Goal: Transaction & Acquisition: Book appointment/travel/reservation

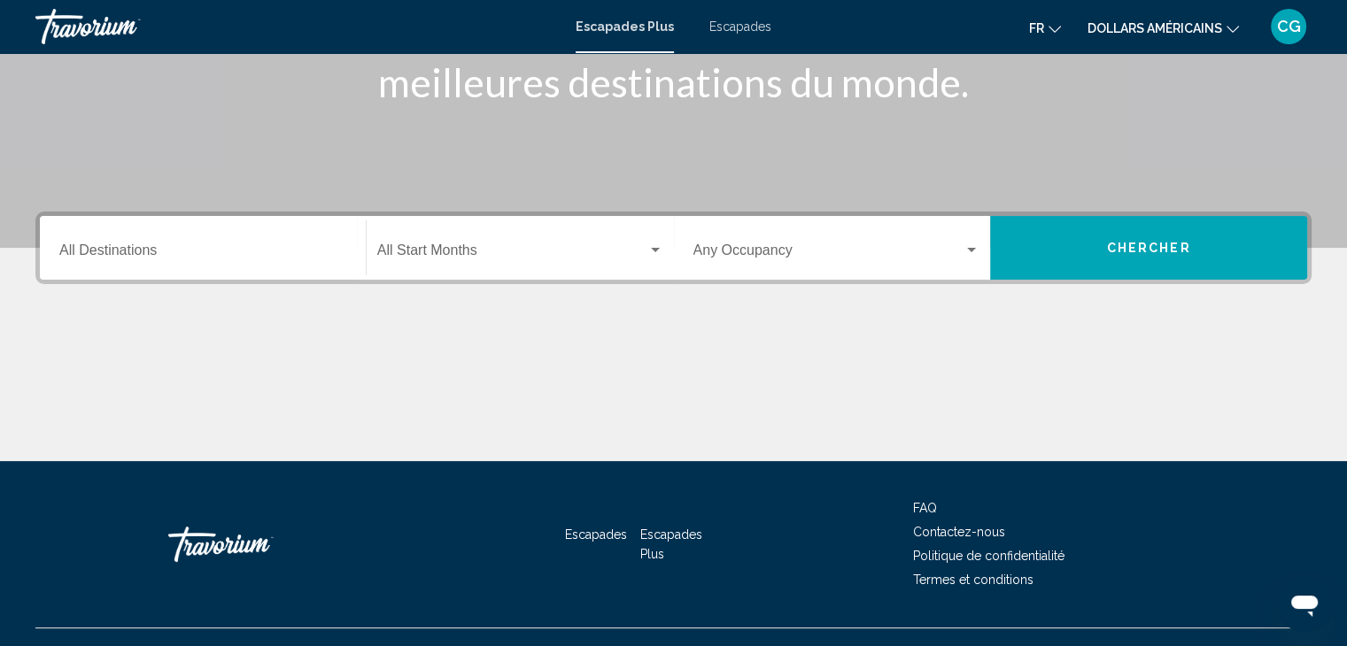
click at [225, 244] on div "Destination All Destinations" at bounding box center [202, 248] width 287 height 56
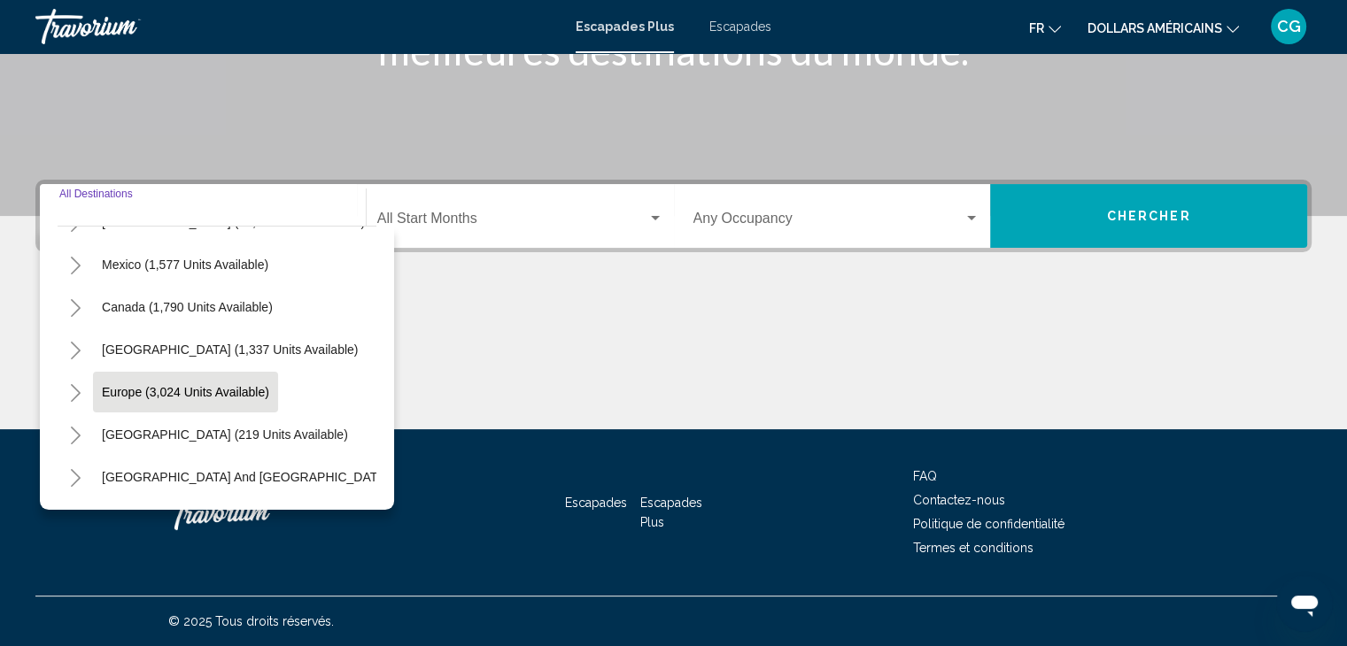
scroll to position [78, 0]
click at [142, 384] on span "Europe (3,024 units available)" at bounding box center [185, 391] width 167 height 14
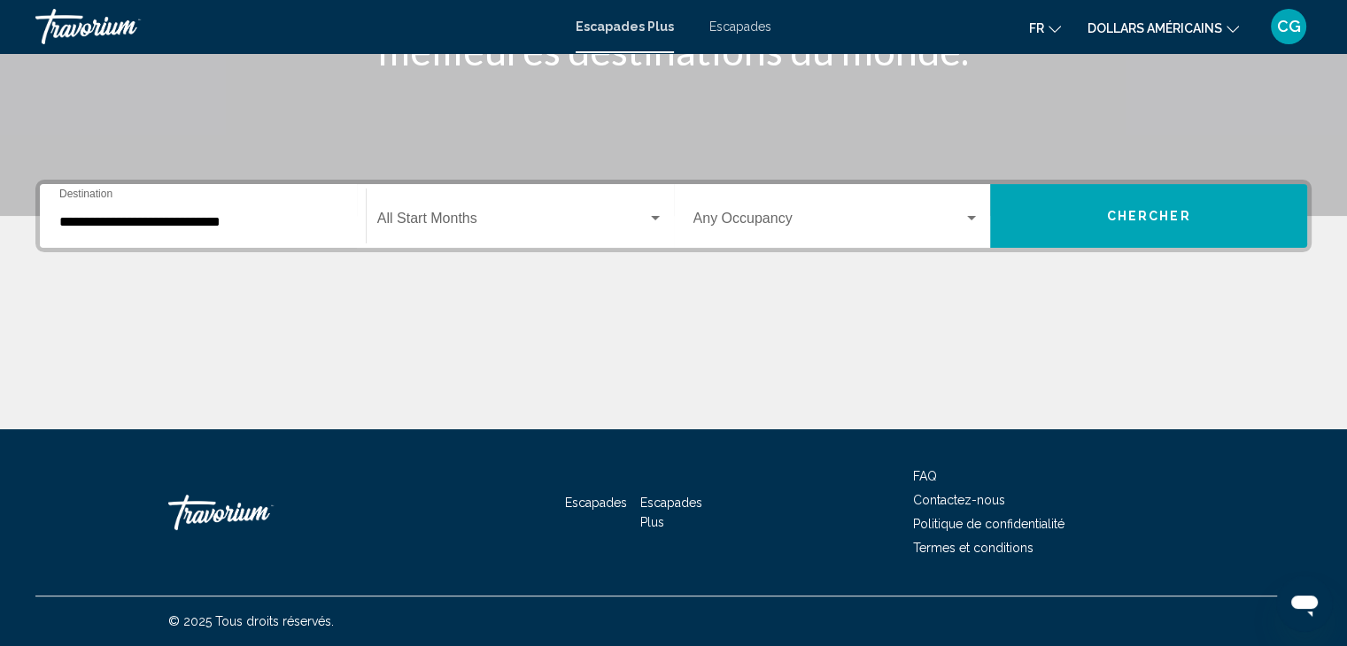
click at [111, 241] on div "**********" at bounding box center [202, 217] width 287 height 56
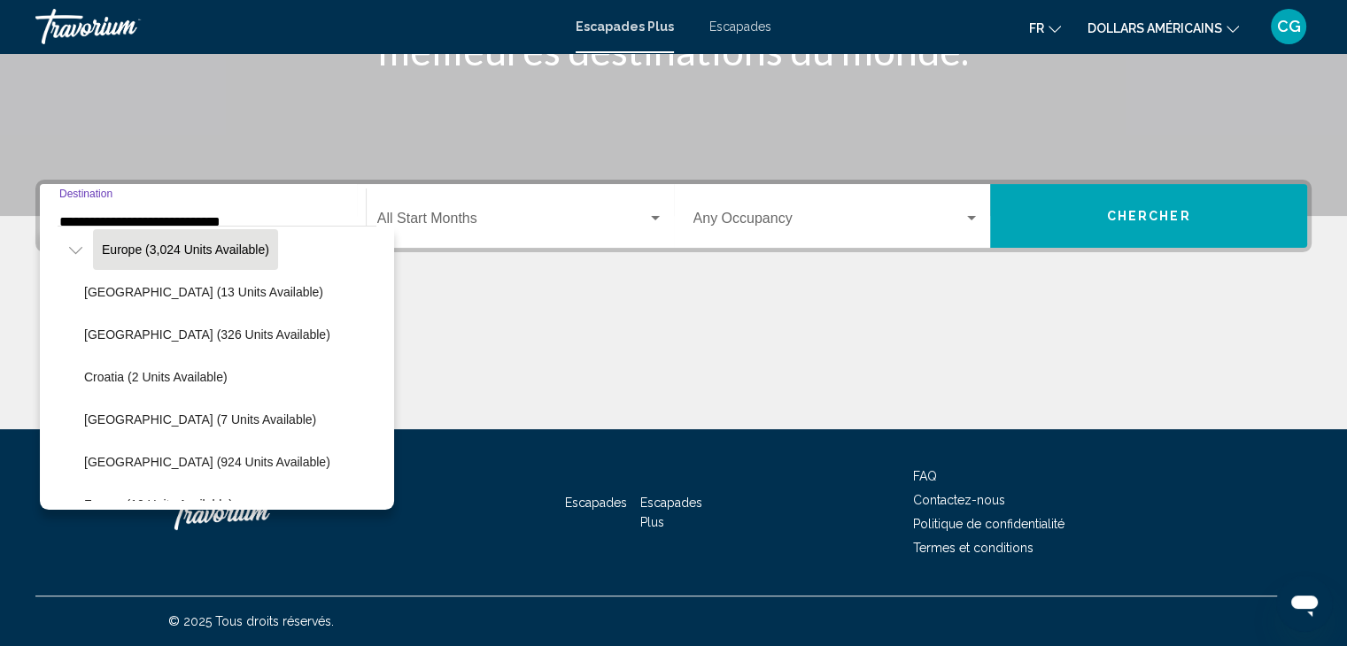
scroll to position [213, 0]
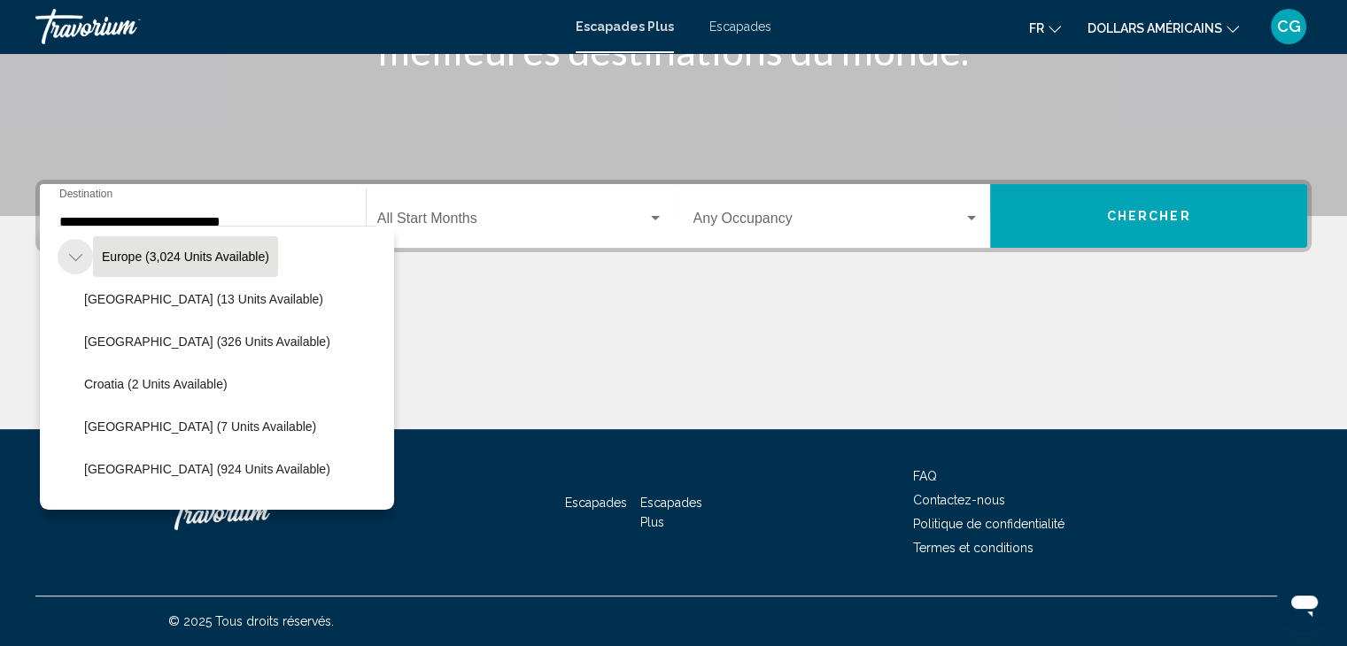
click at [78, 266] on button "Toggle Europe (3,024 units available)" at bounding box center [75, 256] width 35 height 35
click at [74, 264] on icon "Toggle Europe (3,024 units available)" at bounding box center [75, 258] width 13 height 18
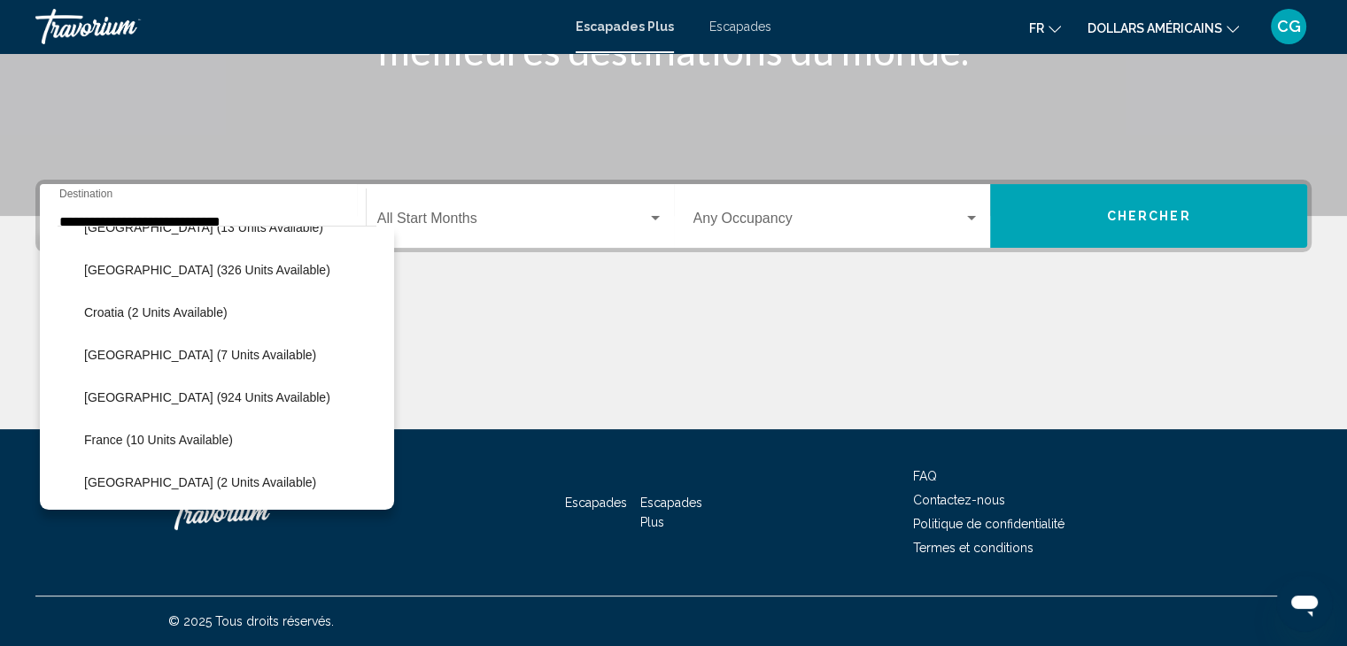
scroll to position [276, 0]
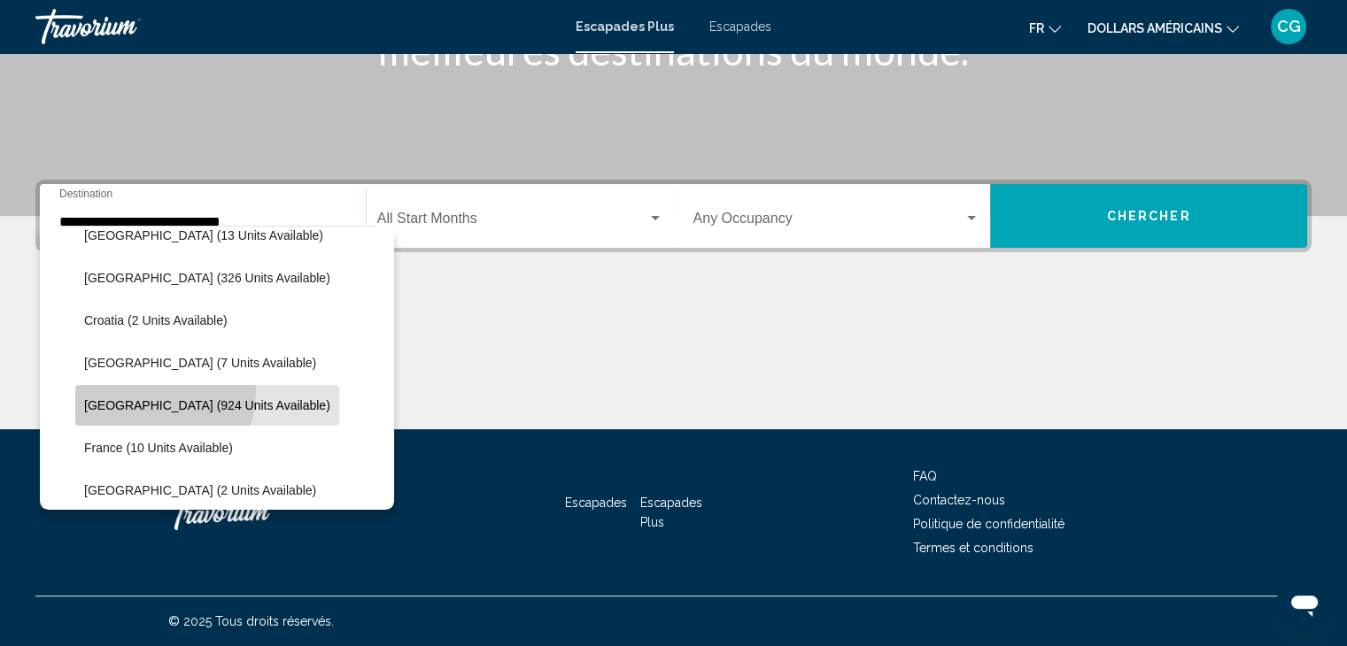
click at [151, 391] on button "[GEOGRAPHIC_DATA] (924 units available)" at bounding box center [207, 405] width 264 height 41
type input "**********"
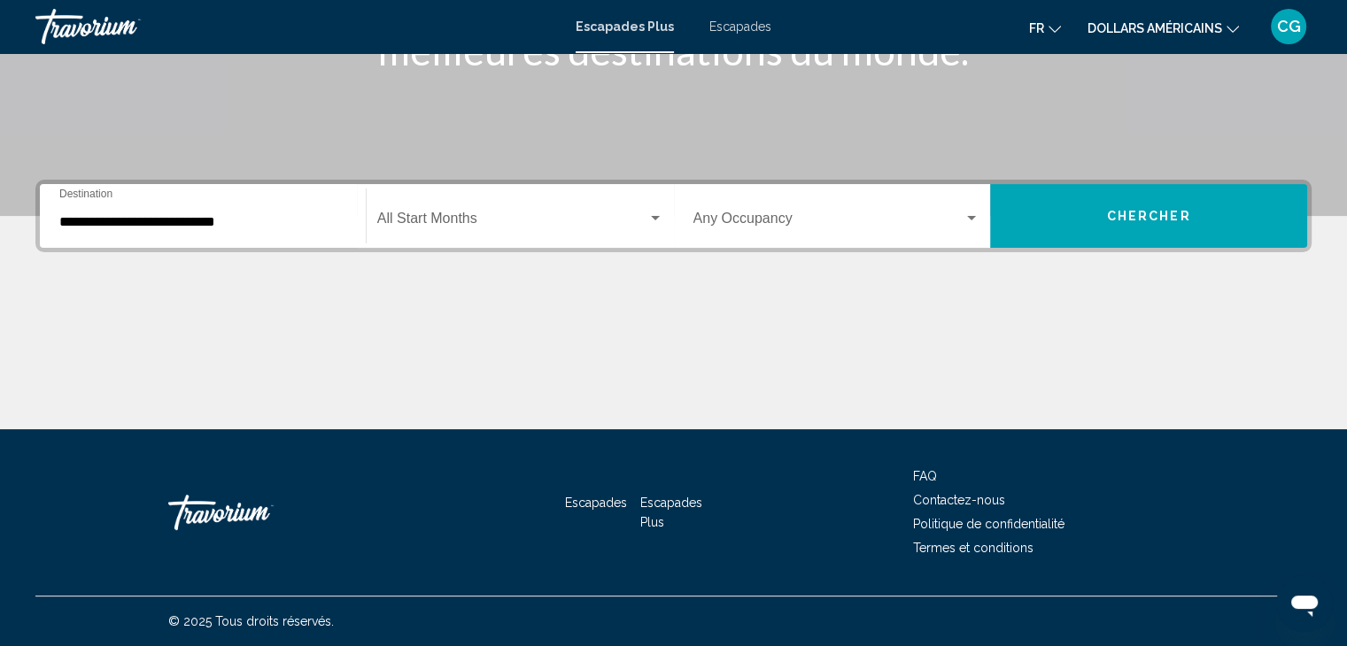
click at [495, 210] on div "Start Month All Start Months" at bounding box center [520, 217] width 286 height 56
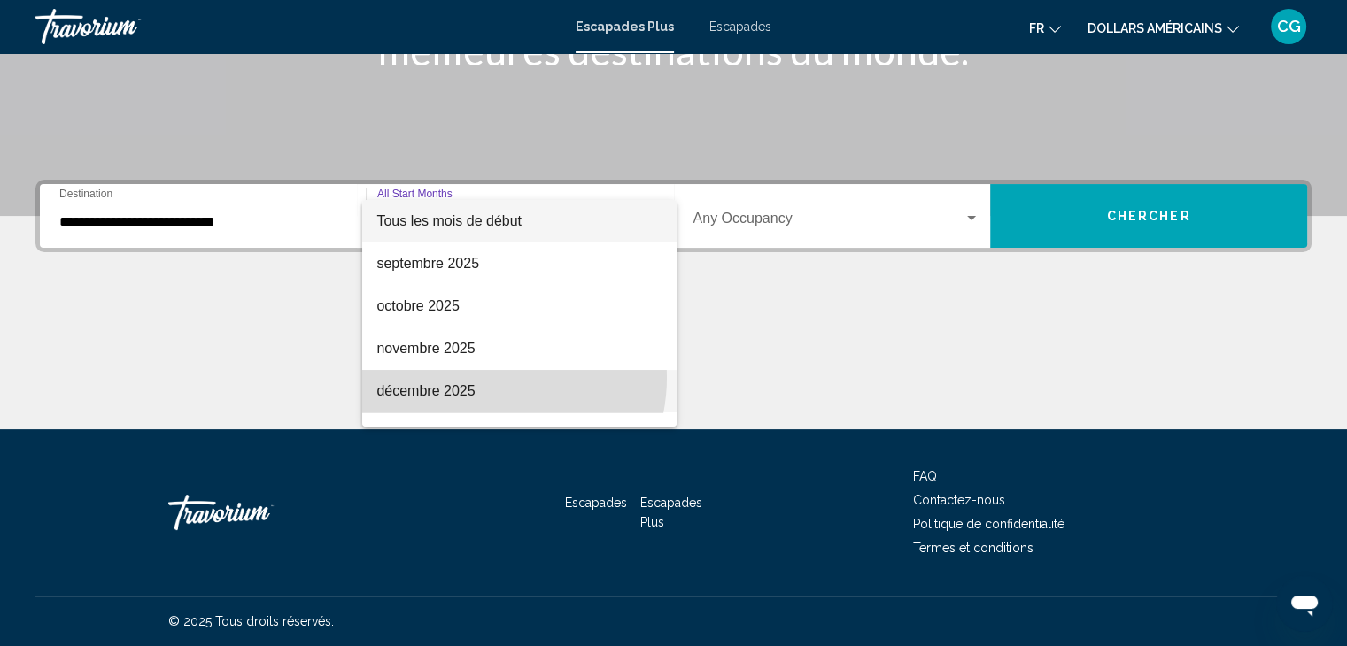
click at [477, 377] on span "décembre 2025" at bounding box center [519, 391] width 286 height 43
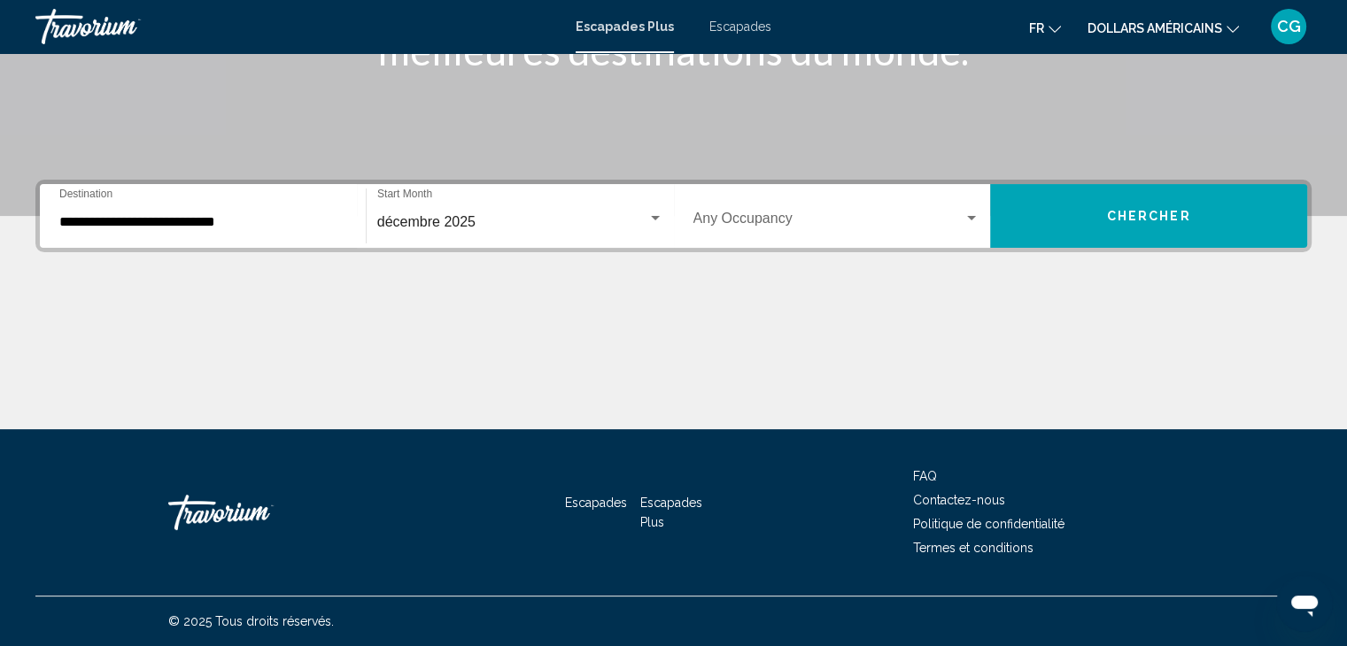
click at [921, 207] on div "Occupancy Any Occupancy" at bounding box center [836, 217] width 287 height 56
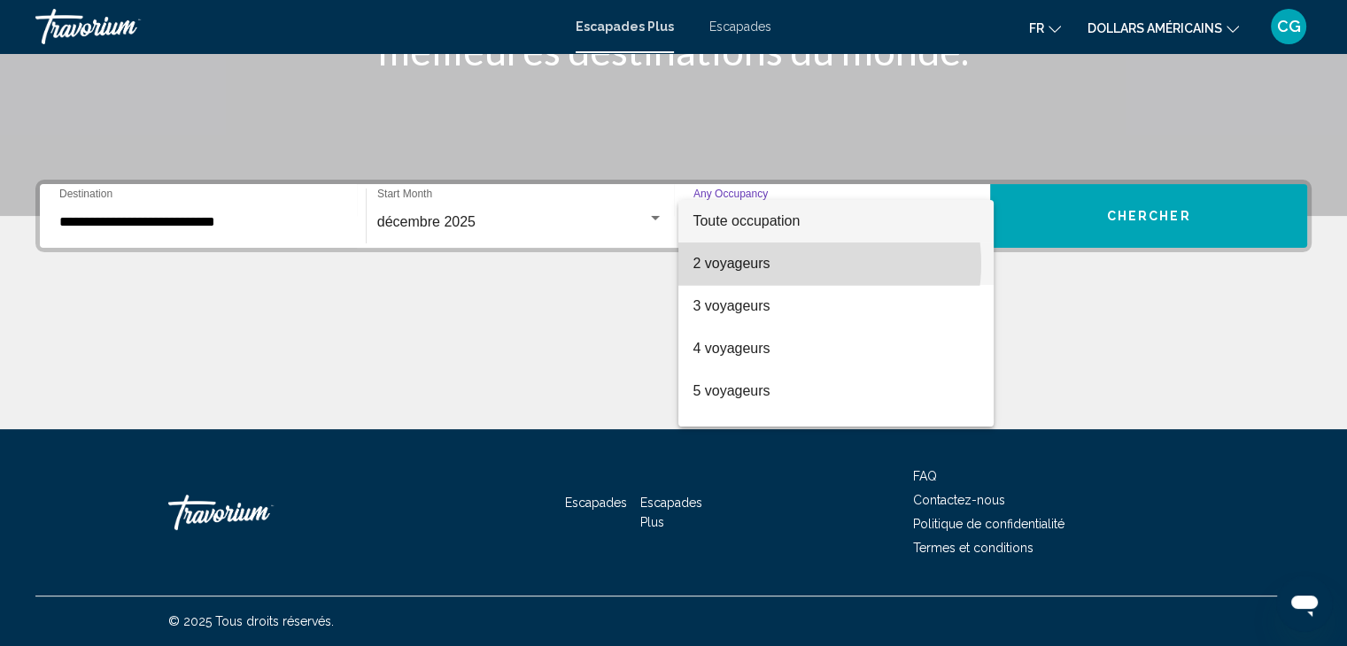
click at [798, 264] on span "2 voyageurs" at bounding box center [835, 264] width 287 height 43
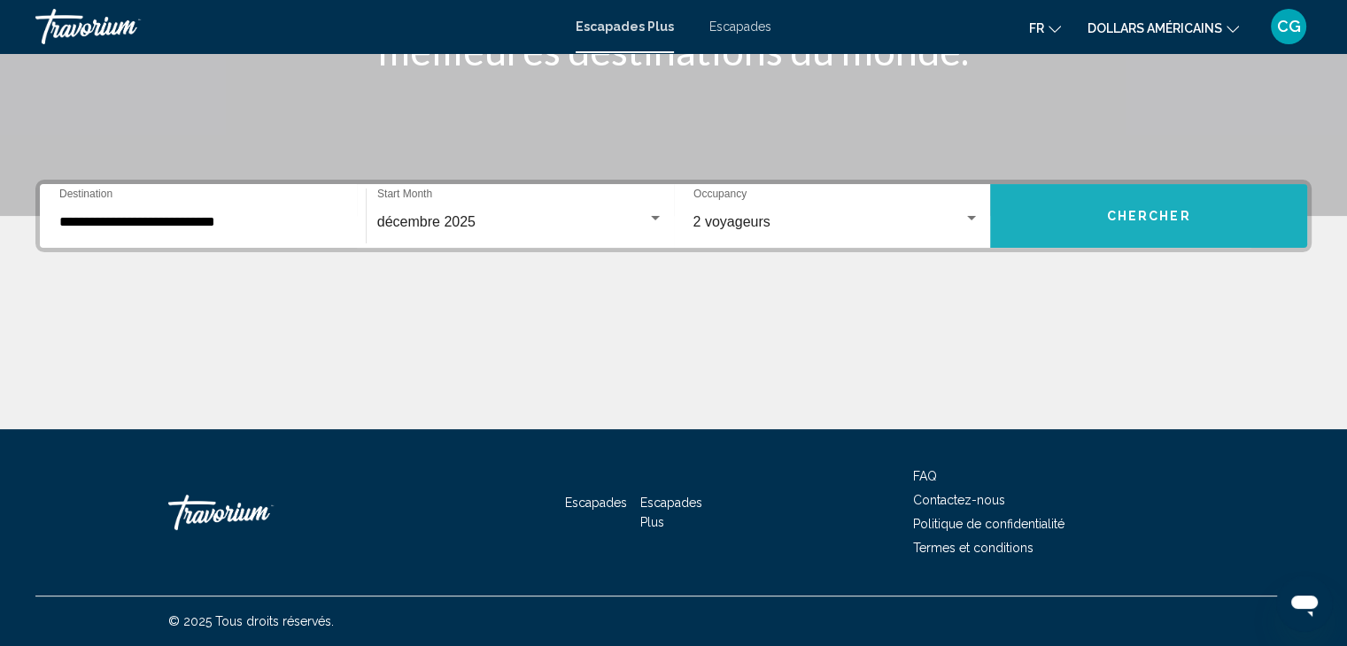
click at [1056, 207] on button "Chercher" at bounding box center [1148, 216] width 317 height 64
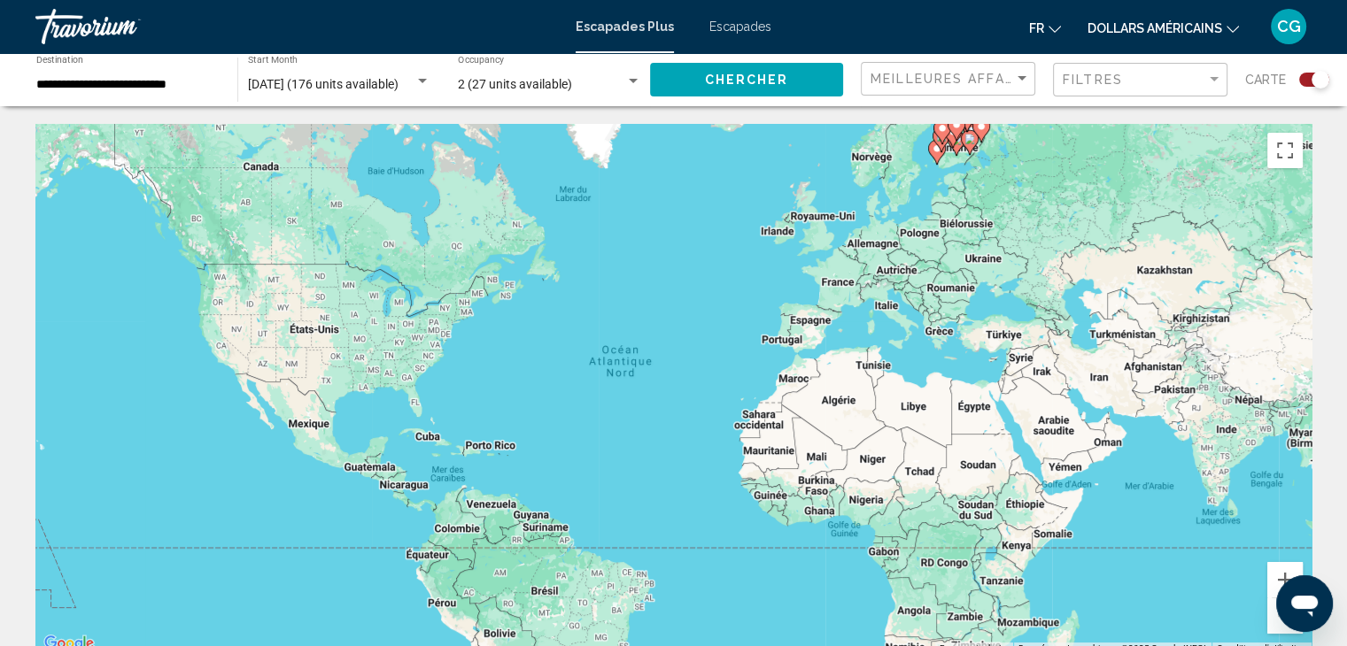
click at [1322, 72] on div "Search widget" at bounding box center [1320, 80] width 18 height 18
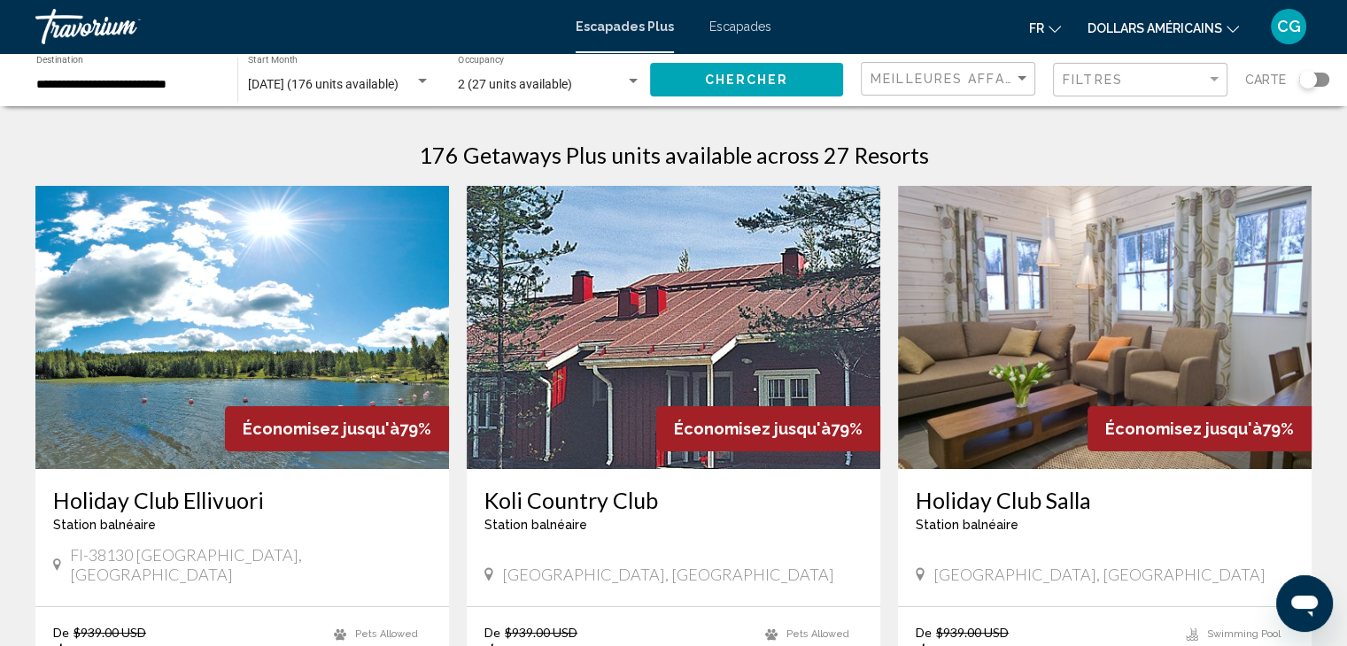
click at [1164, 30] on font "dollars américains" at bounding box center [1154, 28] width 135 height 14
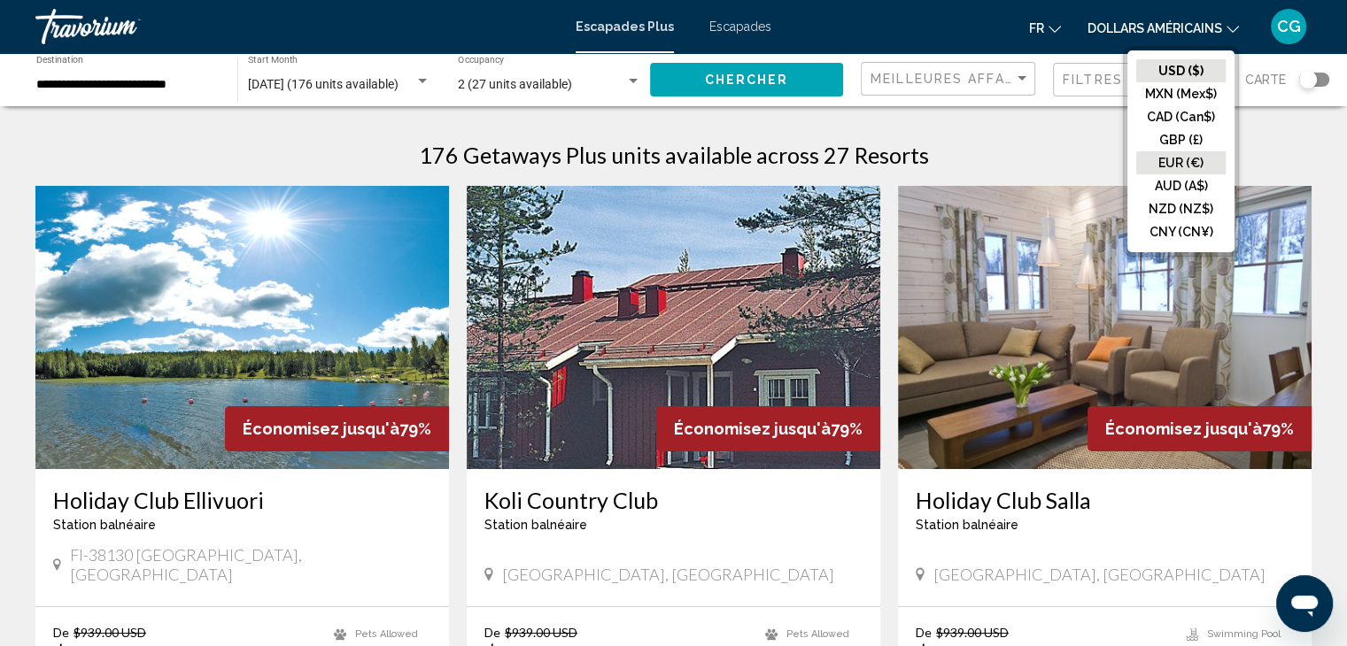
click at [1162, 163] on button "EUR (€)" at bounding box center [1180, 162] width 89 height 23
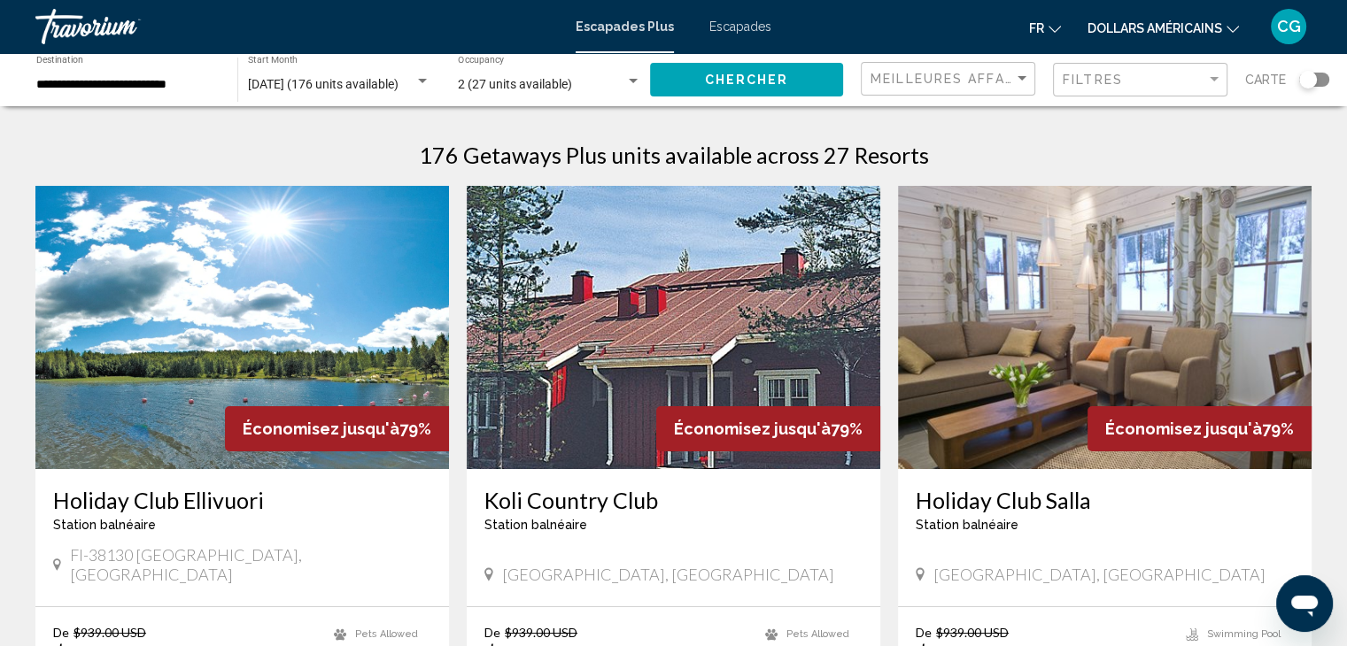
click at [1162, 35] on button "dollars américains USD ($) MXN (Mex$) CAD (Can$) GBP (£) EUR (€) AUD (A$) NZD (…" at bounding box center [1162, 28] width 151 height 26
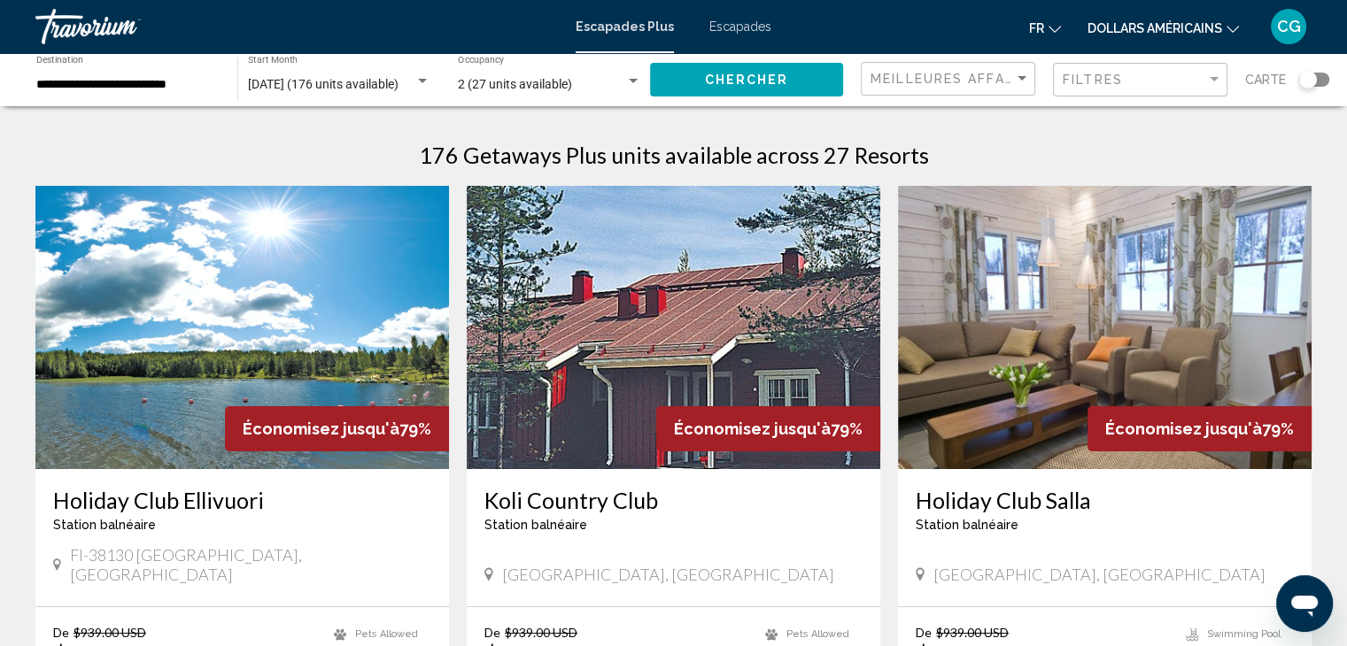
click at [200, 88] on input "**********" at bounding box center [127, 85] width 183 height 14
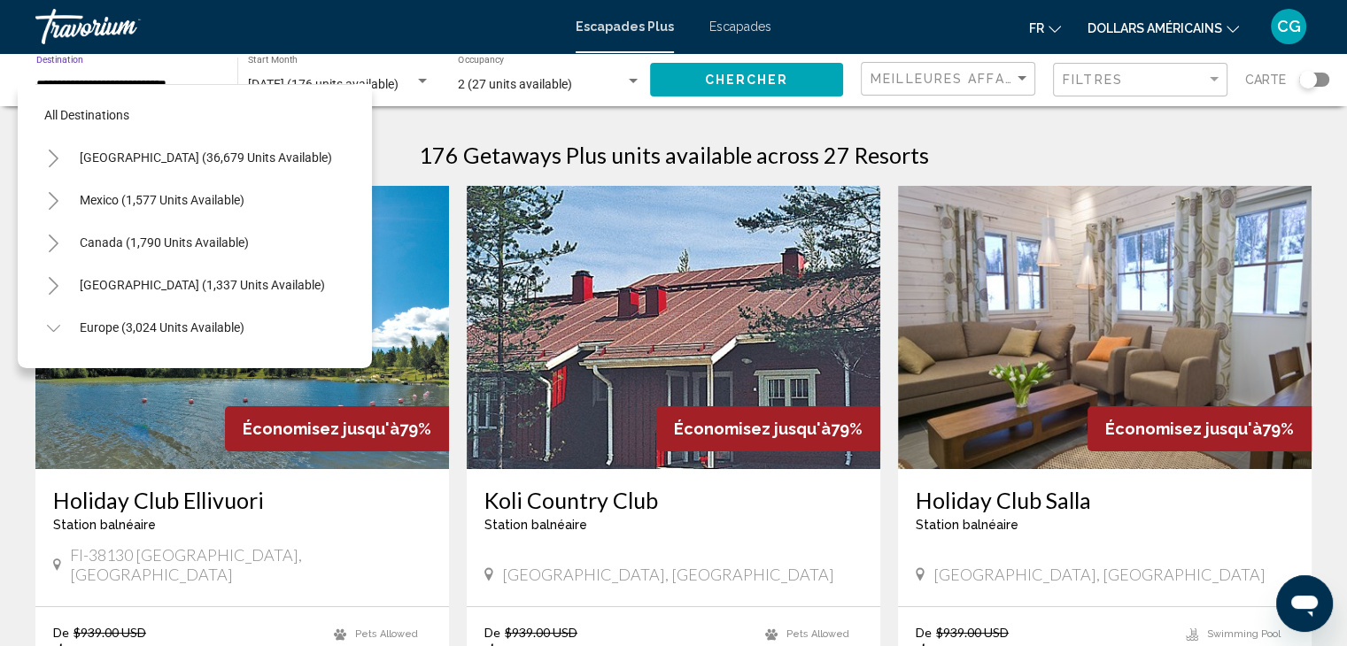
scroll to position [324, 0]
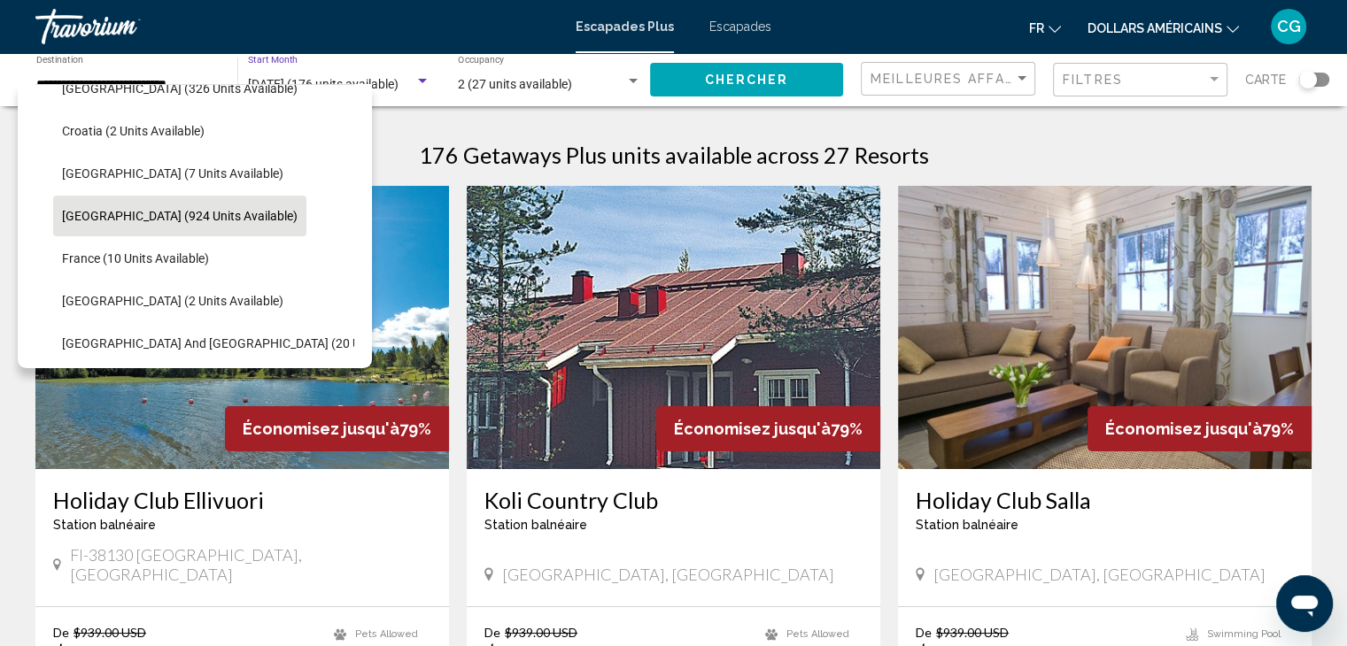
click at [421, 79] on div "Search widget" at bounding box center [422, 81] width 9 height 4
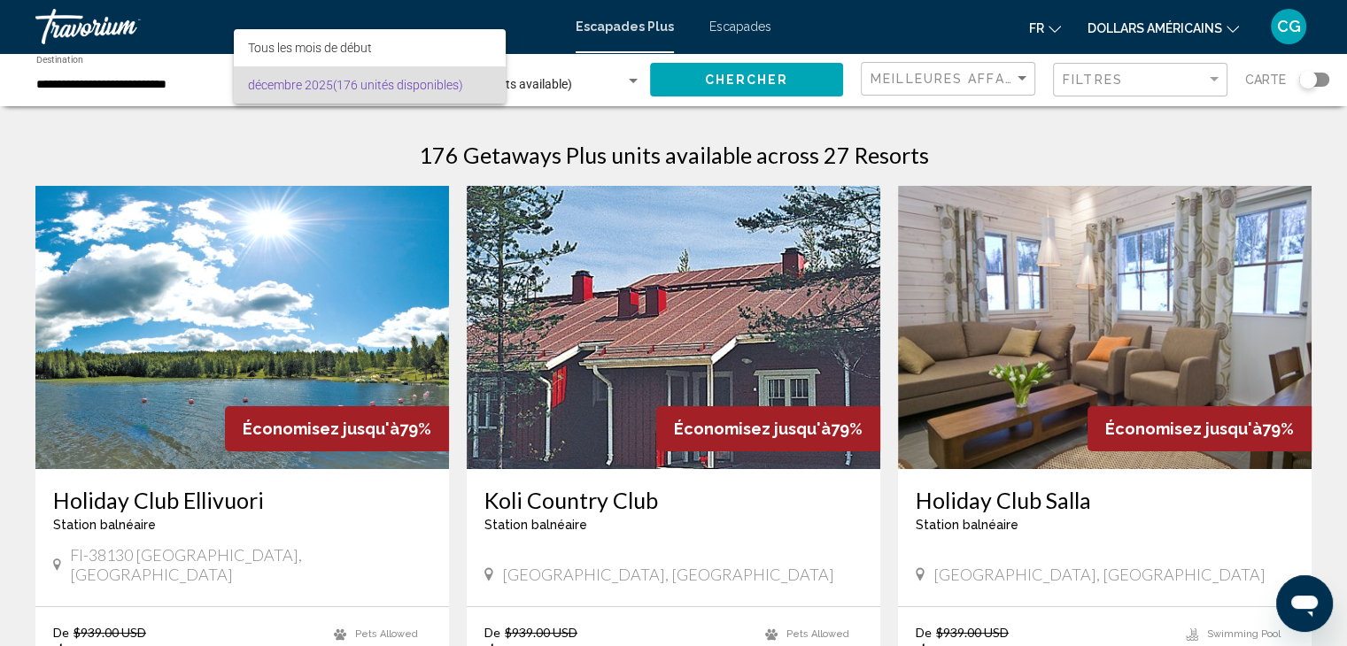
click at [413, 114] on div at bounding box center [673, 323] width 1347 height 646
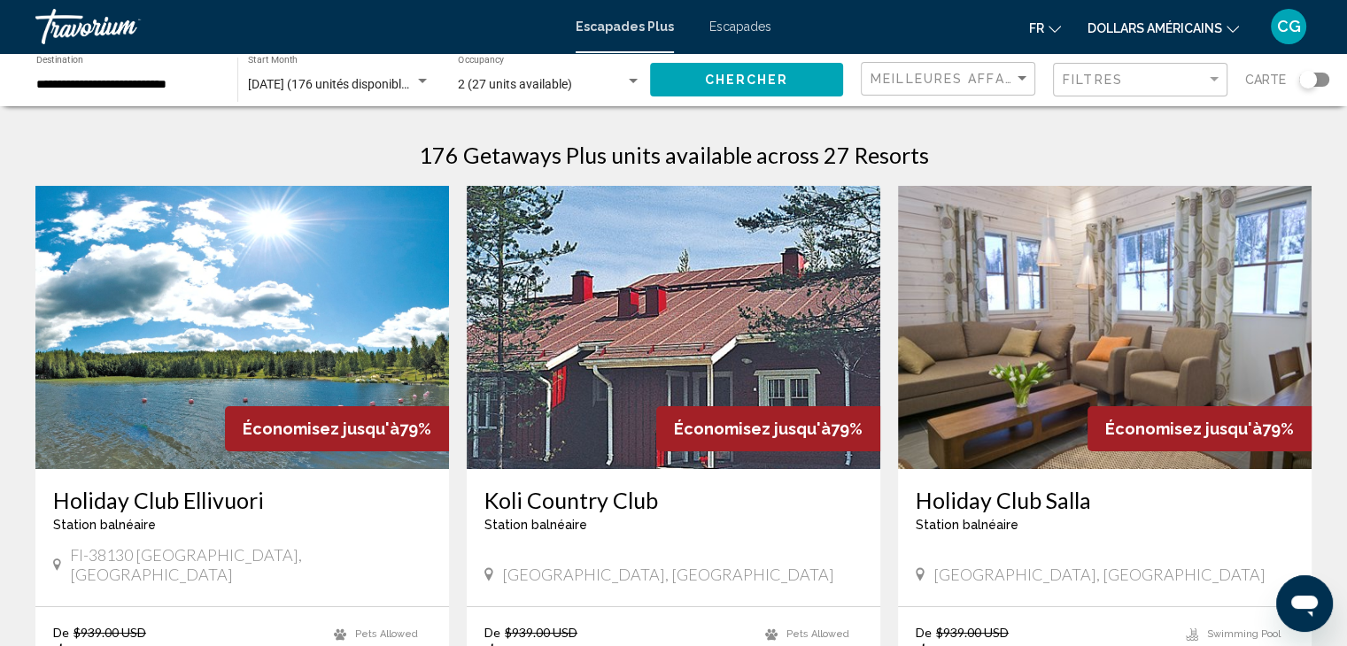
click at [967, 87] on div "Meilleures affaires" at bounding box center [949, 79] width 159 height 33
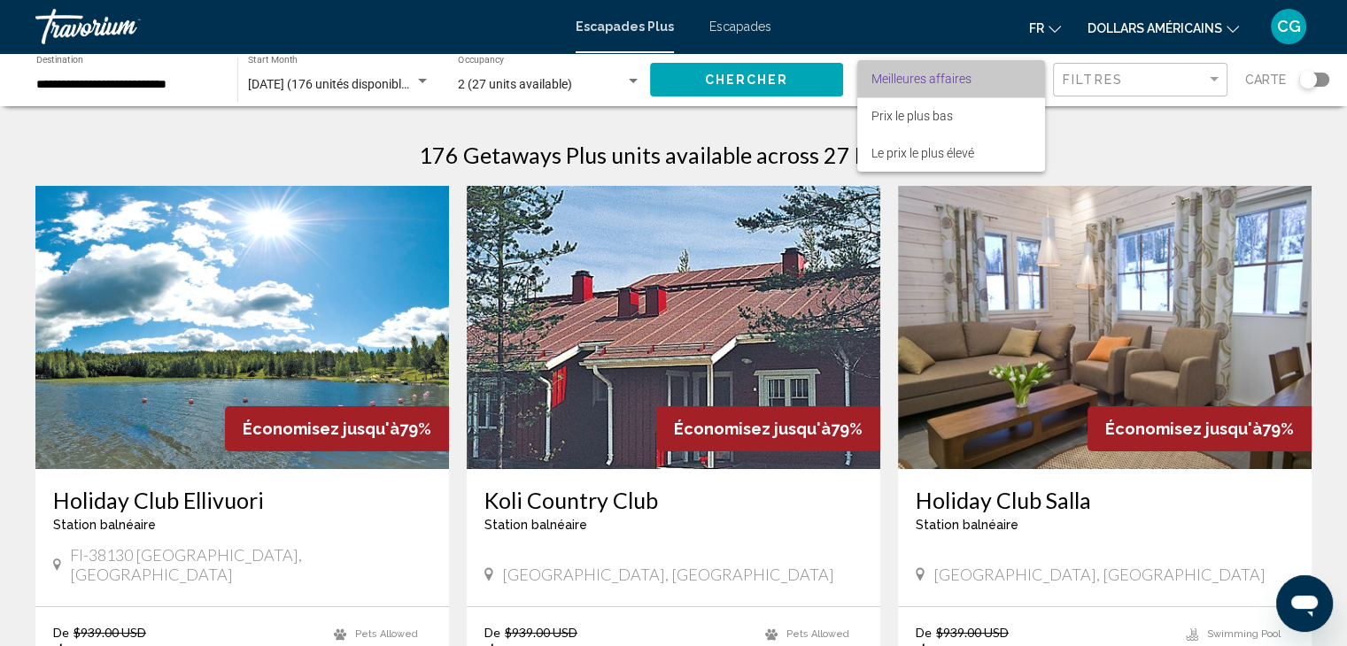
click at [967, 87] on span "Meilleures affaires" at bounding box center [950, 78] width 159 height 37
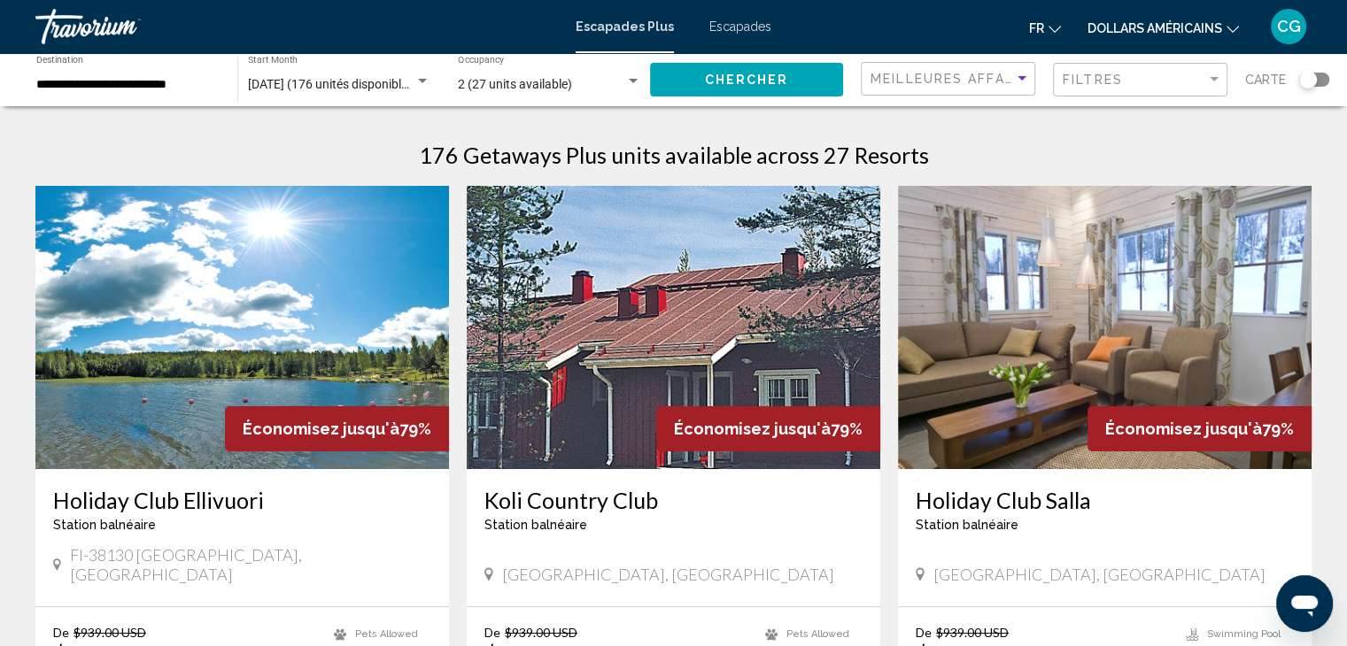
click at [184, 97] on div "**********" at bounding box center [127, 80] width 183 height 49
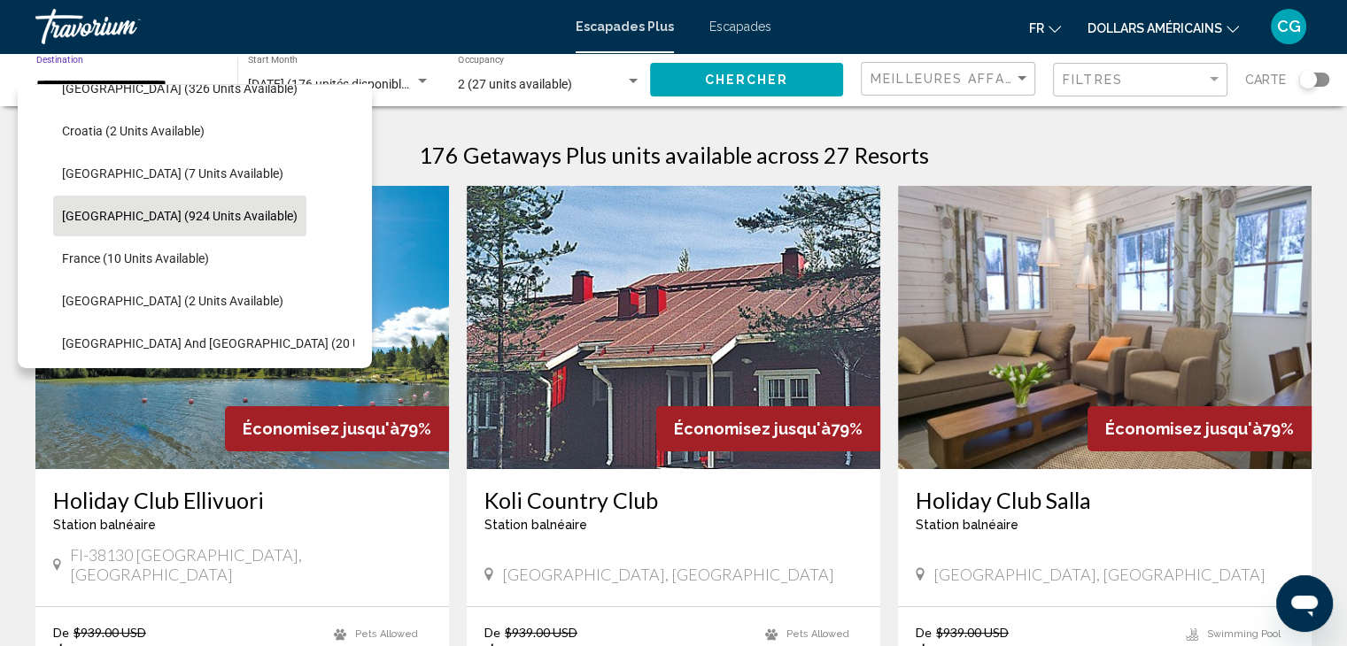
scroll to position [0, 0]
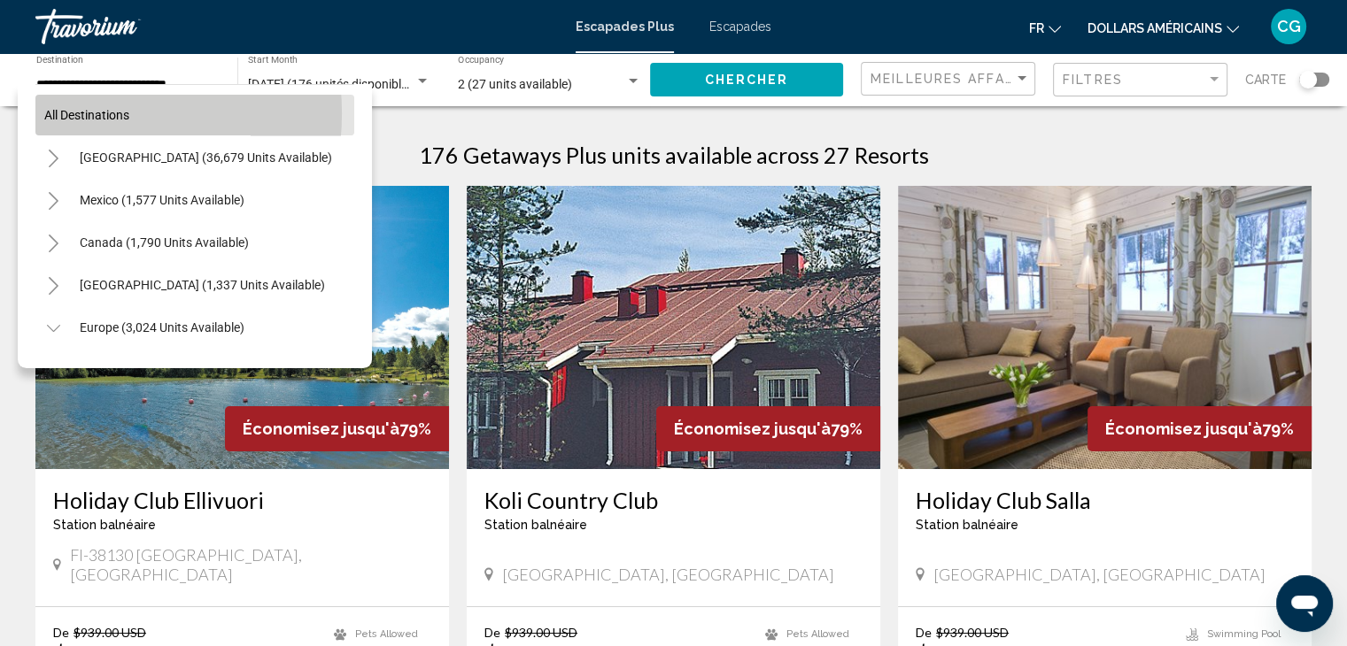
click at [71, 113] on span "All destinations" at bounding box center [86, 115] width 85 height 14
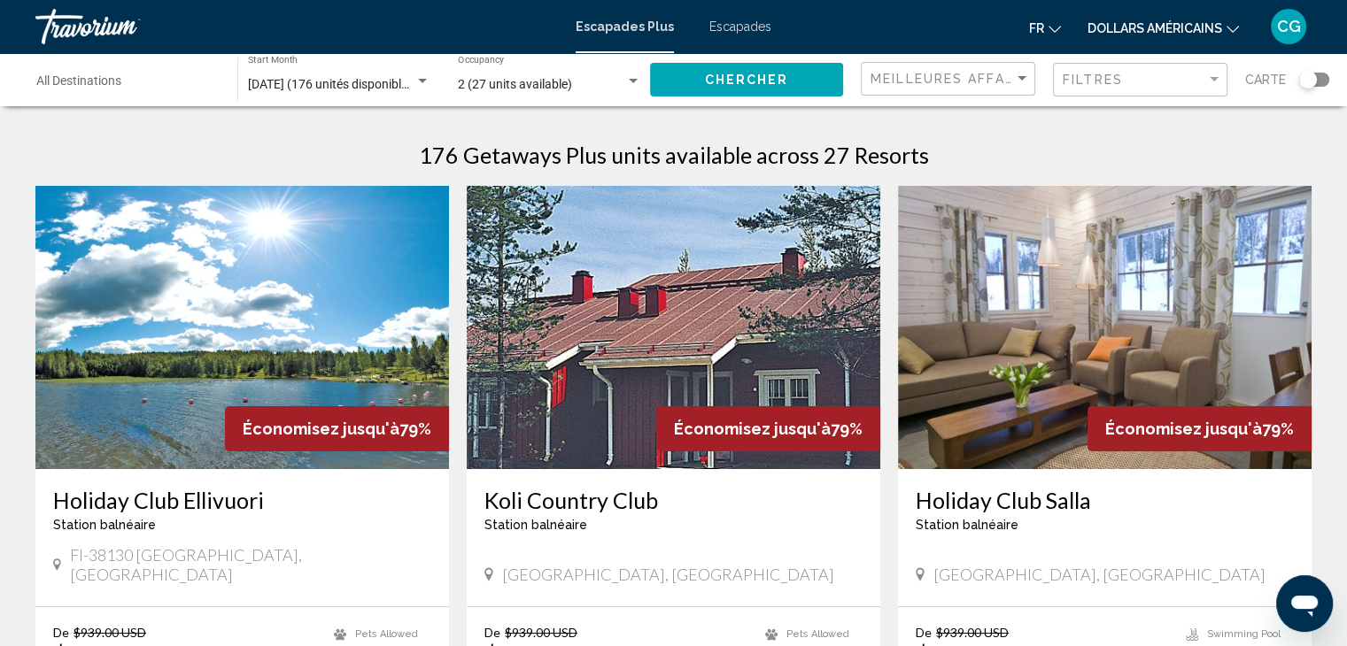
click at [694, 29] on li "Escapades" at bounding box center [732, 26] width 80 height 14
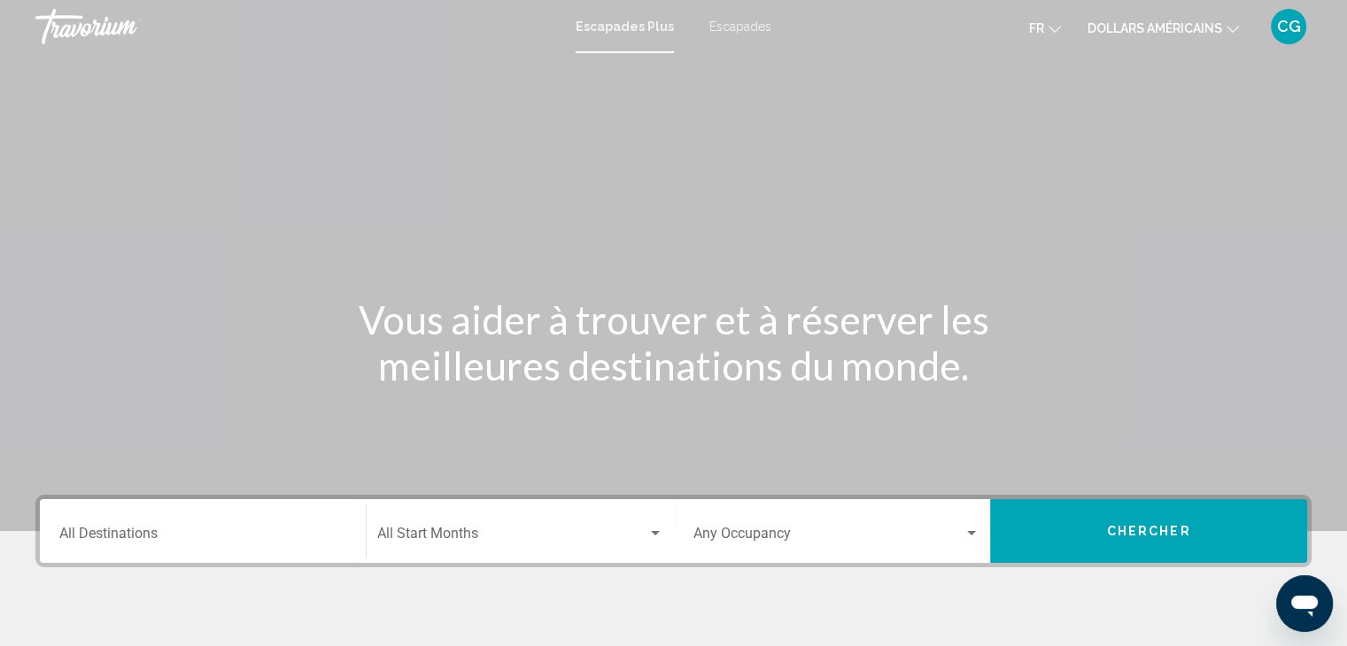
click at [170, 548] on div "Destination All Destinations" at bounding box center [202, 532] width 287 height 56
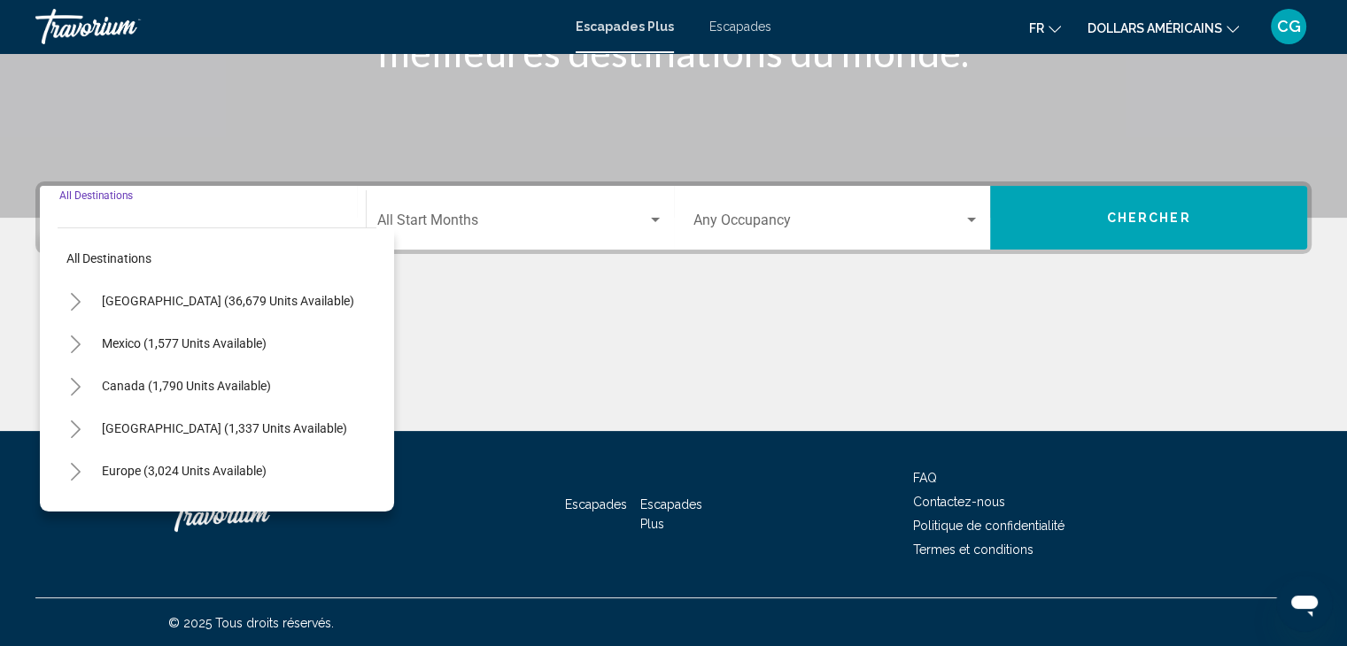
scroll to position [315, 0]
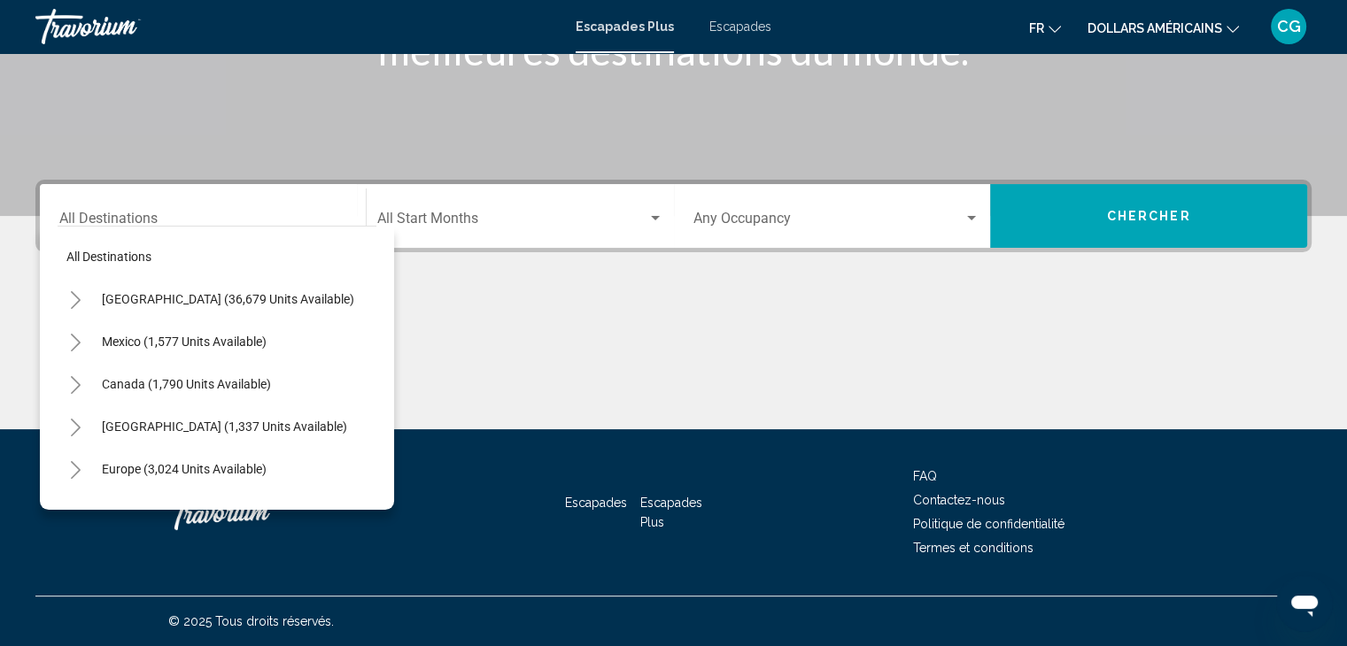
click at [115, 206] on div "Destination All Destinations" at bounding box center [202, 217] width 287 height 56
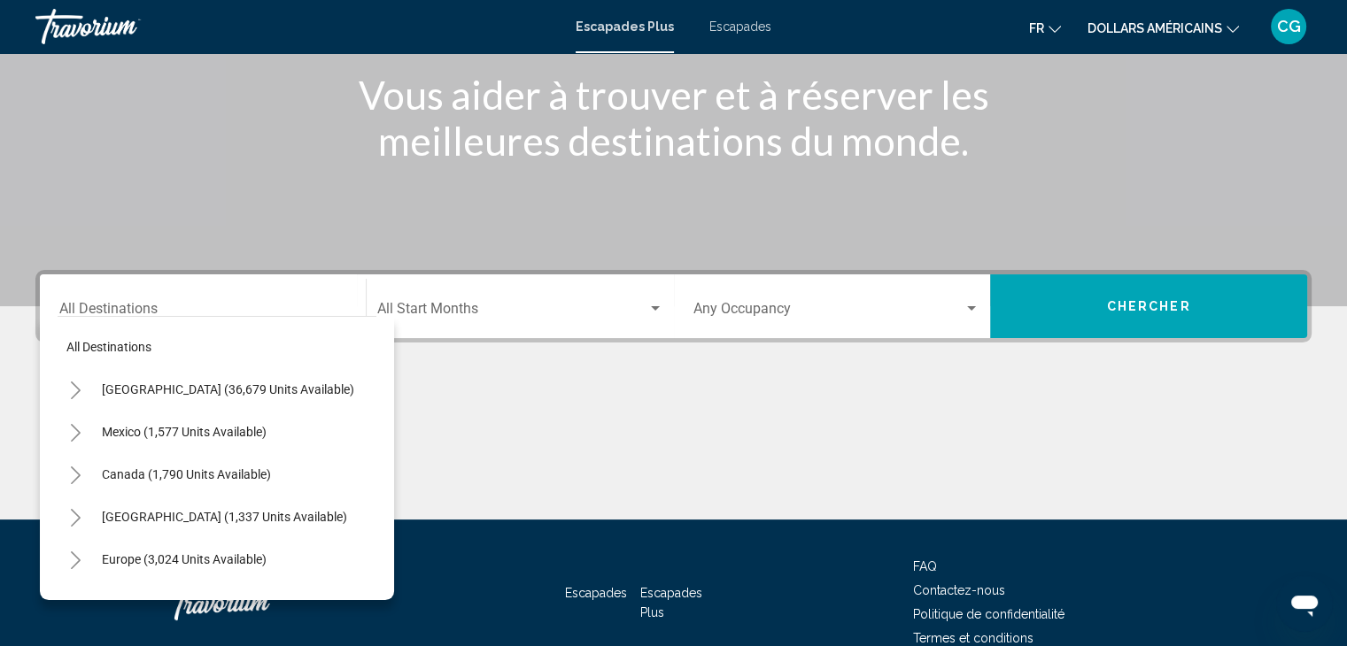
click at [114, 287] on div "Destination All Destinations" at bounding box center [202, 307] width 287 height 56
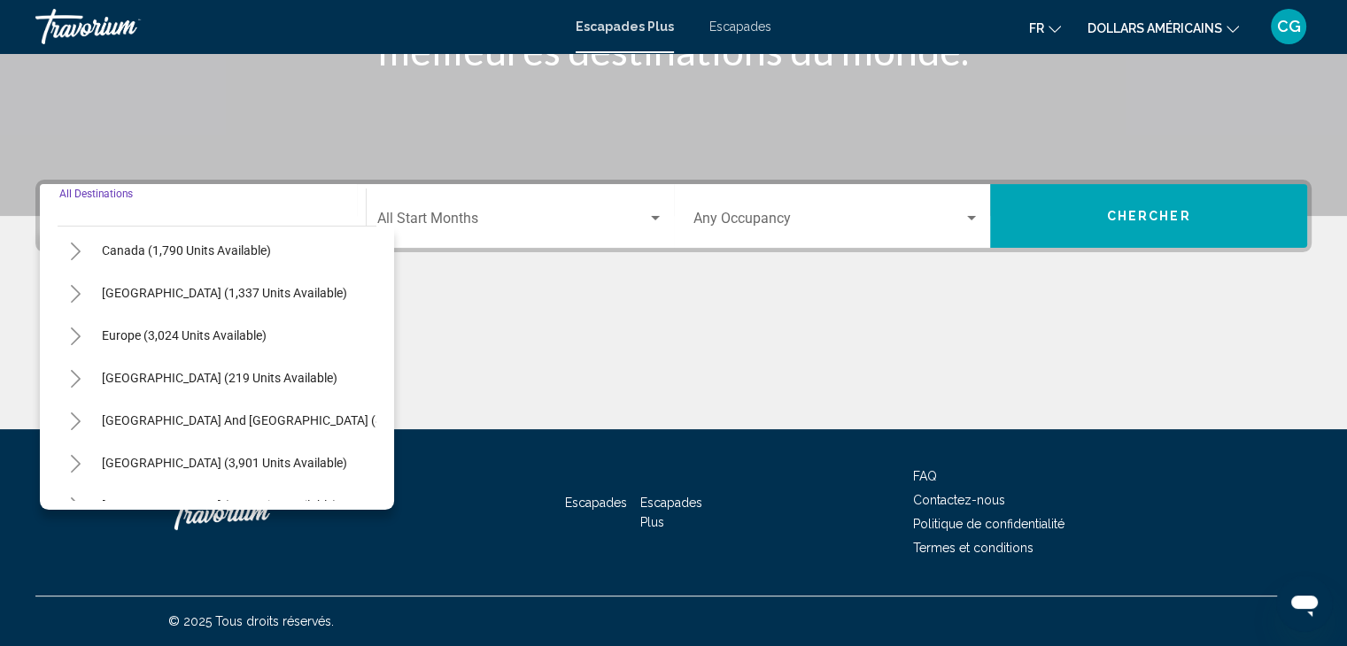
scroll to position [142, 0]
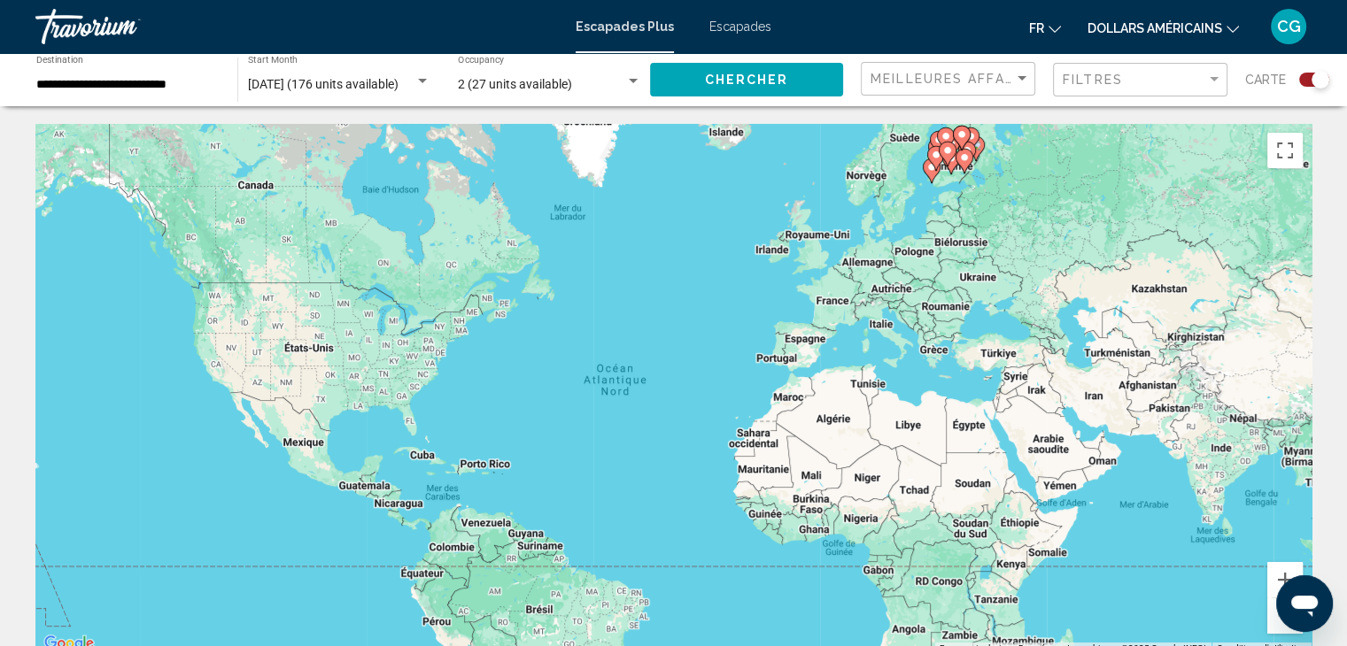
drag, startPoint x: 955, startPoint y: 145, endPoint x: 940, endPoint y: 244, distance: 99.3
click at [940, 408] on div "Contenu principal" at bounding box center [1307, 408] width 1276 height 0
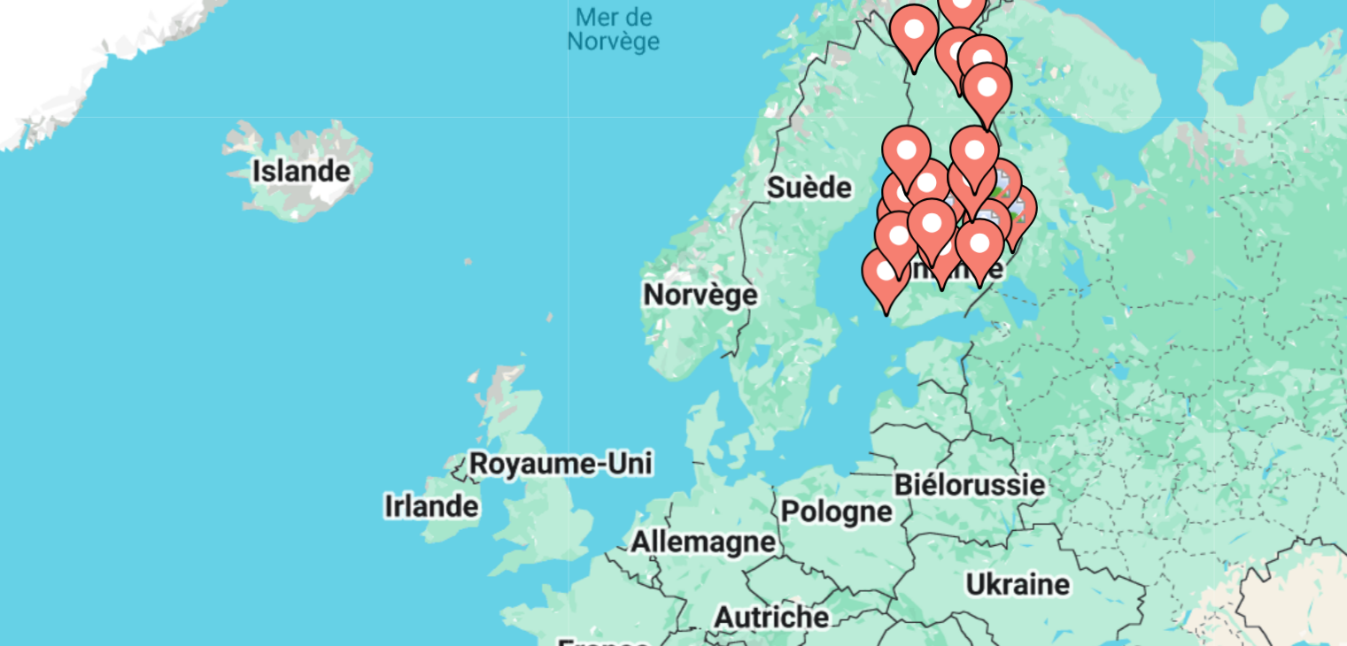
drag, startPoint x: 940, startPoint y: 244, endPoint x: 934, endPoint y: 290, distance: 47.3
click at [934, 253] on gmp-advanced-marker "Contenu principal" at bounding box center [938, 240] width 18 height 27
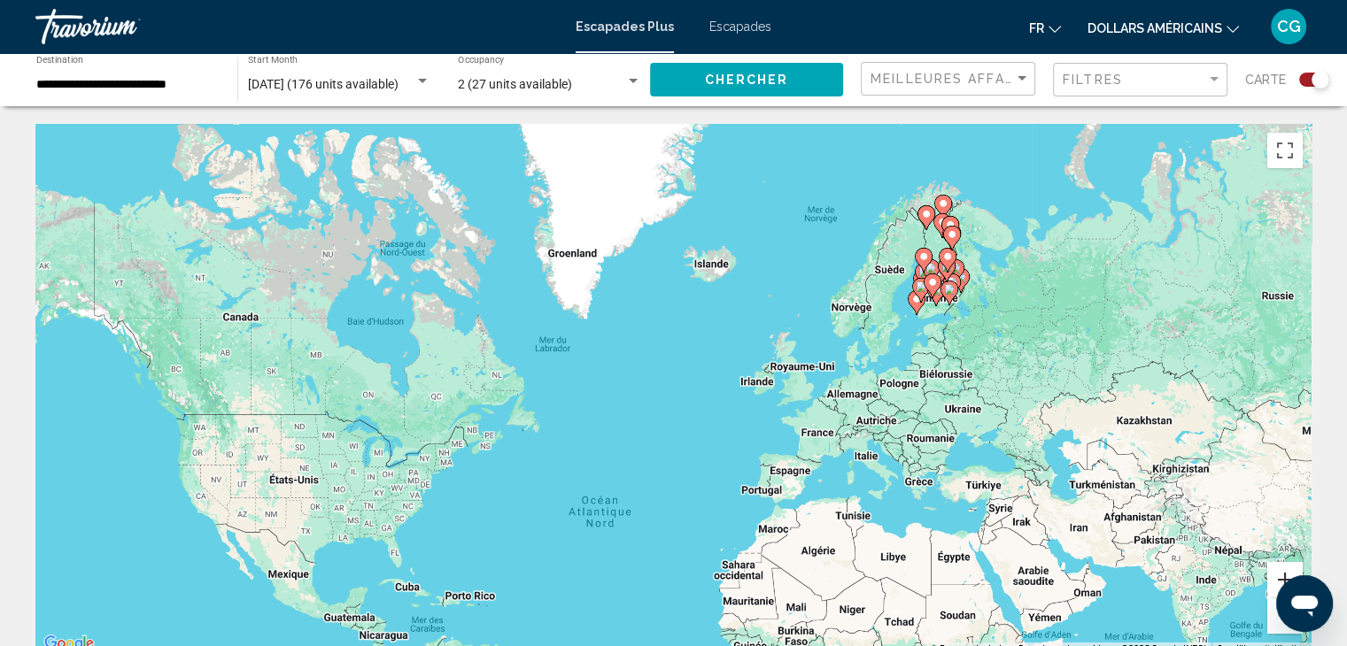
click at [1288, 575] on button "Zoom avant" at bounding box center [1284, 579] width 35 height 35
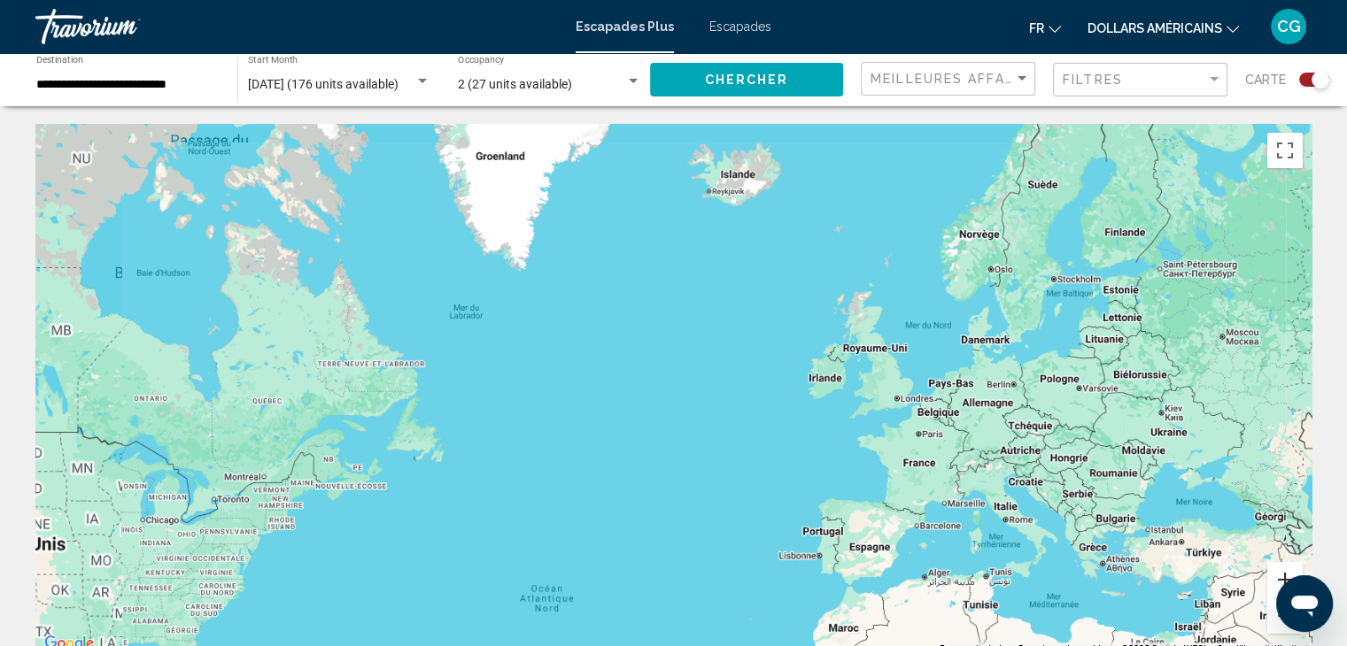
click at [1288, 575] on button "Zoom avant" at bounding box center [1284, 579] width 35 height 35
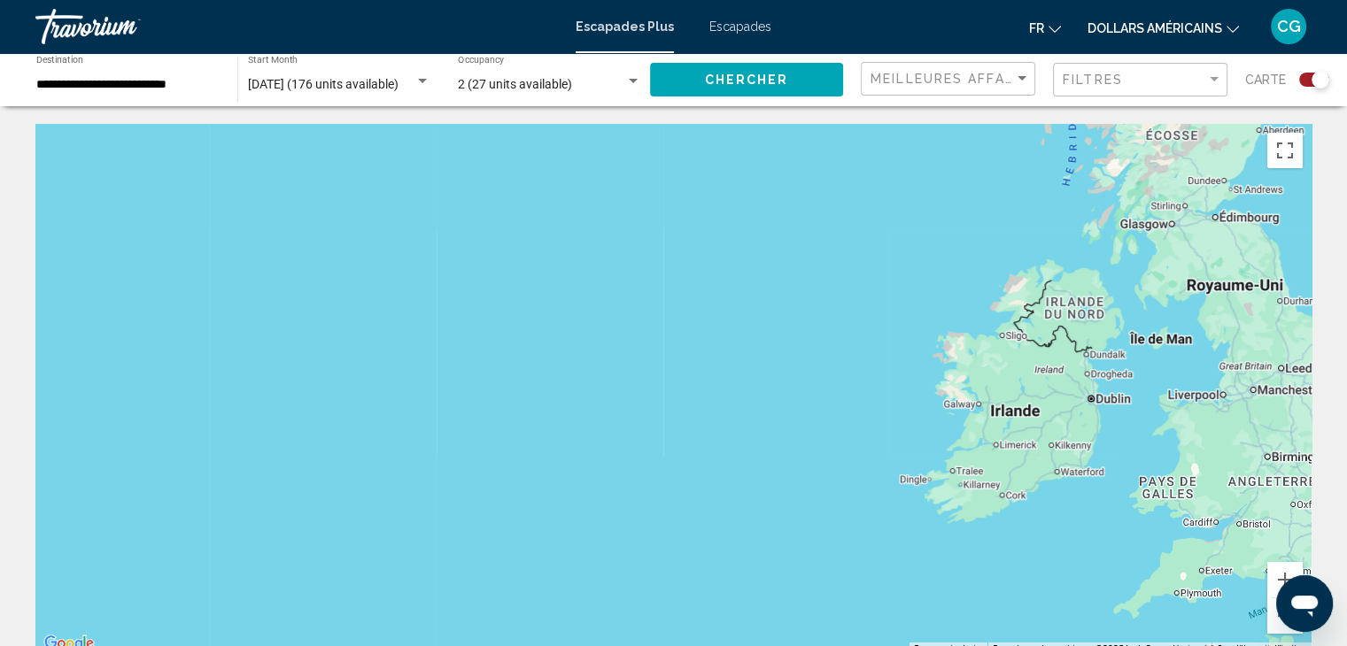
drag, startPoint x: 1158, startPoint y: 299, endPoint x: 440, endPoint y: 437, distance: 731.1
click at [440, 437] on div "Contenu principal" at bounding box center [673, 389] width 1276 height 531
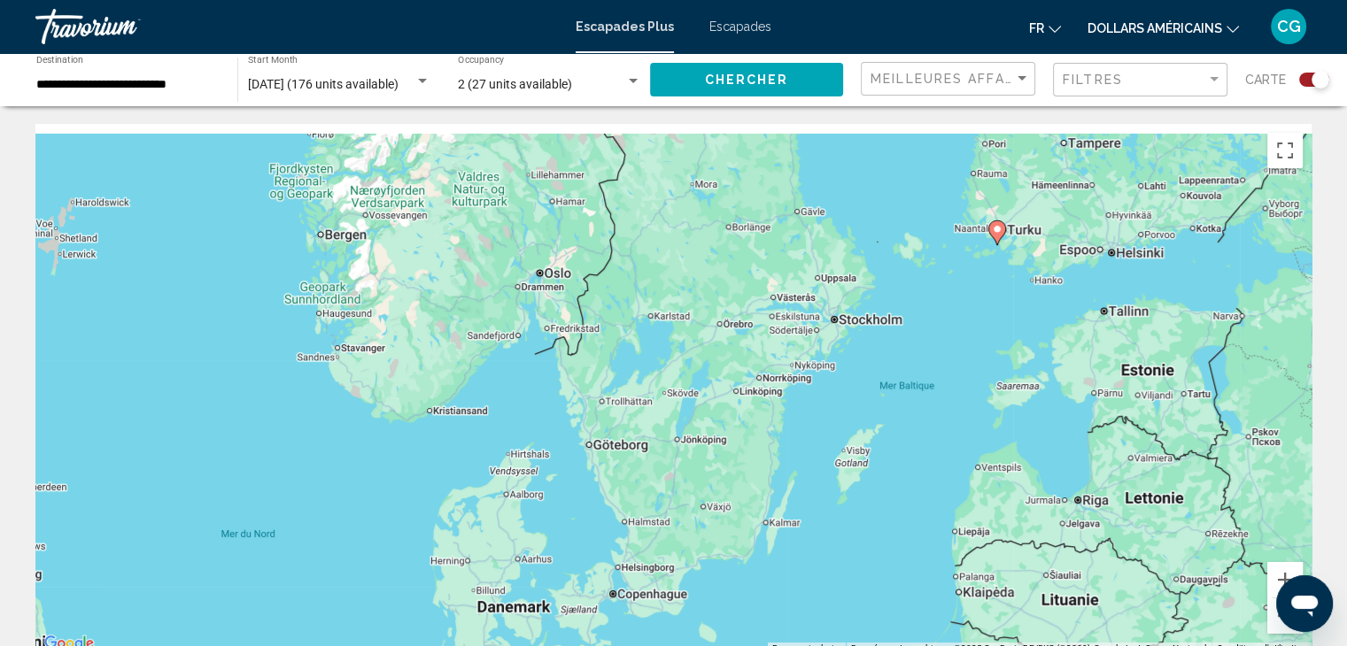
drag, startPoint x: 901, startPoint y: 254, endPoint x: 708, endPoint y: 536, distance: 340.9
click at [708, 536] on div "Pour activer le glissement avec le clavier, appuyez sur Alt+Entrée. Une fois ce…" at bounding box center [673, 389] width 1276 height 531
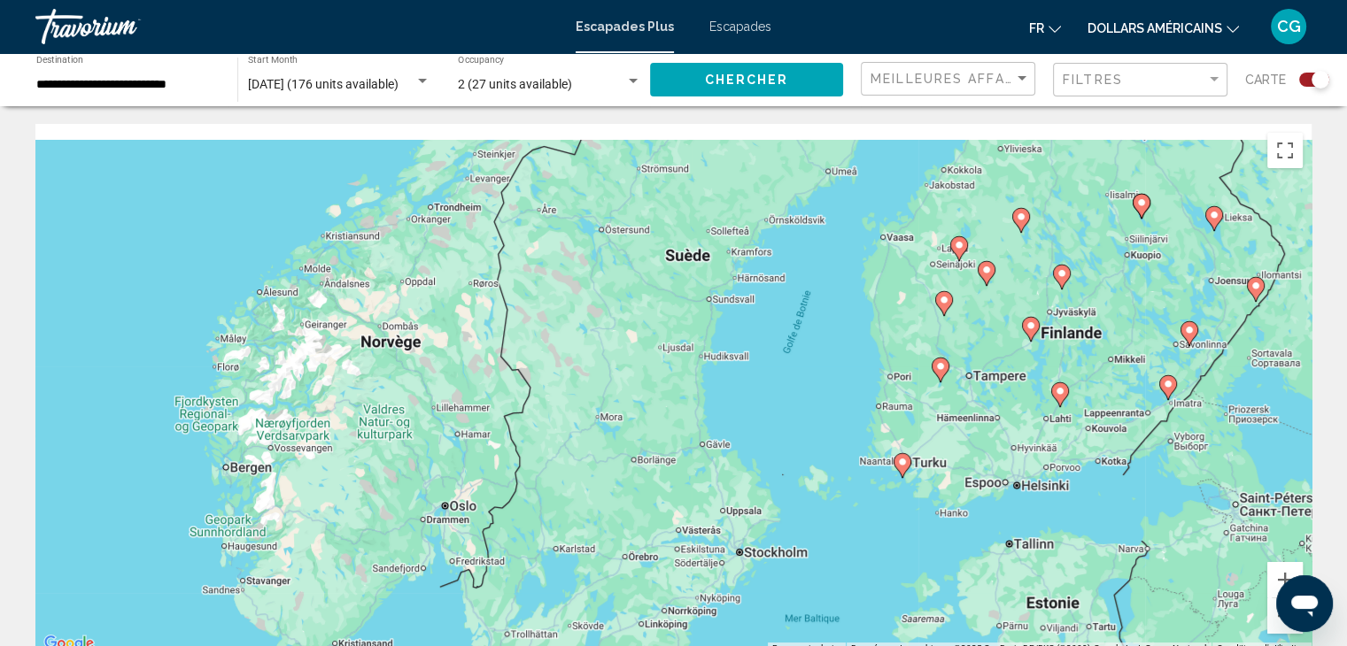
drag, startPoint x: 954, startPoint y: 362, endPoint x: 850, endPoint y: 576, distance: 237.2
click at [850, 576] on div "Pour activer le glissement avec le clavier, appuyez sur Alt+Entrée. Une fois ce…" at bounding box center [673, 389] width 1276 height 531
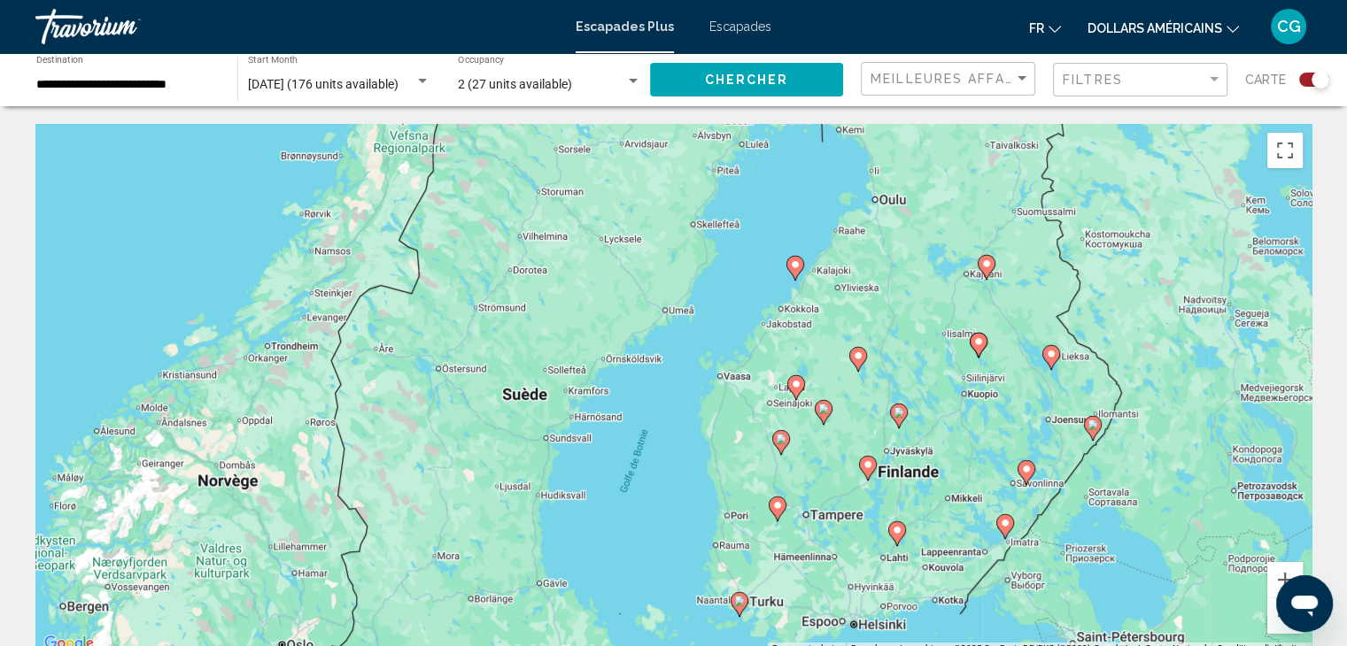
drag, startPoint x: 1048, startPoint y: 387, endPoint x: 889, endPoint y: 499, distance: 194.6
click at [889, 499] on div "Pour activer le glissement avec le clavier, appuyez sur Alt+Entrée. Une fois ce…" at bounding box center [673, 389] width 1276 height 531
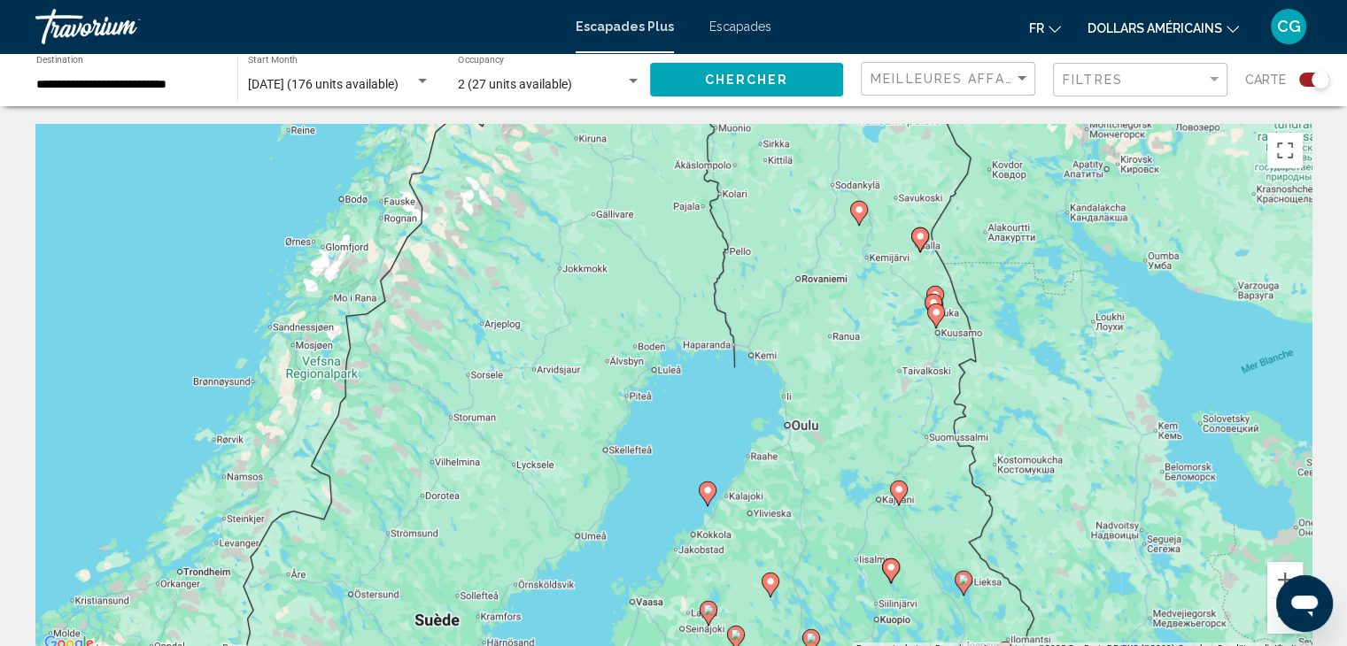
drag, startPoint x: 917, startPoint y: 359, endPoint x: 832, endPoint y: 614, distance: 268.8
click at [832, 614] on div "Pour activer le glissement avec le clavier, appuyez sur Alt+Entrée. Une fois ce…" at bounding box center [673, 389] width 1276 height 531
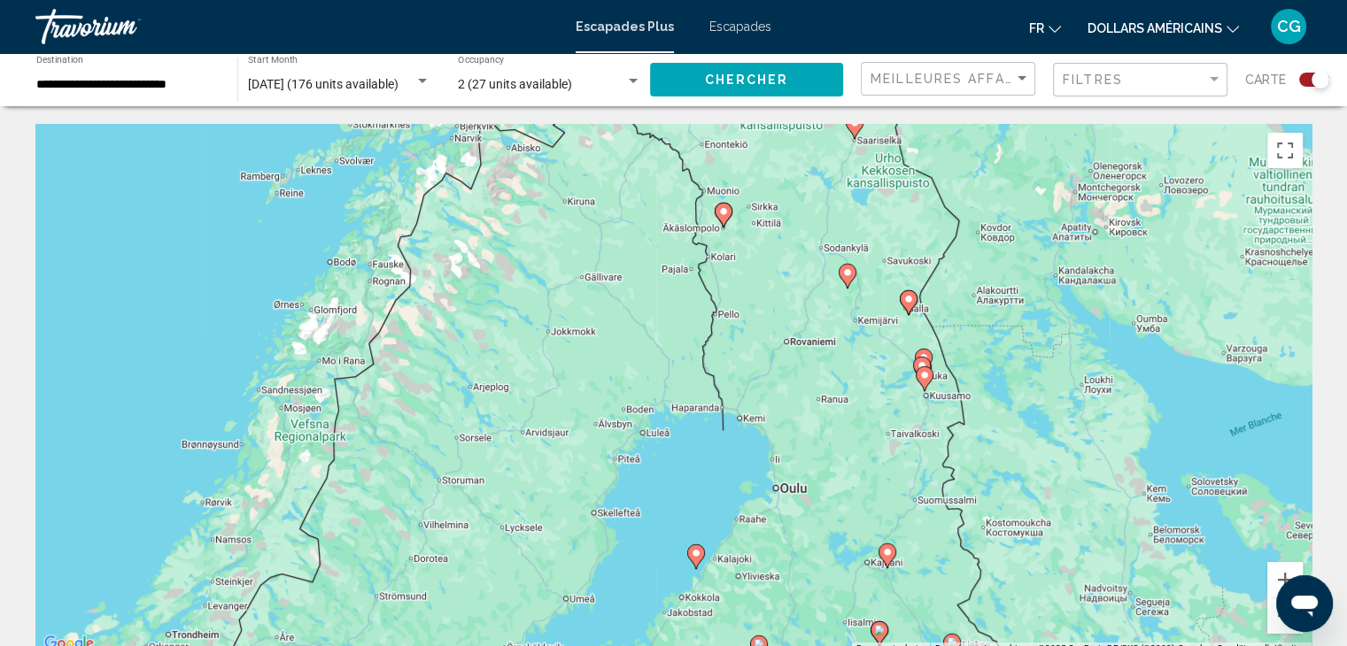
click at [849, 280] on icon "Contenu principal" at bounding box center [847, 276] width 16 height 23
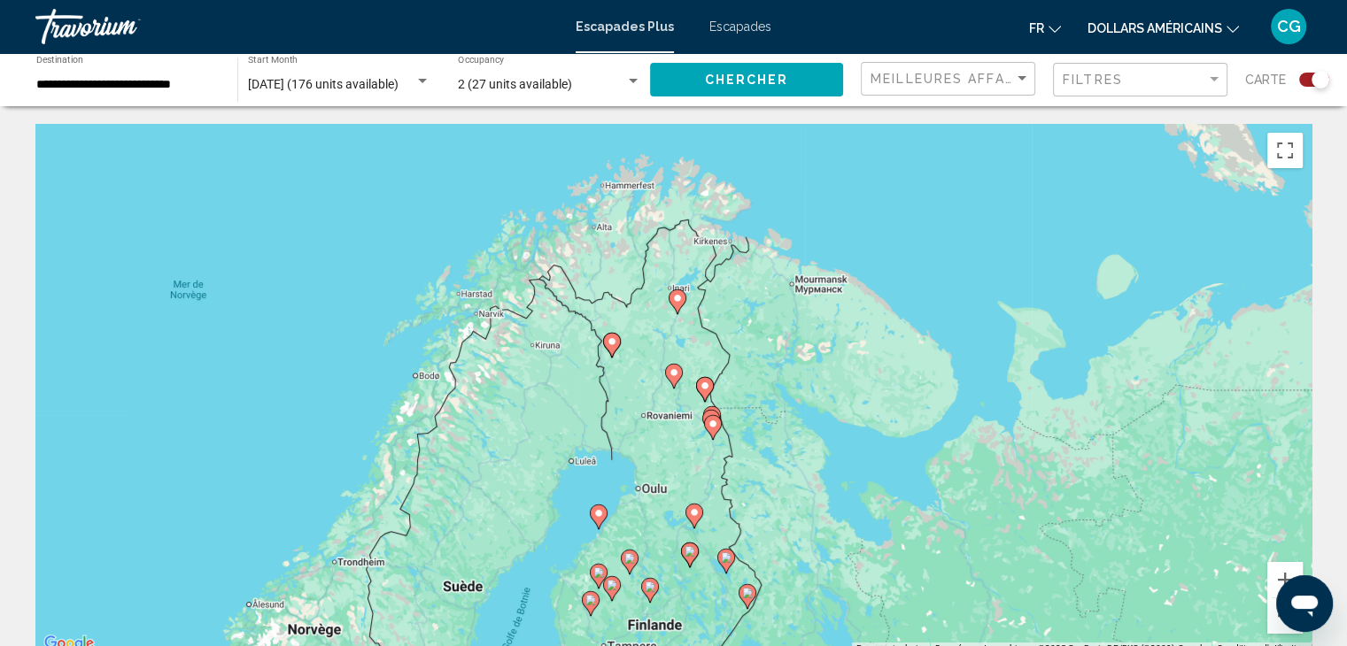
click at [671, 371] on image "Contenu principal" at bounding box center [674, 372] width 11 height 11
type input "**********"
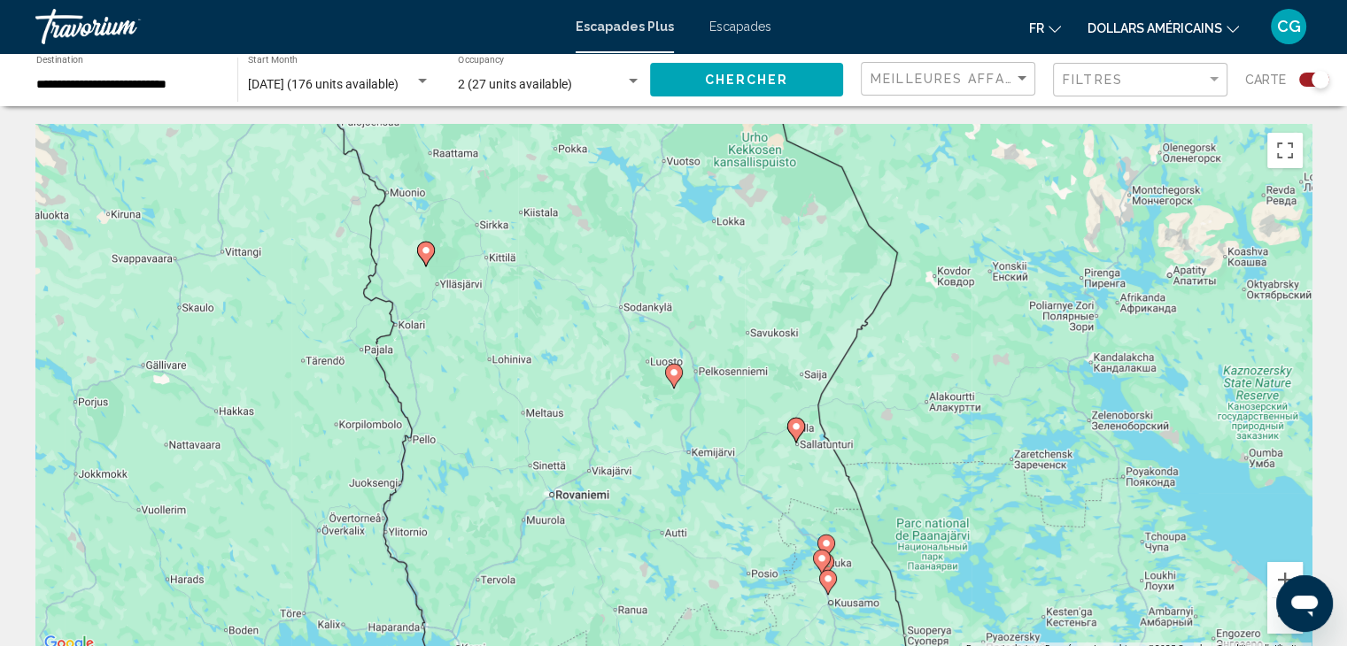
click at [671, 371] on image "Contenu principal" at bounding box center [674, 372] width 11 height 11
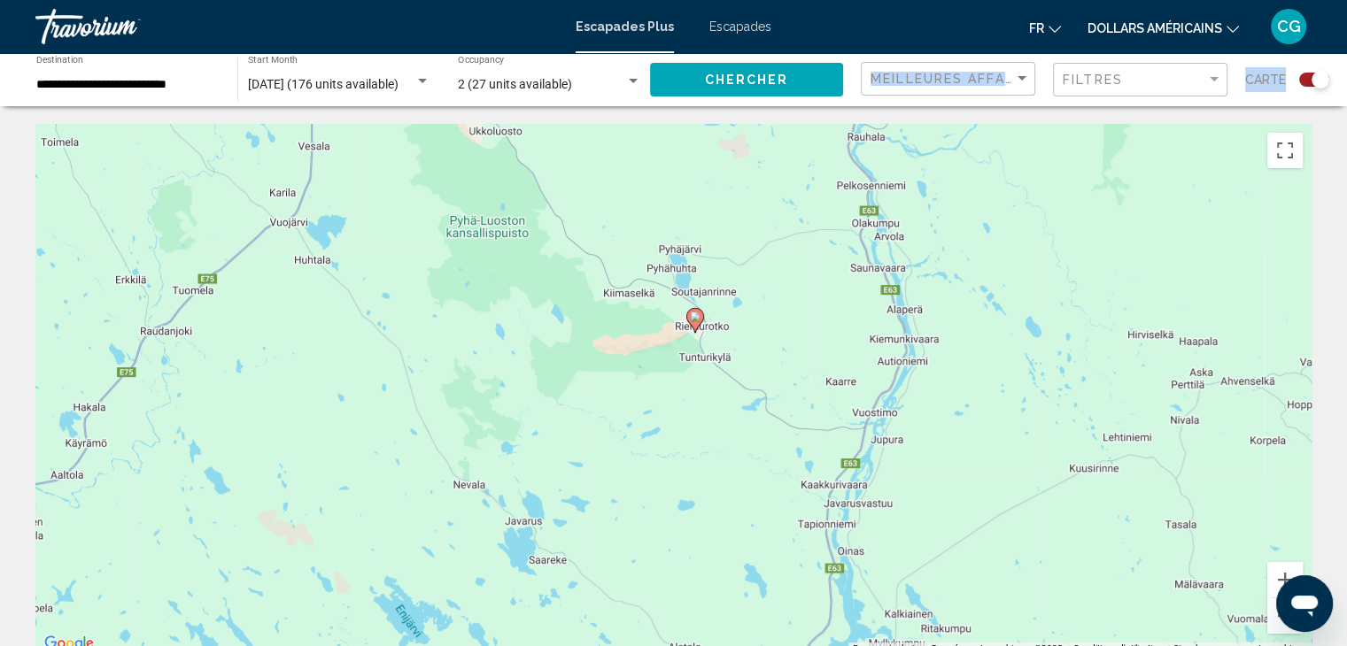
drag, startPoint x: 669, startPoint y: 397, endPoint x: 871, endPoint y: 26, distance: 422.8
click at [871, 26] on div "**********" at bounding box center [673, 323] width 1347 height 646
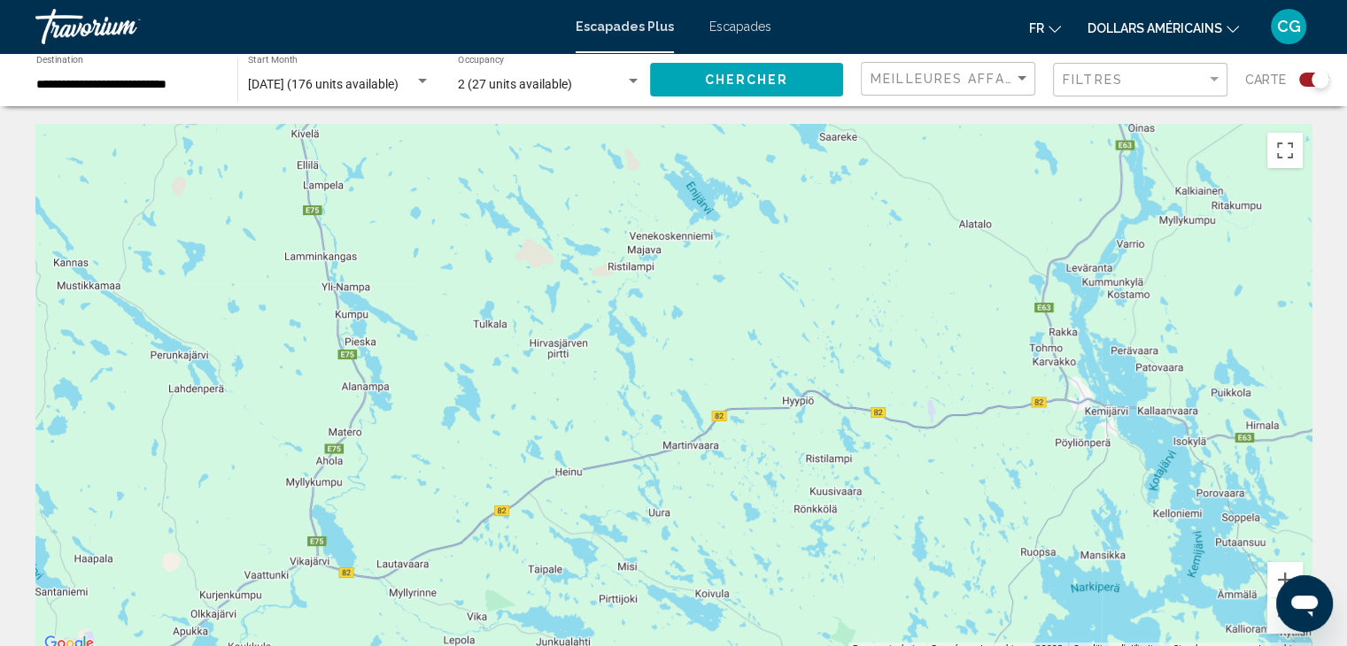
click at [723, 15] on div "Escapades Plus Escapades fr English Español Français Italiano Português русский…" at bounding box center [673, 26] width 1347 height 37
click at [723, 29] on font "Escapades" at bounding box center [740, 26] width 62 height 14
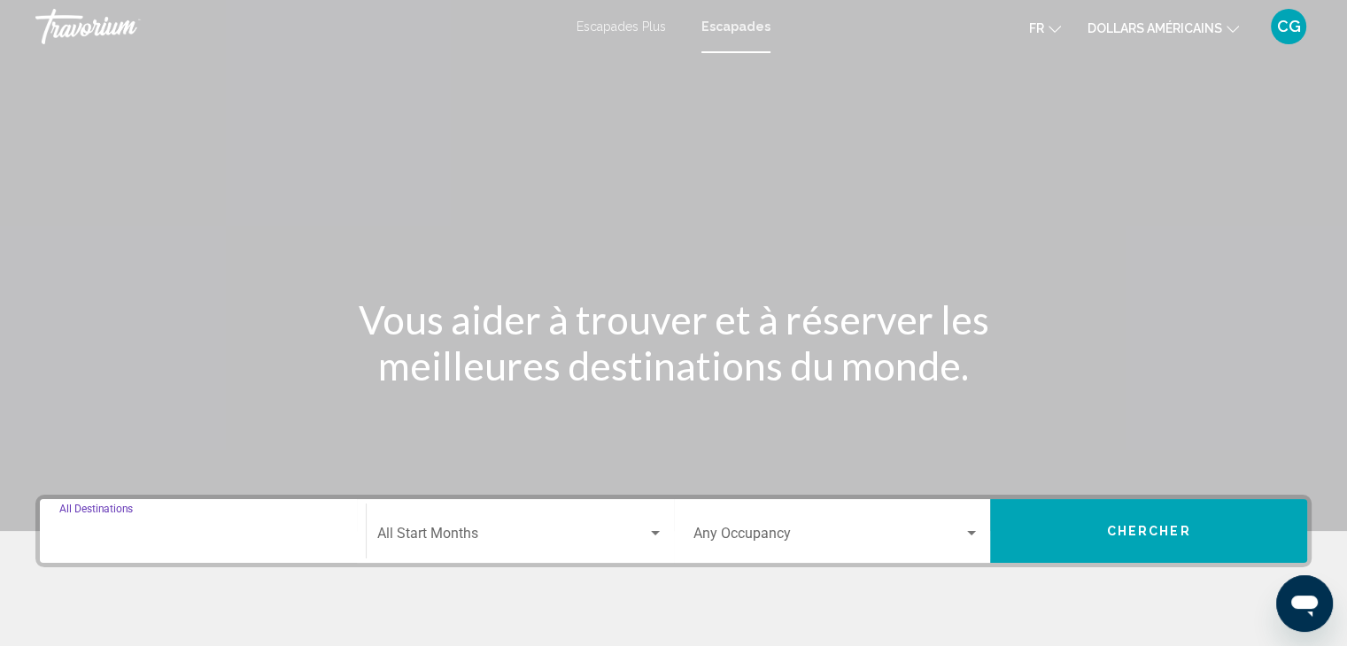
click at [220, 530] on input "Destination All Destinations" at bounding box center [202, 538] width 287 height 16
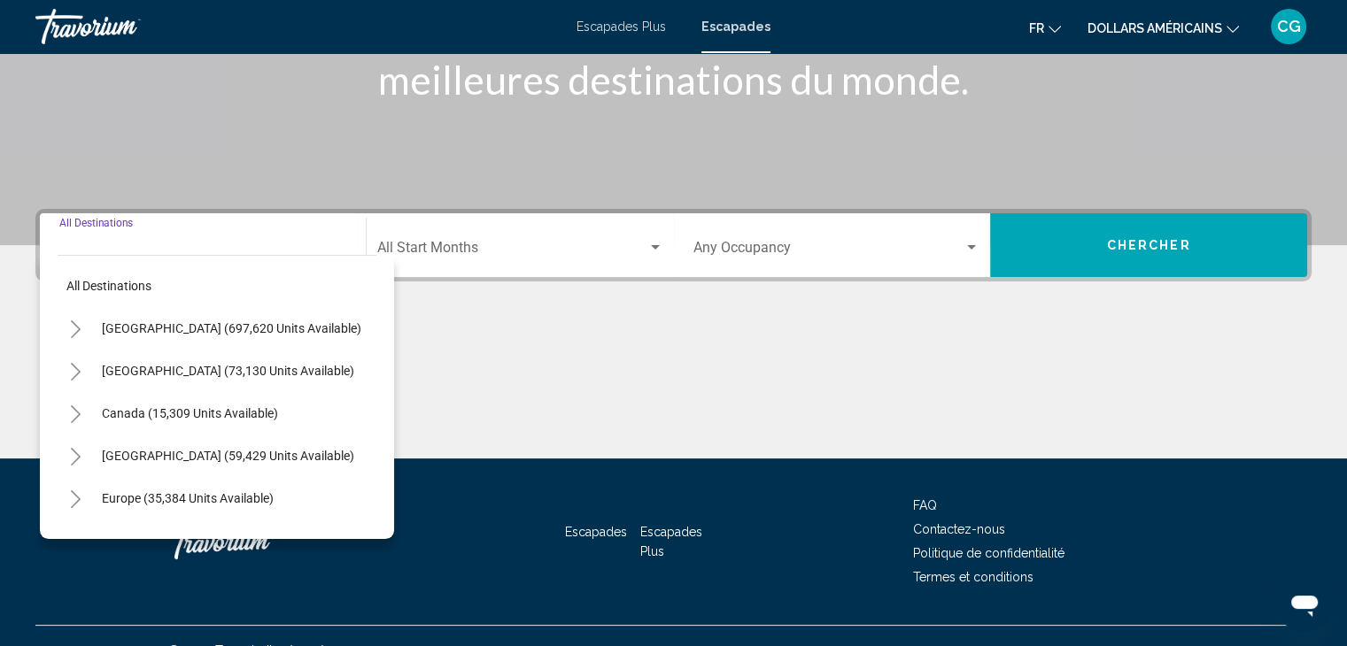
scroll to position [315, 0]
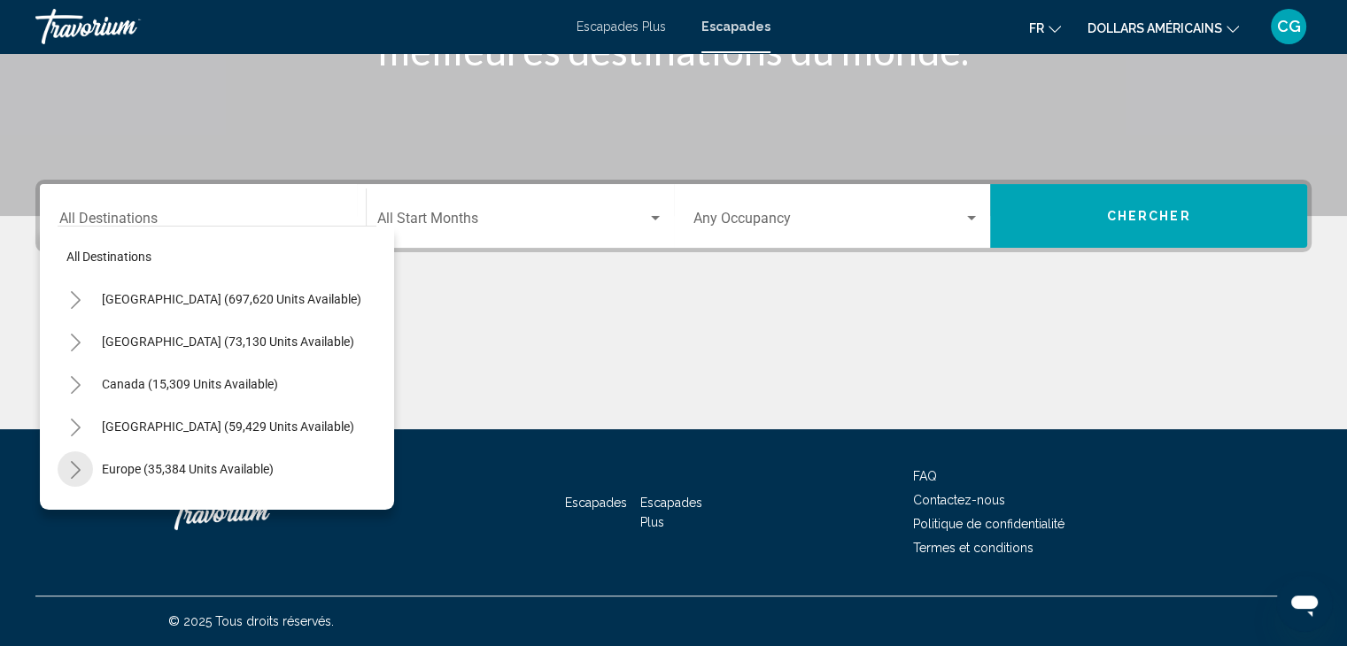
click at [75, 457] on button "Toggle Europe (35,384 units available)" at bounding box center [75, 469] width 35 height 35
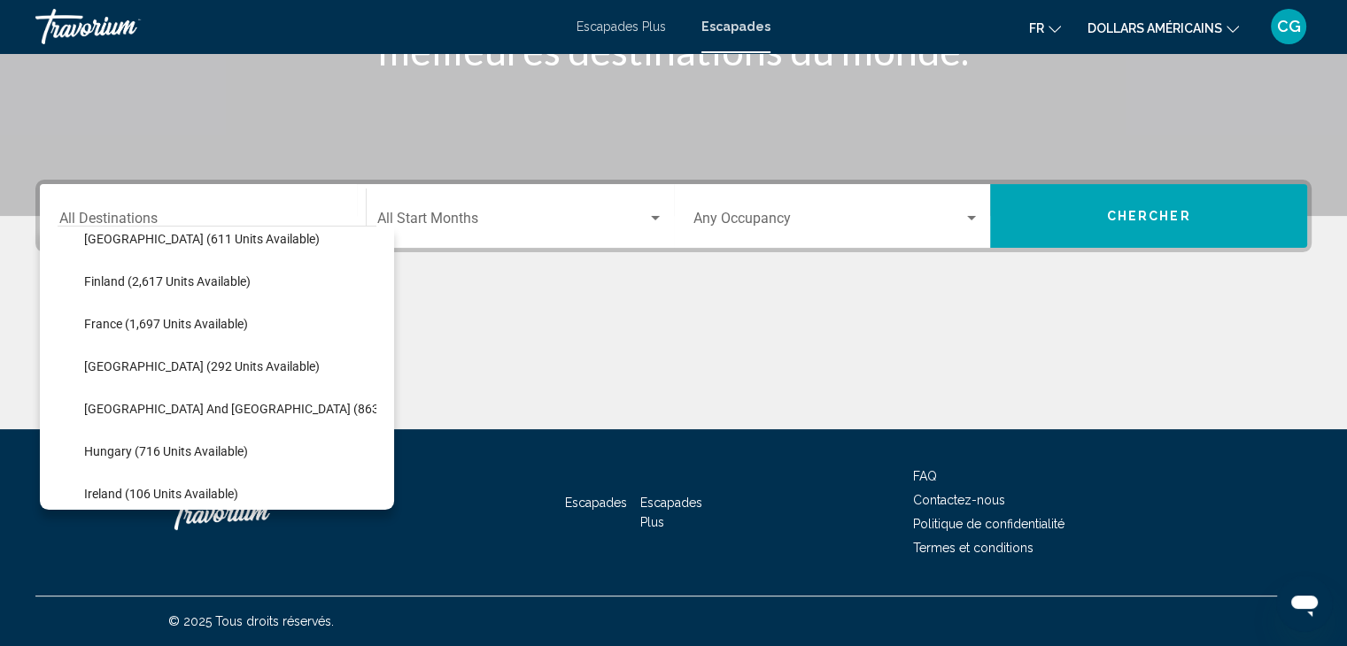
scroll to position [383, 0]
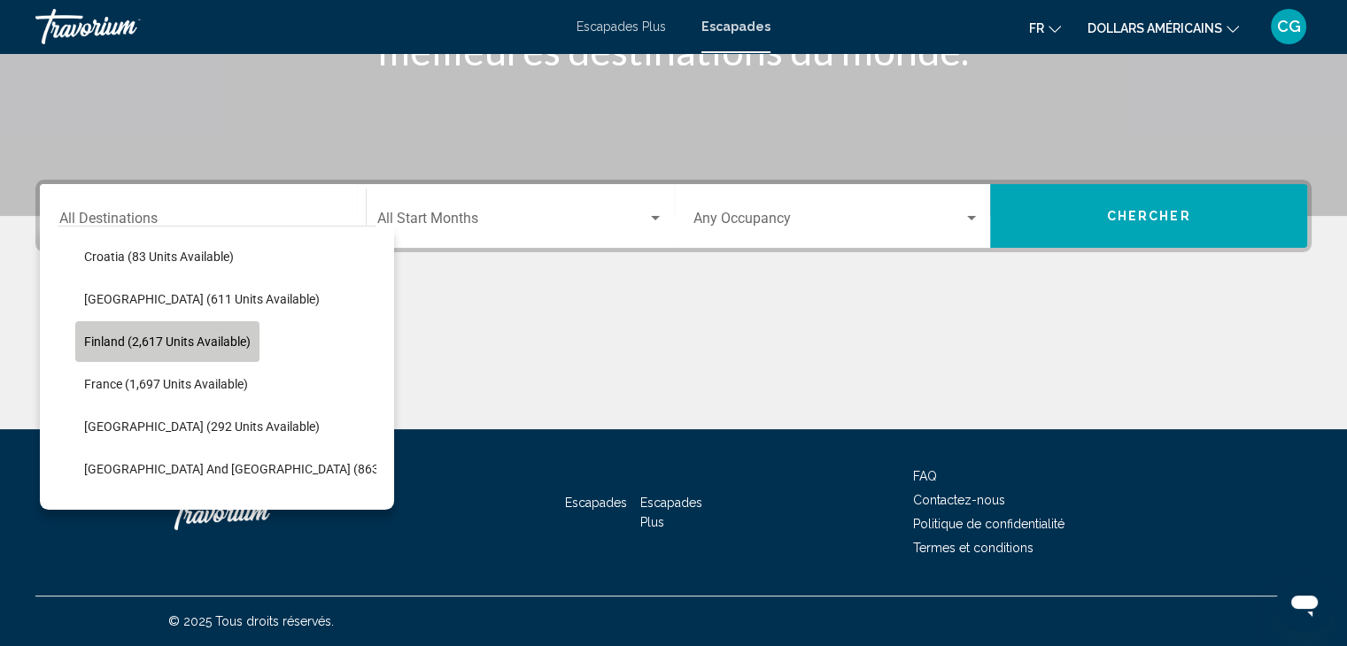
click at [160, 338] on span "Finland (2,617 units available)" at bounding box center [167, 342] width 166 height 14
type input "**********"
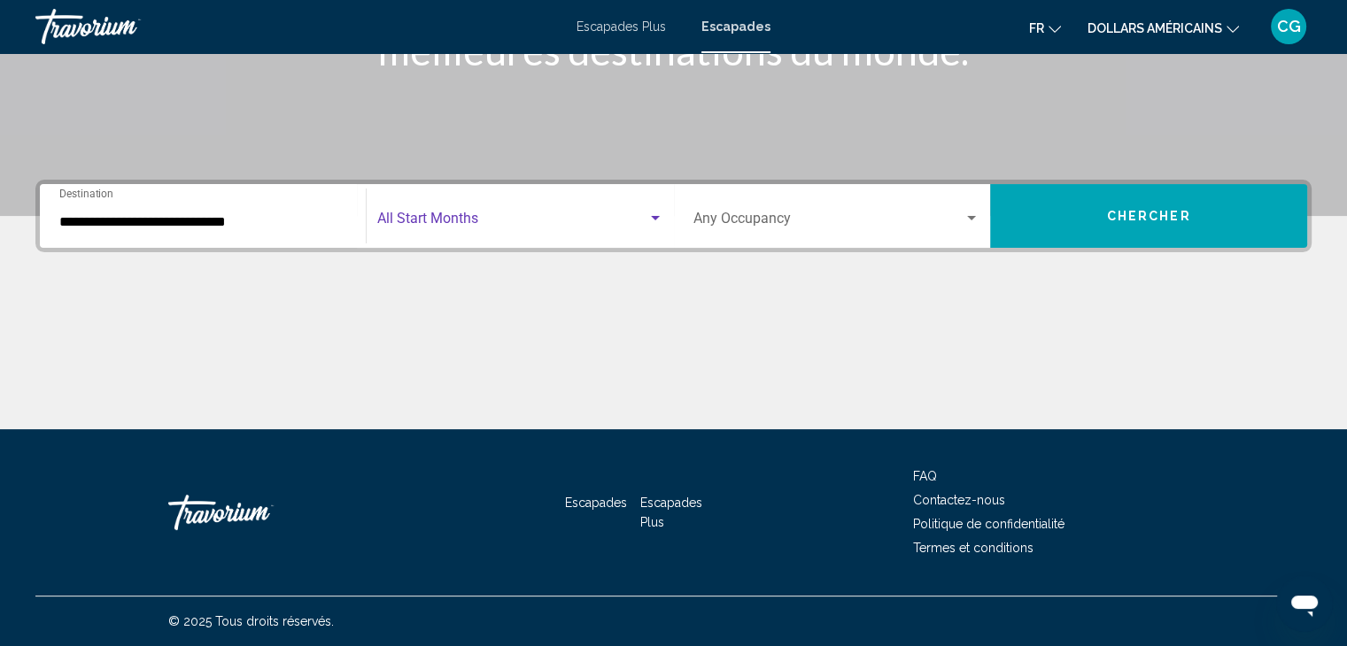
click at [438, 224] on span "Search widget" at bounding box center [512, 222] width 270 height 16
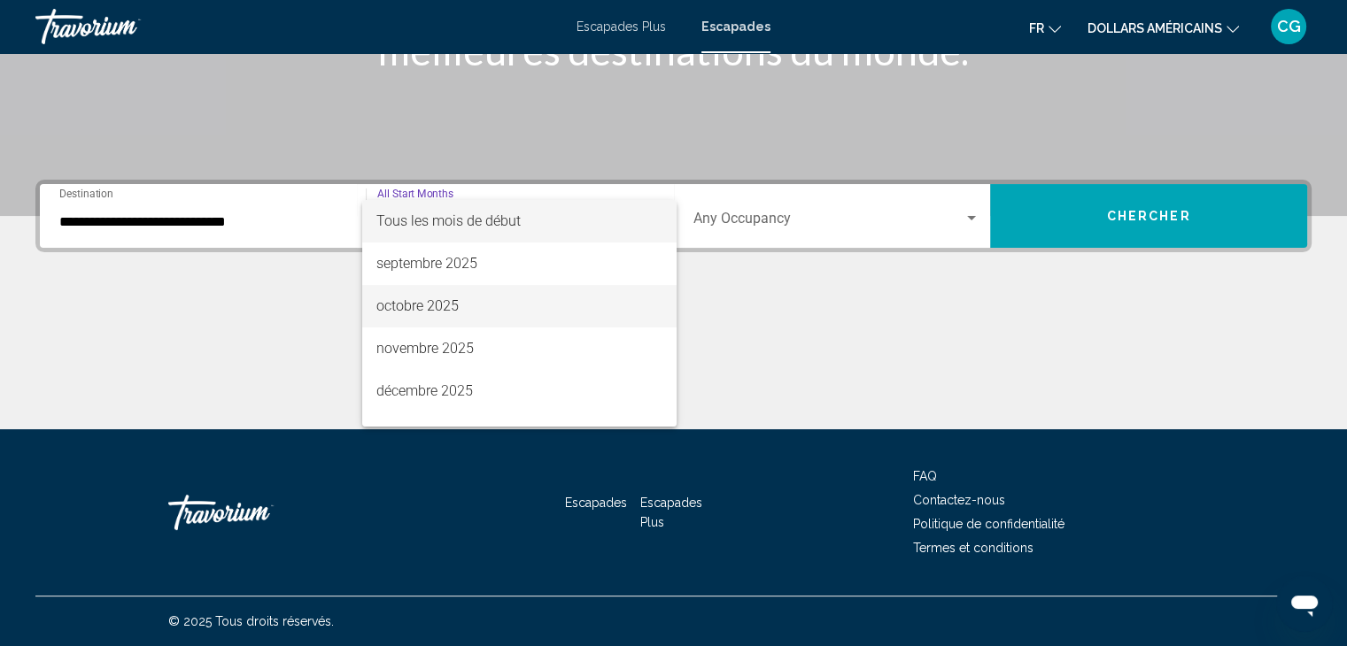
scroll to position [99, 0]
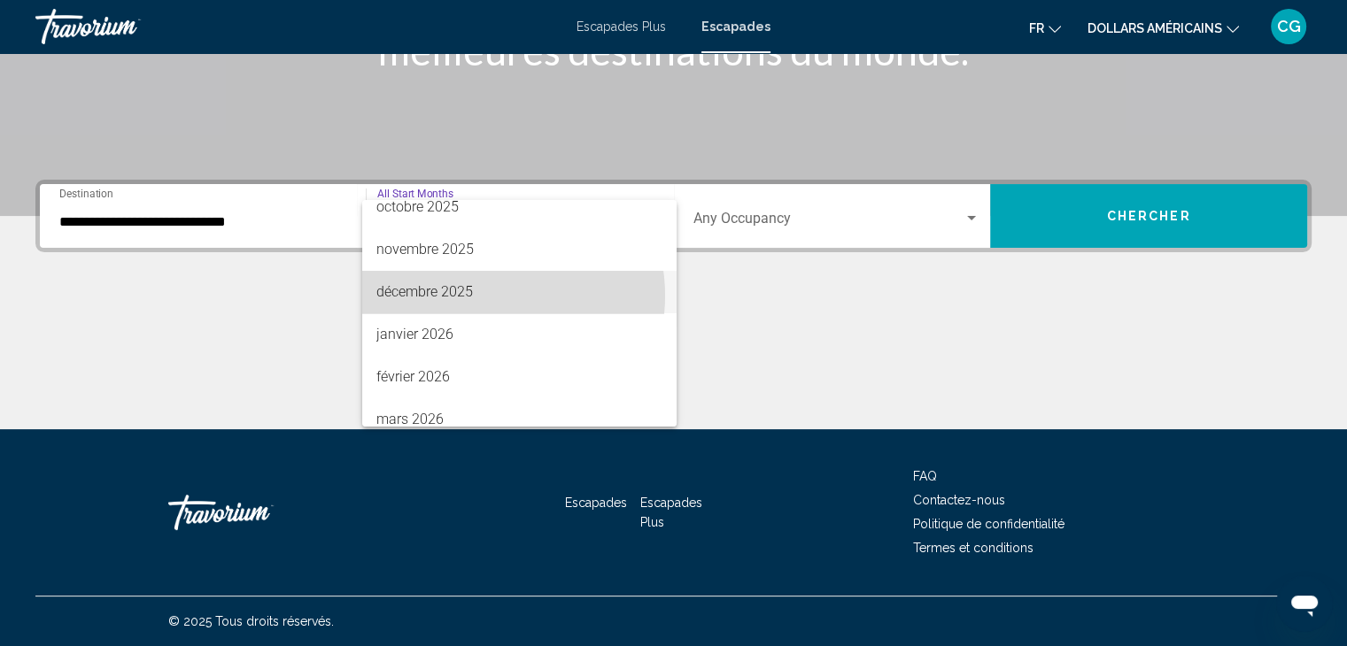
click at [478, 295] on span "décembre 2025" at bounding box center [519, 292] width 286 height 43
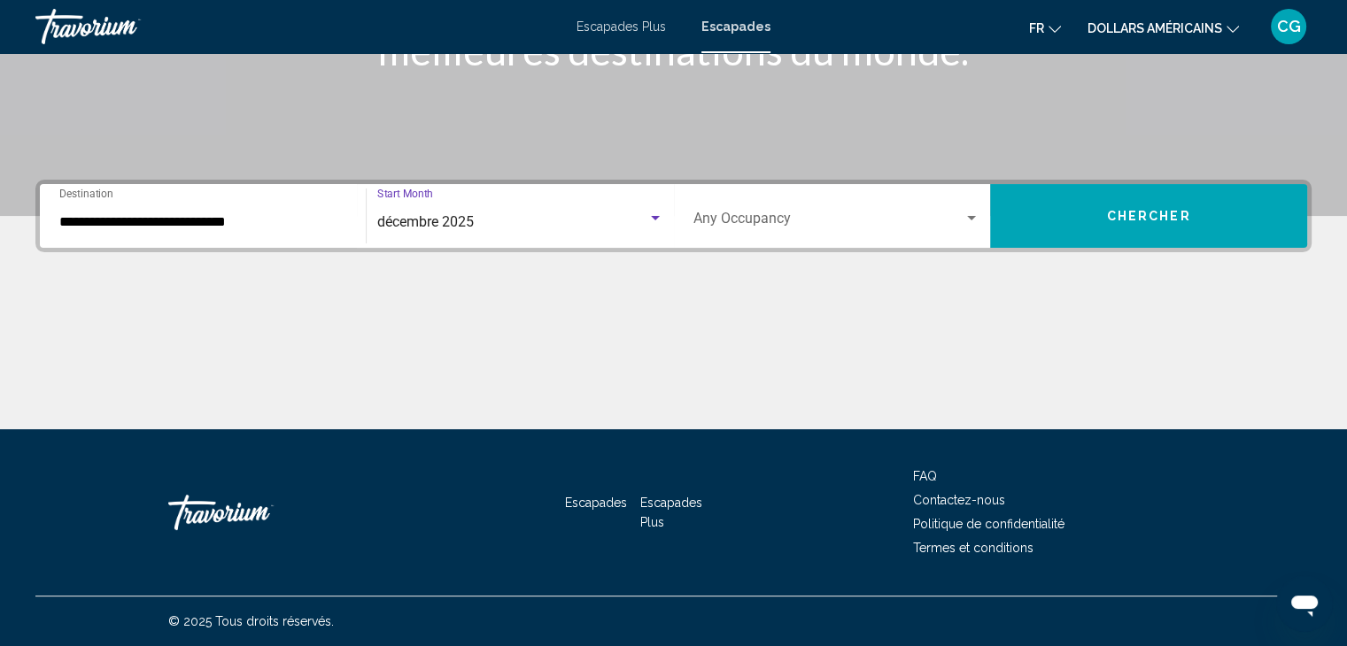
click at [718, 231] on div "Occupancy Any Occupancy" at bounding box center [836, 217] width 287 height 56
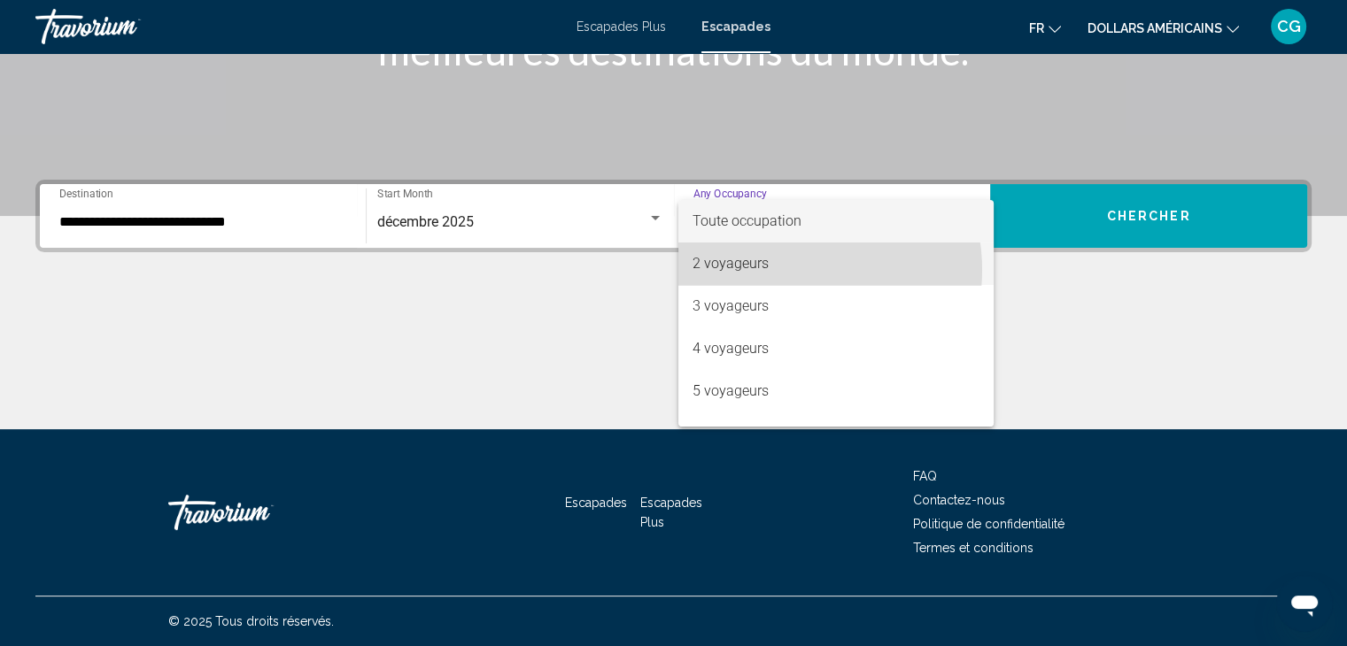
click at [777, 270] on span "2 voyageurs" at bounding box center [835, 264] width 287 height 43
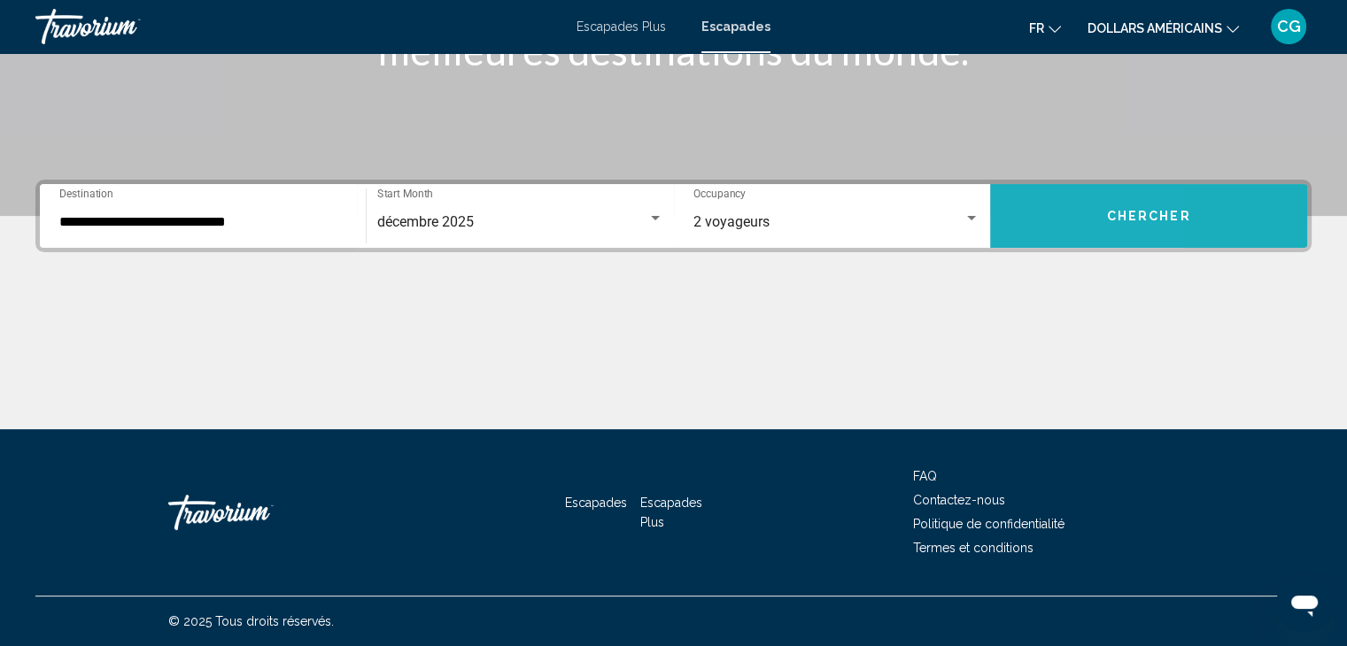
click at [1022, 230] on button "Chercher" at bounding box center [1148, 216] width 317 height 64
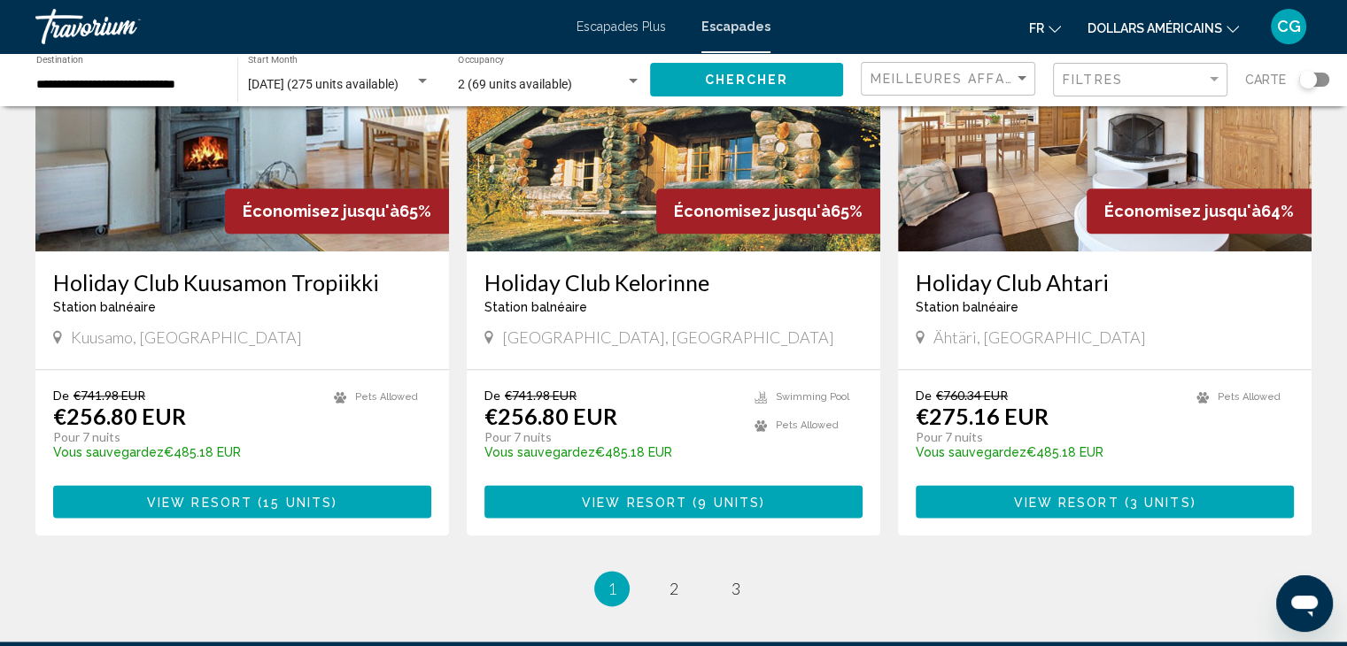
scroll to position [1791, 0]
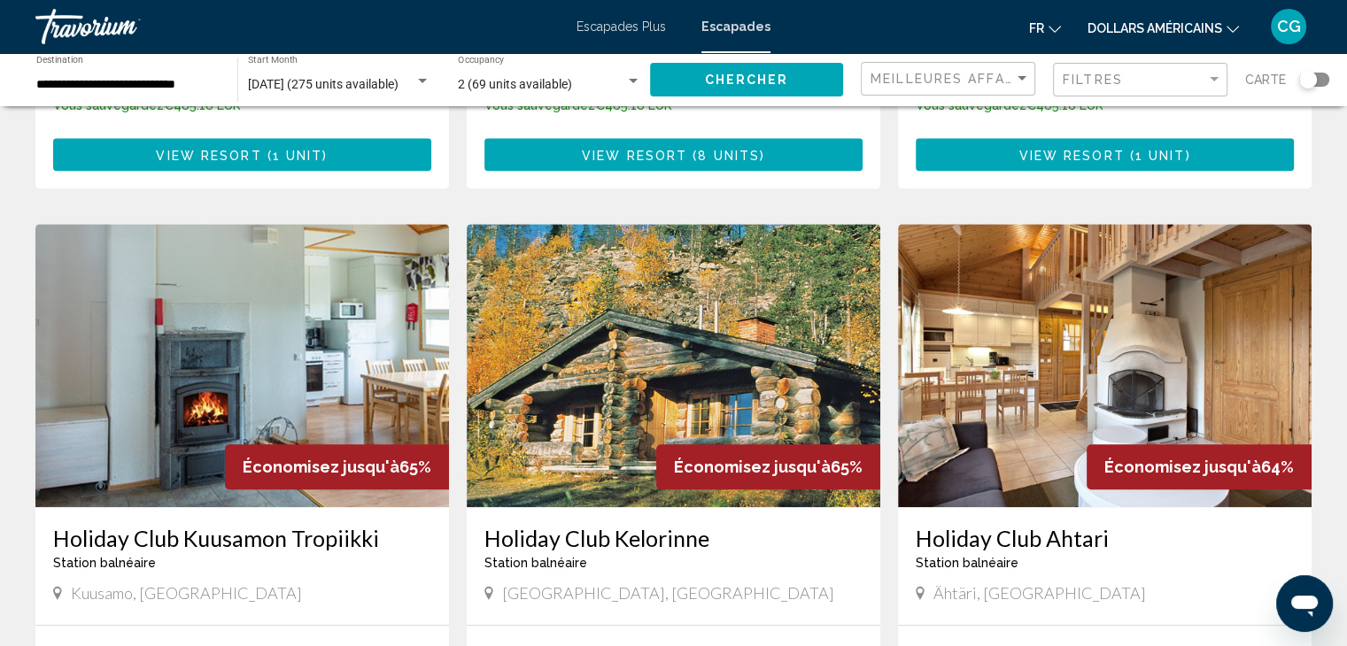
click at [574, 283] on img "Contenu principal" at bounding box center [674, 365] width 414 height 283
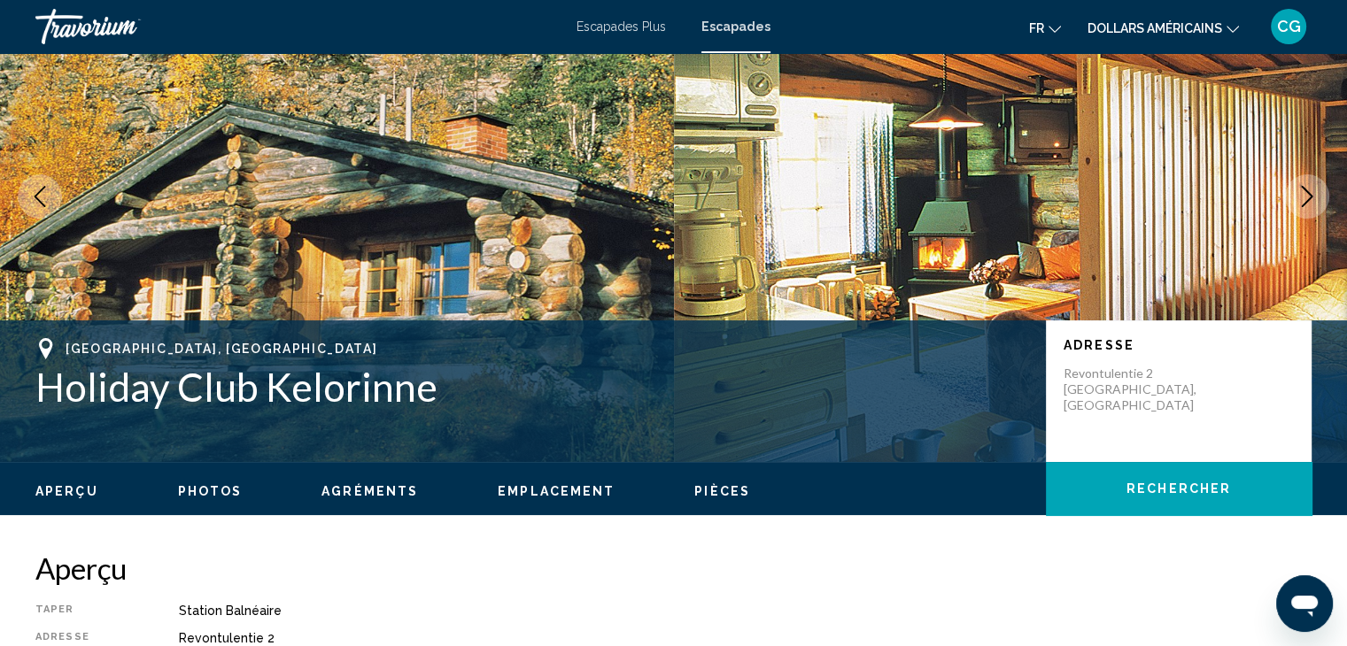
scroll to position [123, 0]
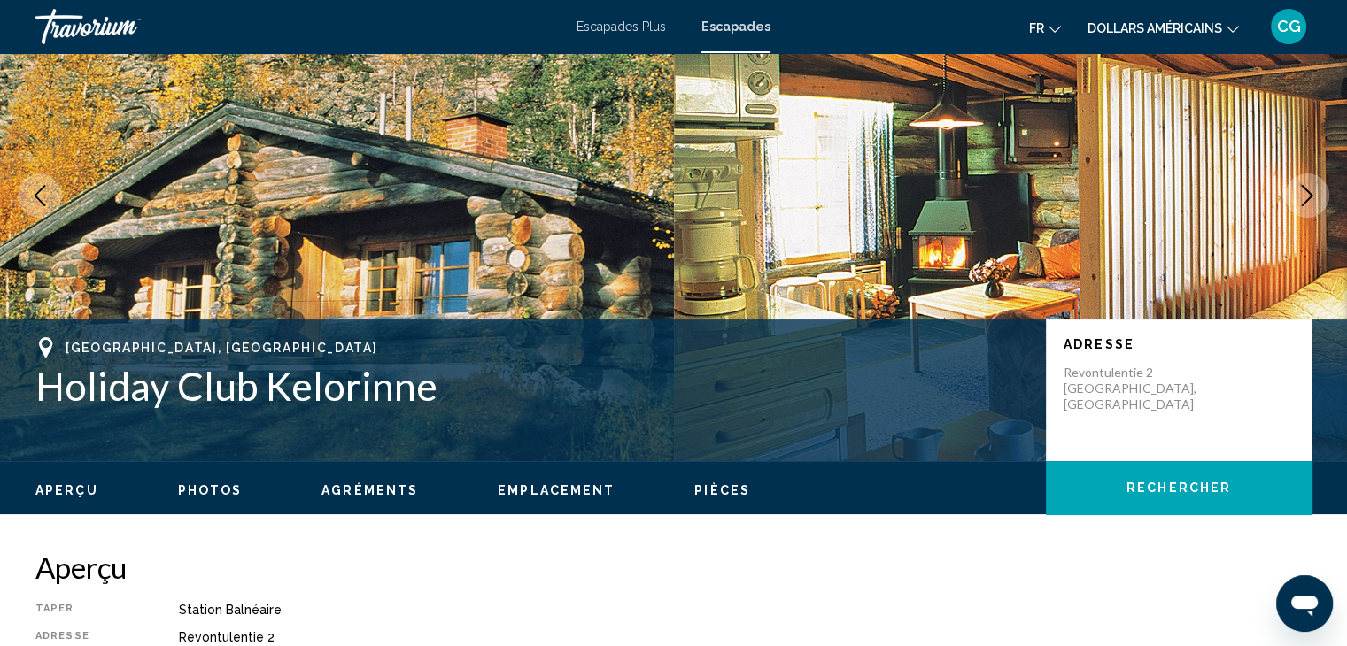
click at [1303, 197] on icon "Next image" at bounding box center [1306, 195] width 21 height 21
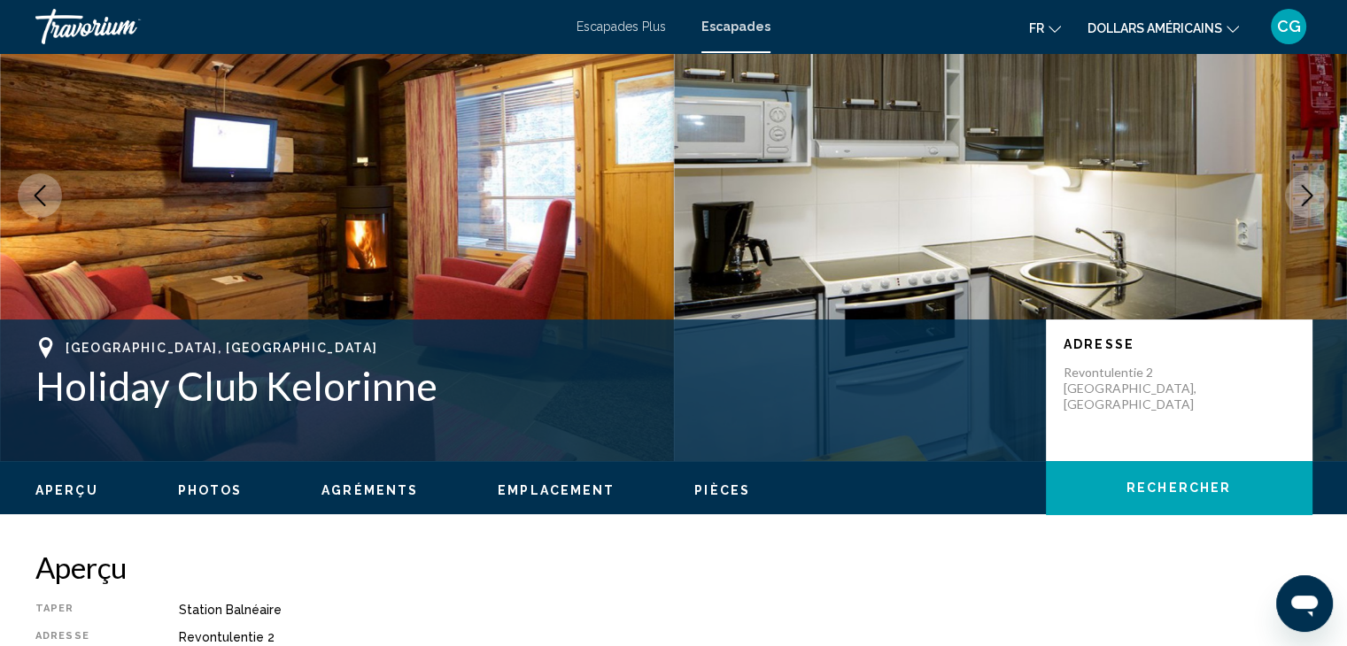
click at [1303, 197] on icon "Next image" at bounding box center [1306, 195] width 21 height 21
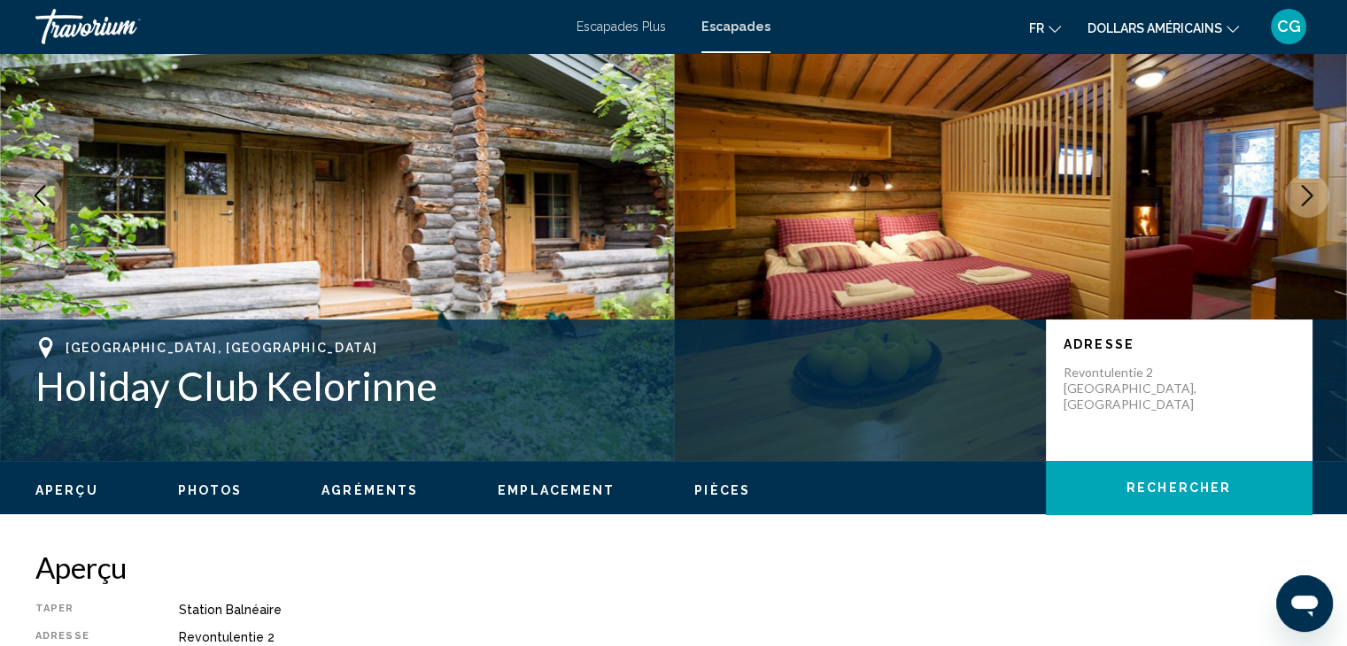
click at [1303, 197] on icon "Next image" at bounding box center [1306, 195] width 21 height 21
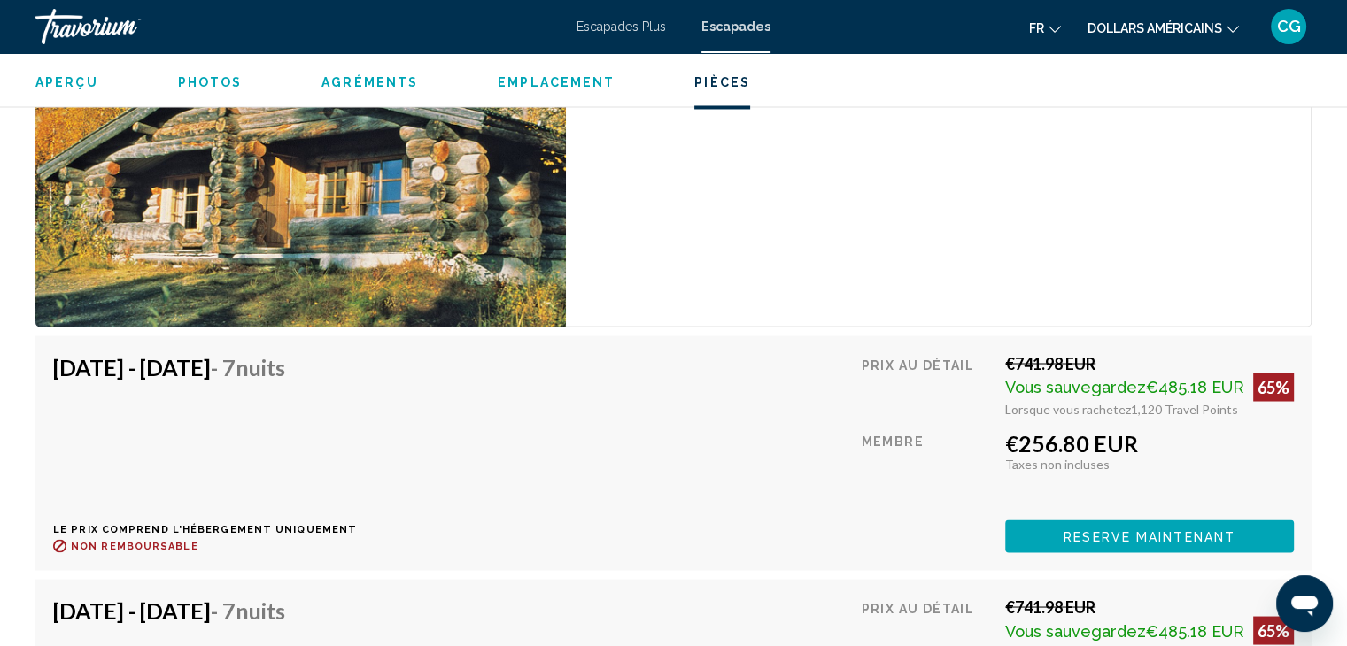
scroll to position [3059, 0]
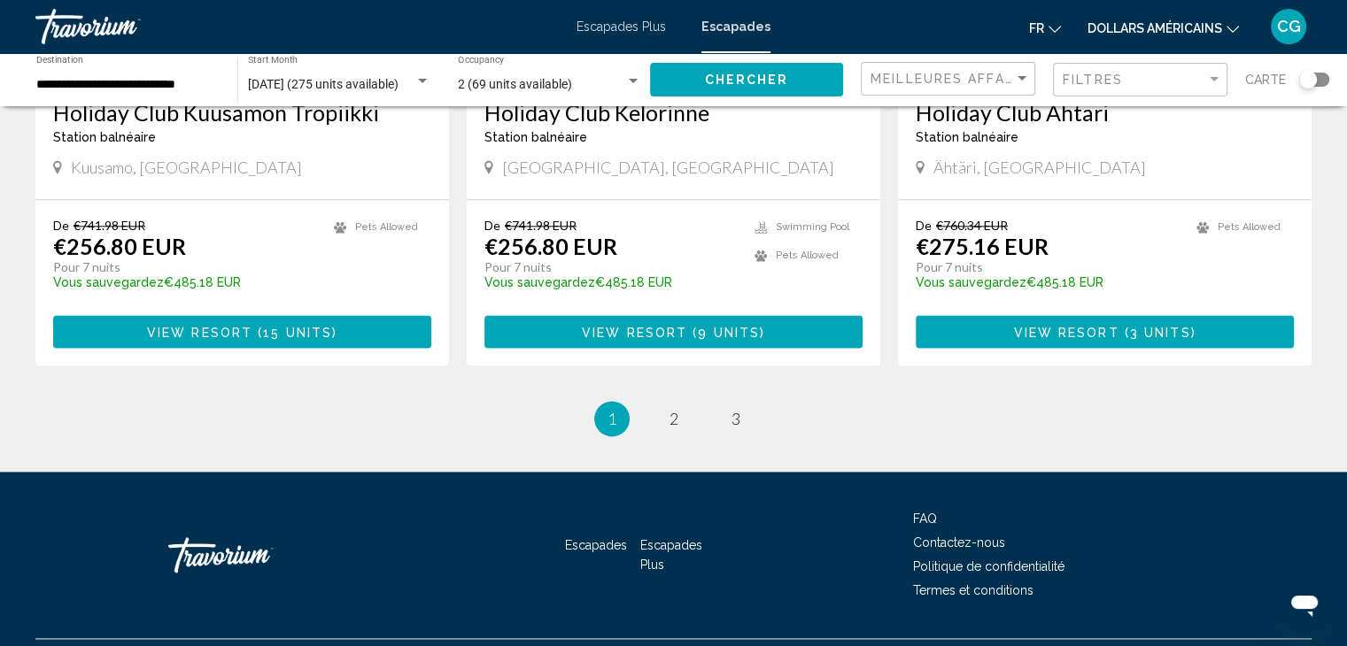
scroll to position [2238, 0]
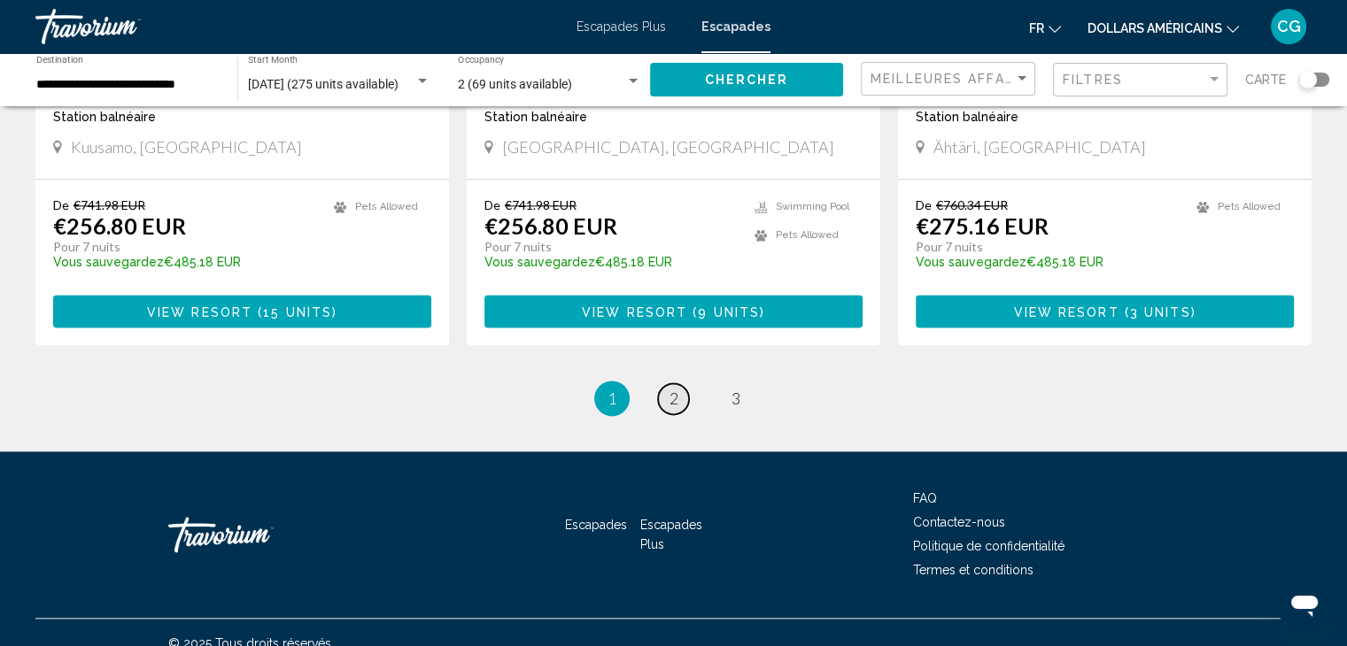
click at [664, 383] on link "page 2" at bounding box center [673, 398] width 31 height 31
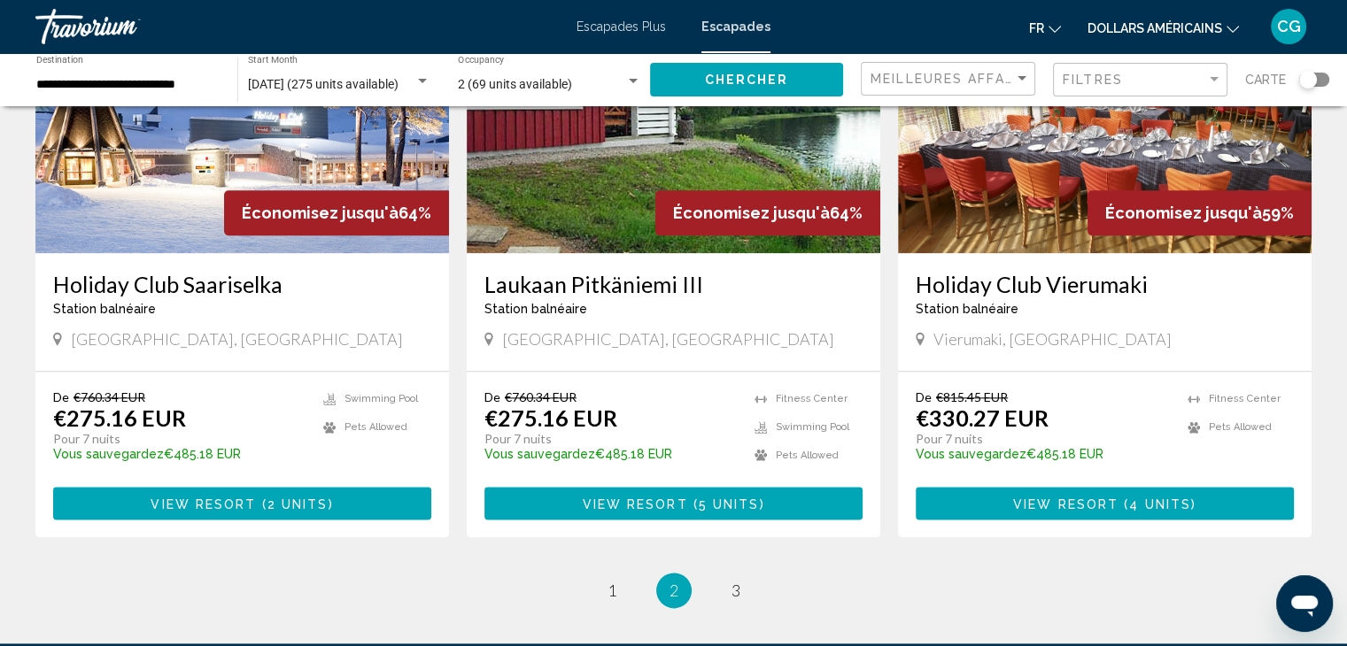
scroll to position [2022, 0]
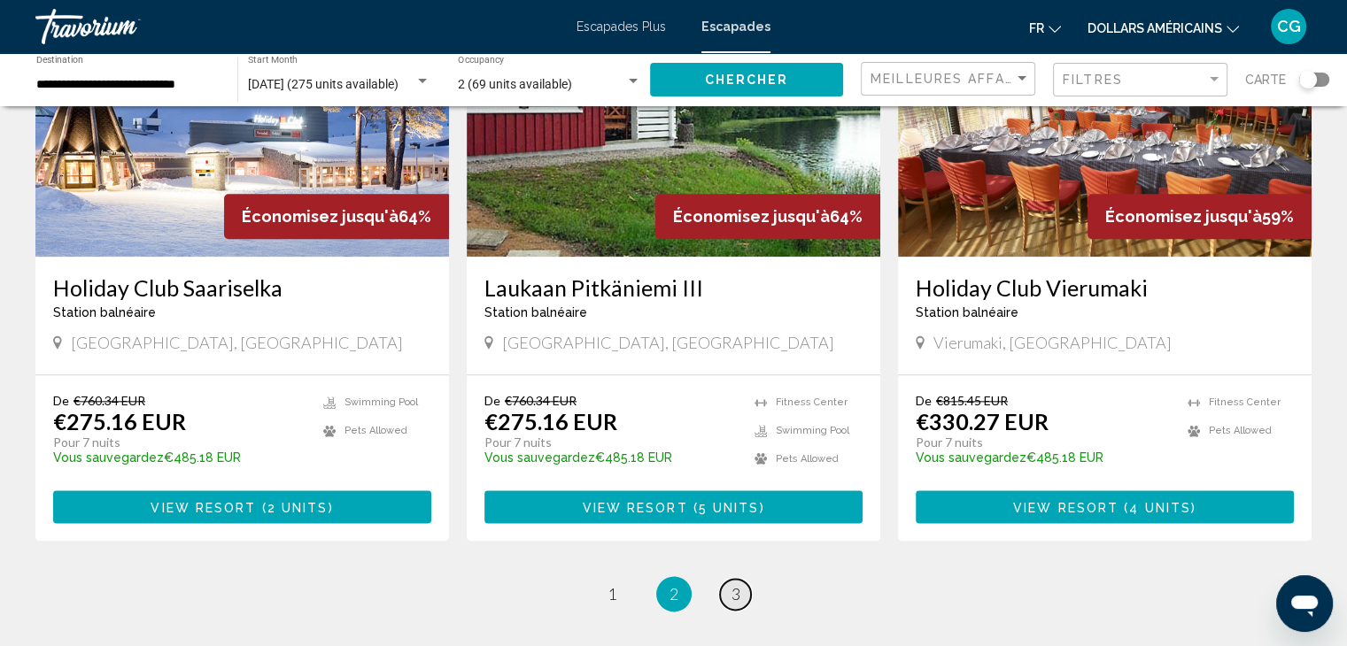
click at [739, 596] on span "3" at bounding box center [735, 593] width 9 height 19
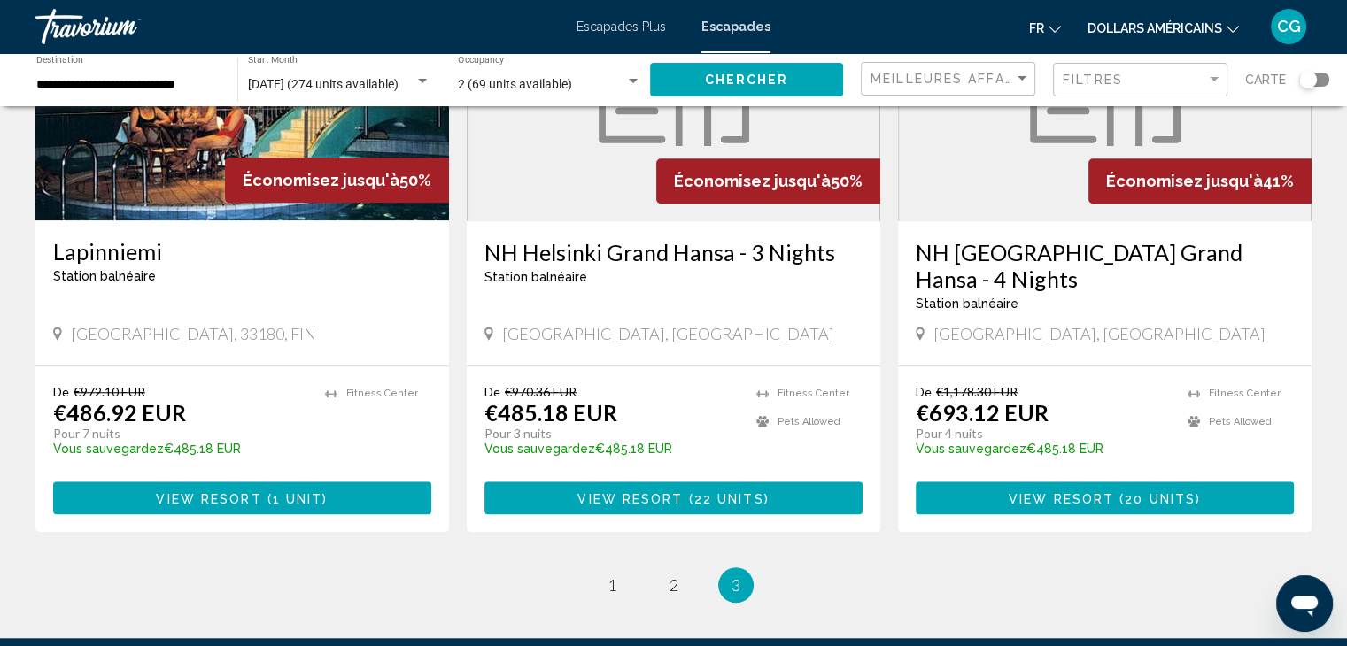
scroll to position [1452, 0]
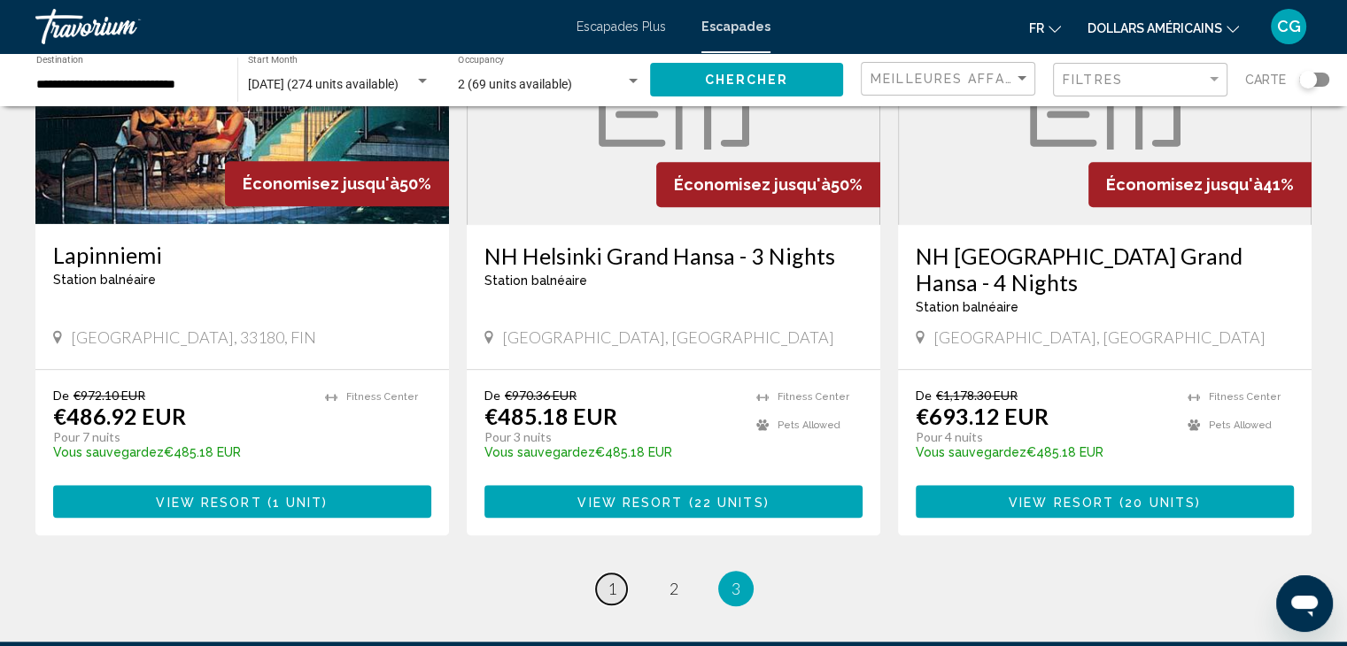
click at [611, 579] on span "1" at bounding box center [611, 588] width 9 height 19
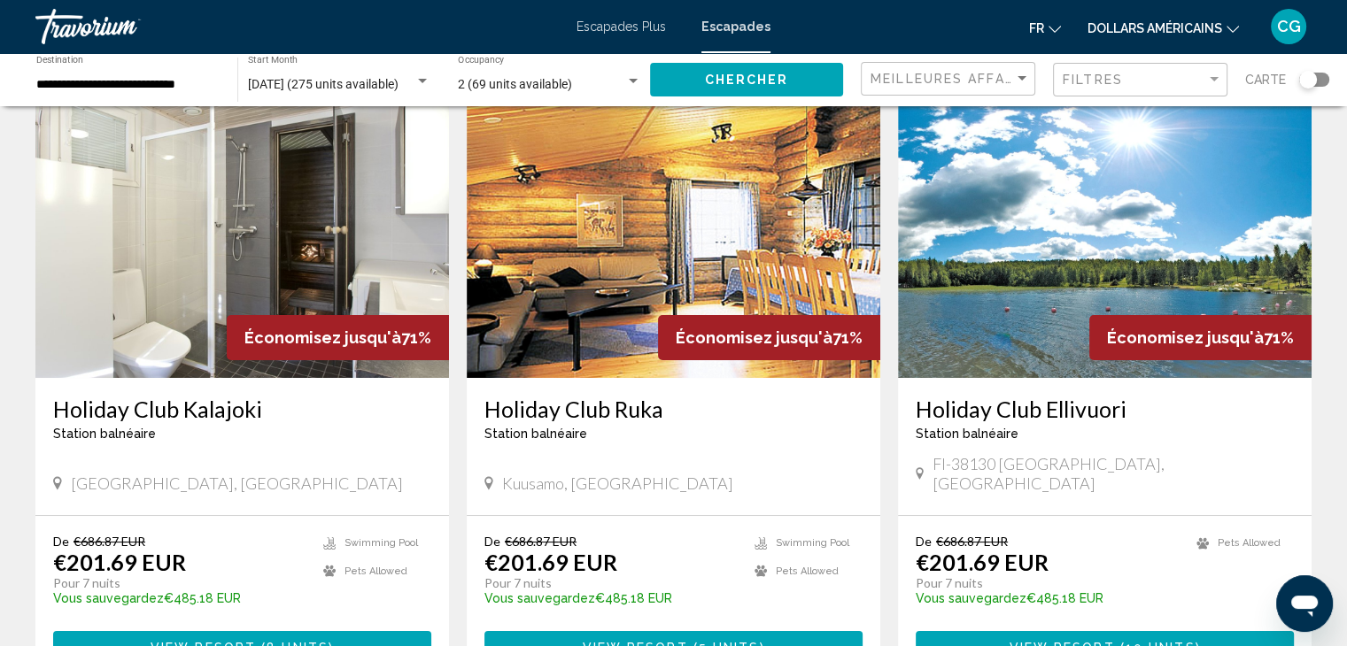
scroll to position [92, 0]
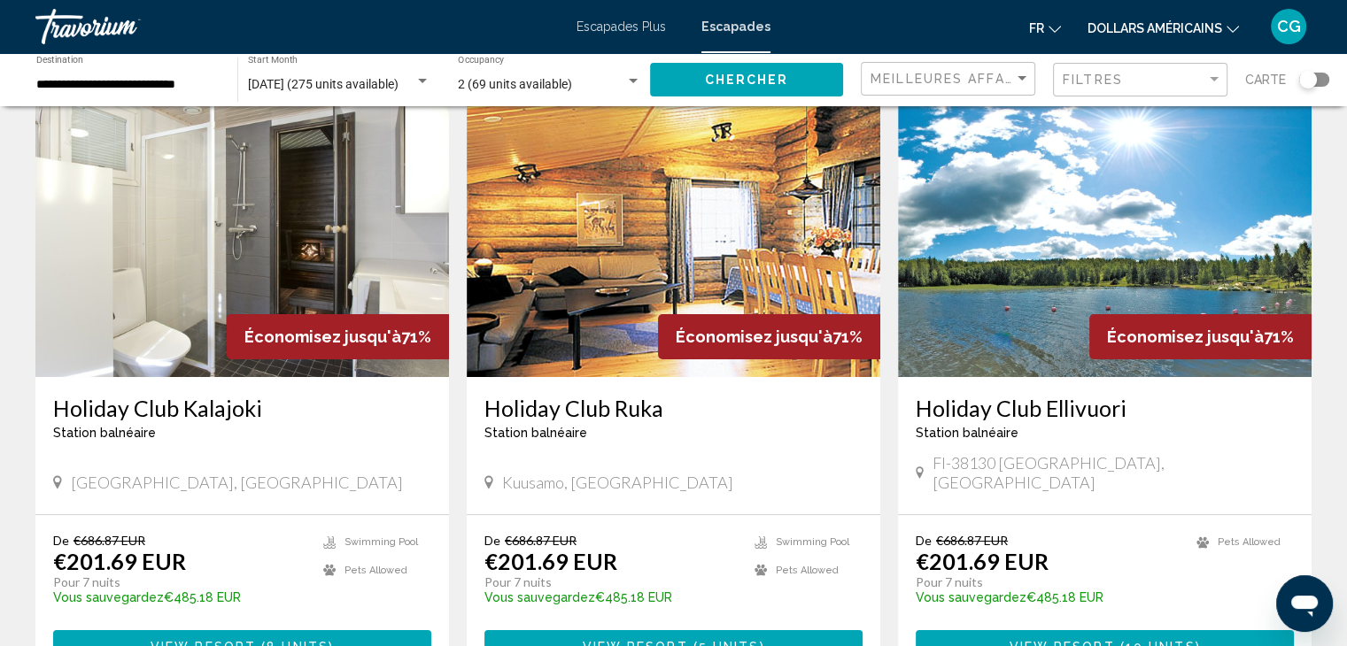
drag, startPoint x: 911, startPoint y: 402, endPoint x: 1138, endPoint y: 417, distance: 227.2
click at [1138, 417] on div "Holiday Club [GEOGRAPHIC_DATA] balnéaire - Ceci est une station d'adultes seule…" at bounding box center [1105, 445] width 414 height 137
copy h3 "Holiday Club Ellivuori"
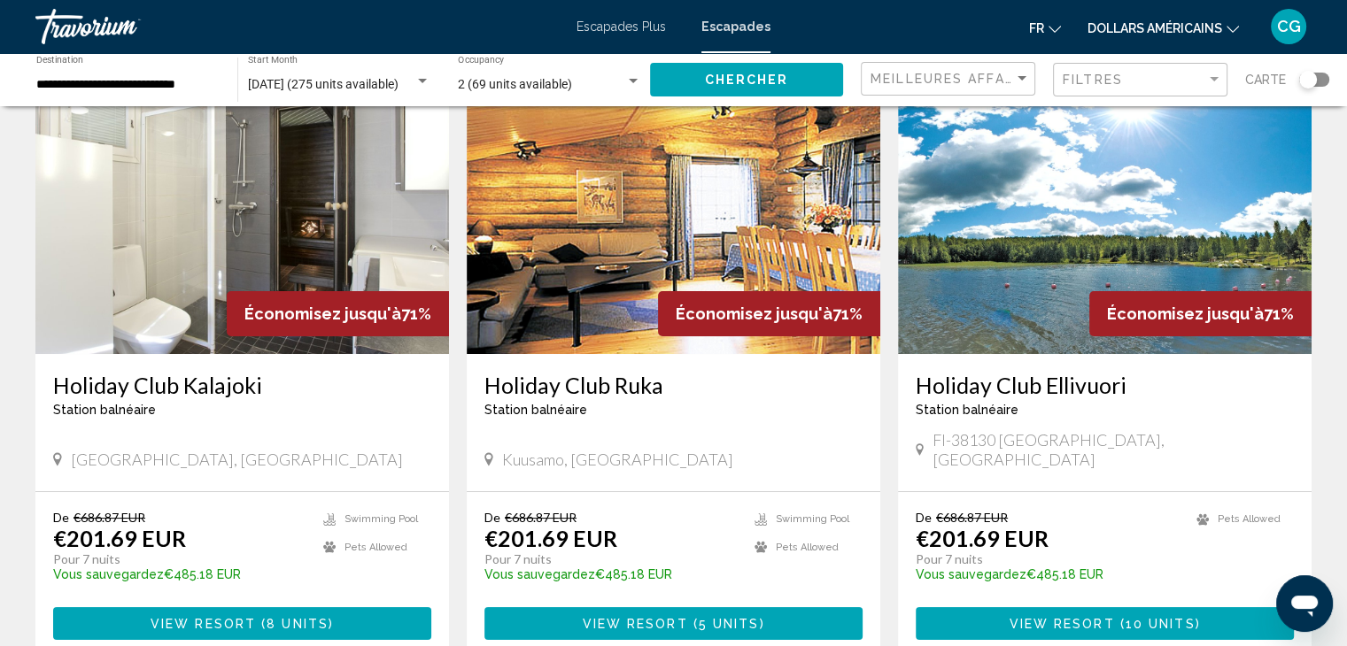
scroll to position [119, 0]
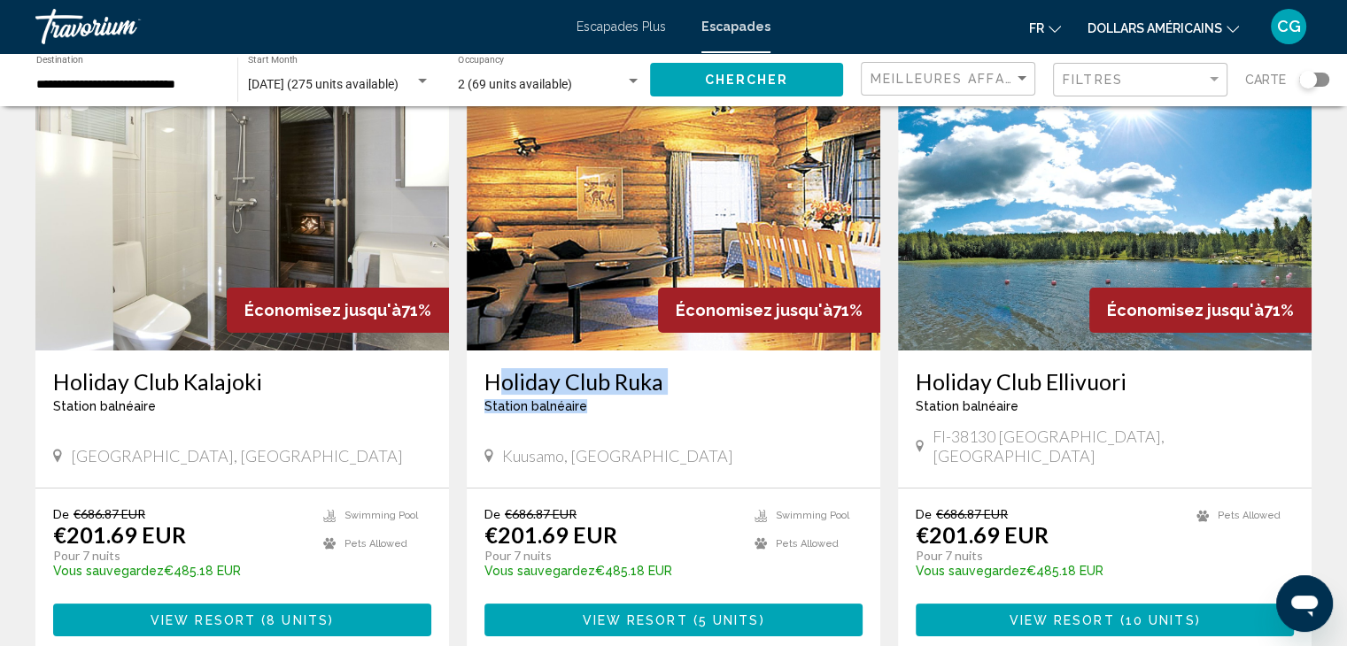
drag, startPoint x: 666, startPoint y: 398, endPoint x: 475, endPoint y: 389, distance: 191.5
click at [475, 389] on div "Holiday Club [GEOGRAPHIC_DATA] balnéaire - Ceci est une station d'adultes seule…" at bounding box center [674, 419] width 414 height 137
click at [687, 376] on h3 "Holiday Club Ruka" at bounding box center [673, 381] width 378 height 27
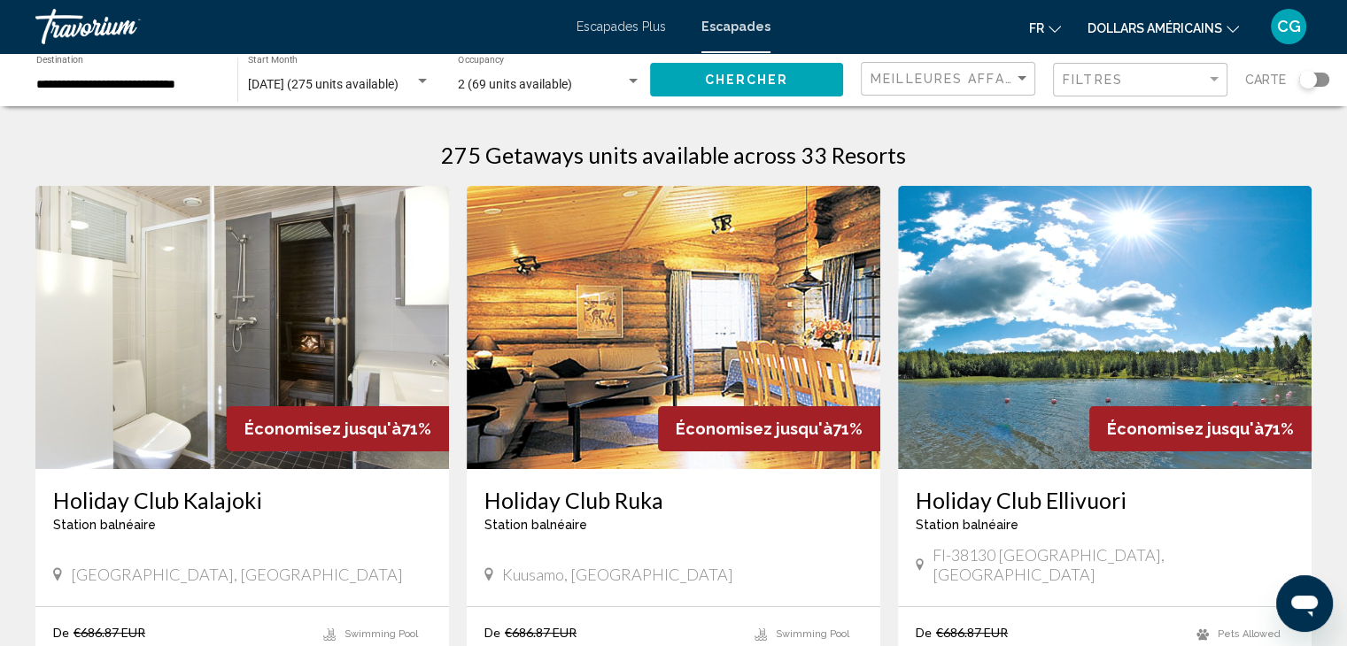
click at [1314, 73] on div "Search widget" at bounding box center [1314, 80] width 30 height 14
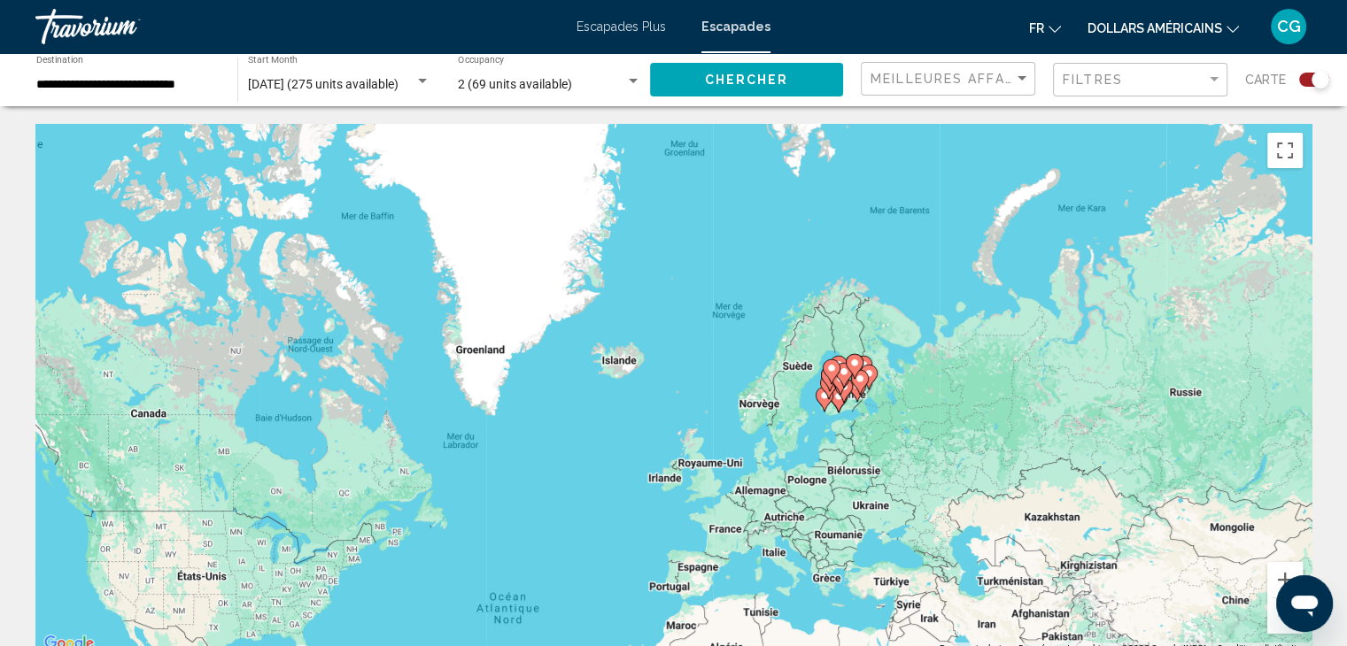
drag, startPoint x: 924, startPoint y: 205, endPoint x: 804, endPoint y: 476, distance: 296.5
click at [804, 476] on div "Pour activer le glissement avec le clavier, appuyez sur Alt+Entrée. Une fois ce…" at bounding box center [673, 389] width 1276 height 531
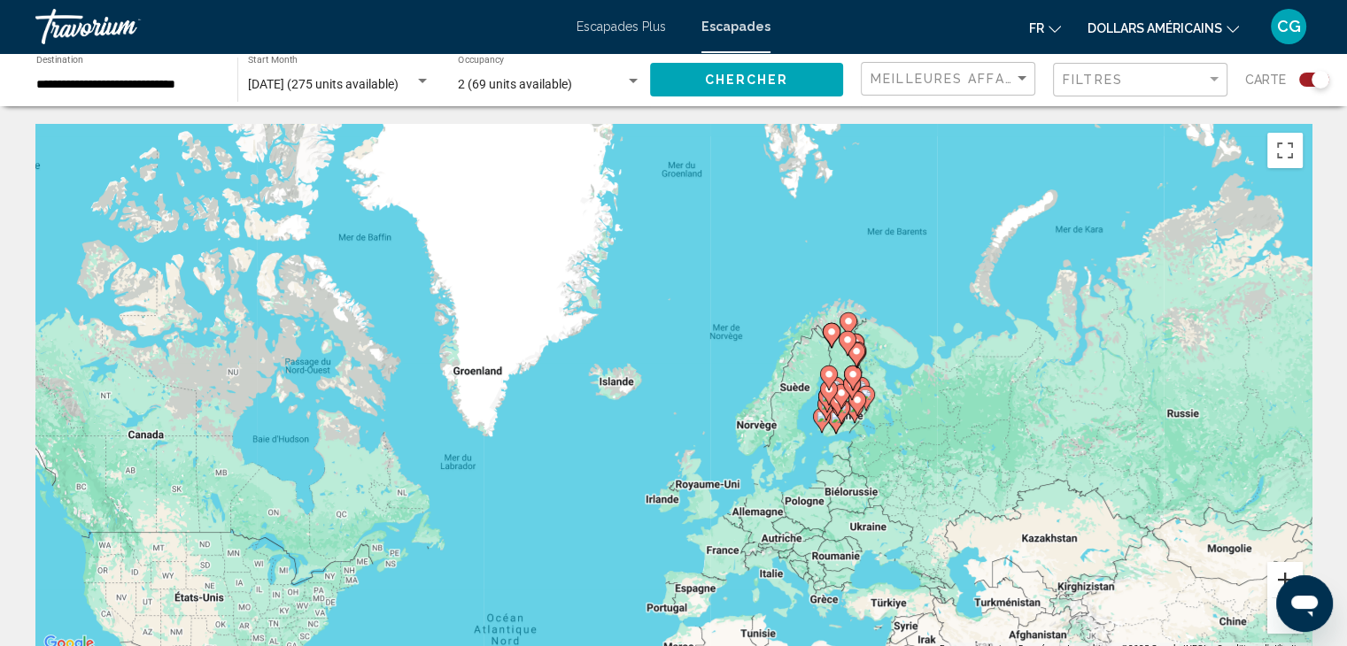
click at [1285, 570] on button "Zoom avant" at bounding box center [1284, 579] width 35 height 35
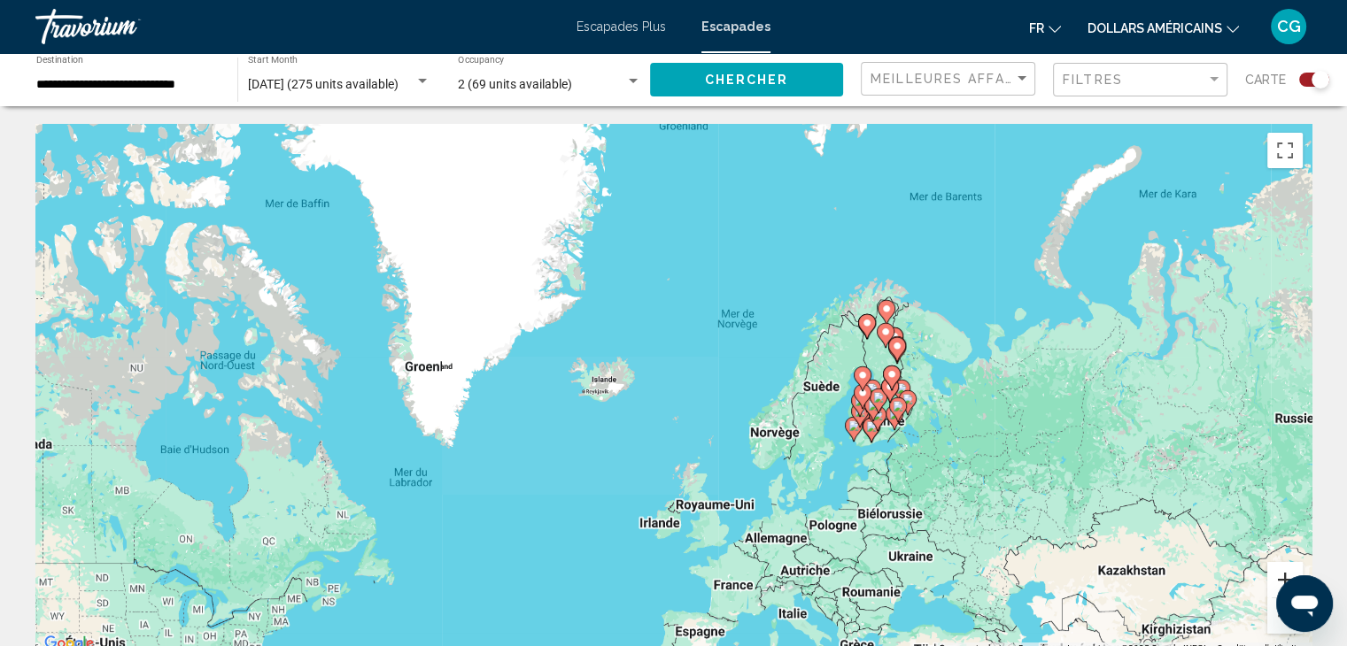
click at [1285, 570] on button "Zoom avant" at bounding box center [1284, 579] width 35 height 35
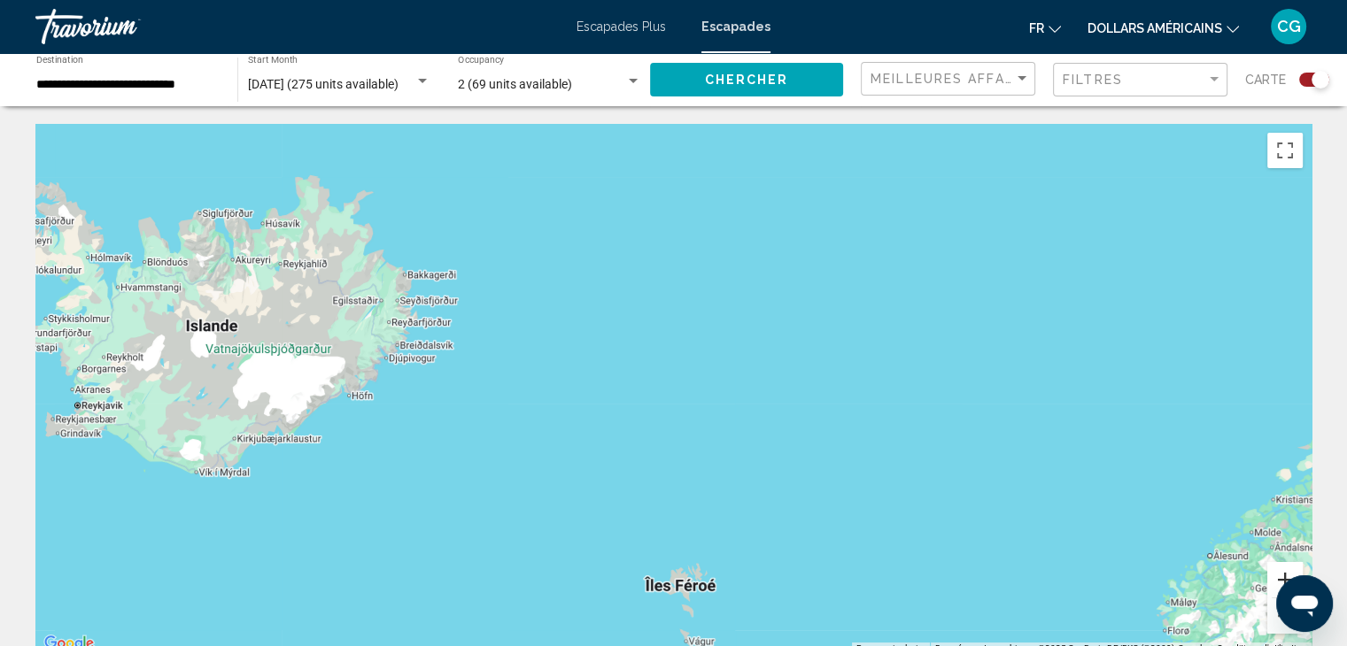
drag, startPoint x: 1285, startPoint y: 570, endPoint x: 723, endPoint y: 419, distance: 581.5
click at [723, 419] on div "Raccourcis clavier Données cartographiques Données cartographiques ©2025 GeoBas…" at bounding box center [673, 389] width 1276 height 531
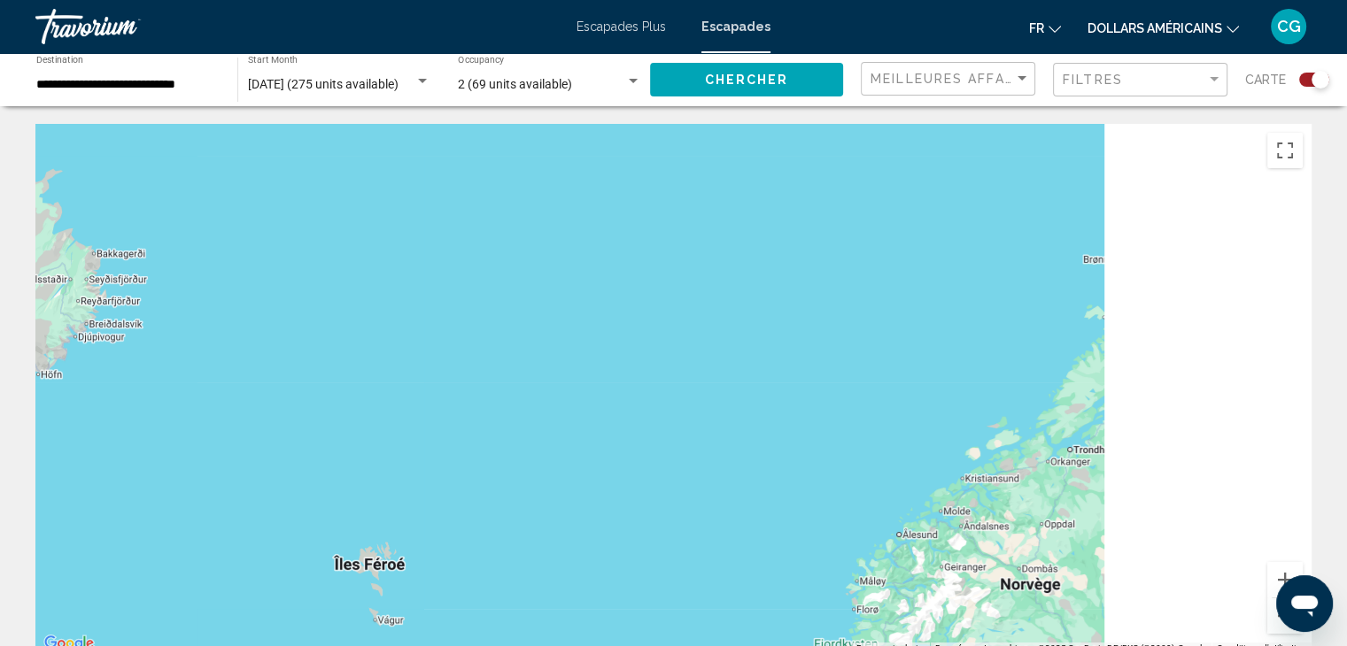
drag, startPoint x: 723, startPoint y: 419, endPoint x: 273, endPoint y: 429, distance: 450.8
click at [273, 429] on div "Contenu principal" at bounding box center [673, 389] width 1276 height 531
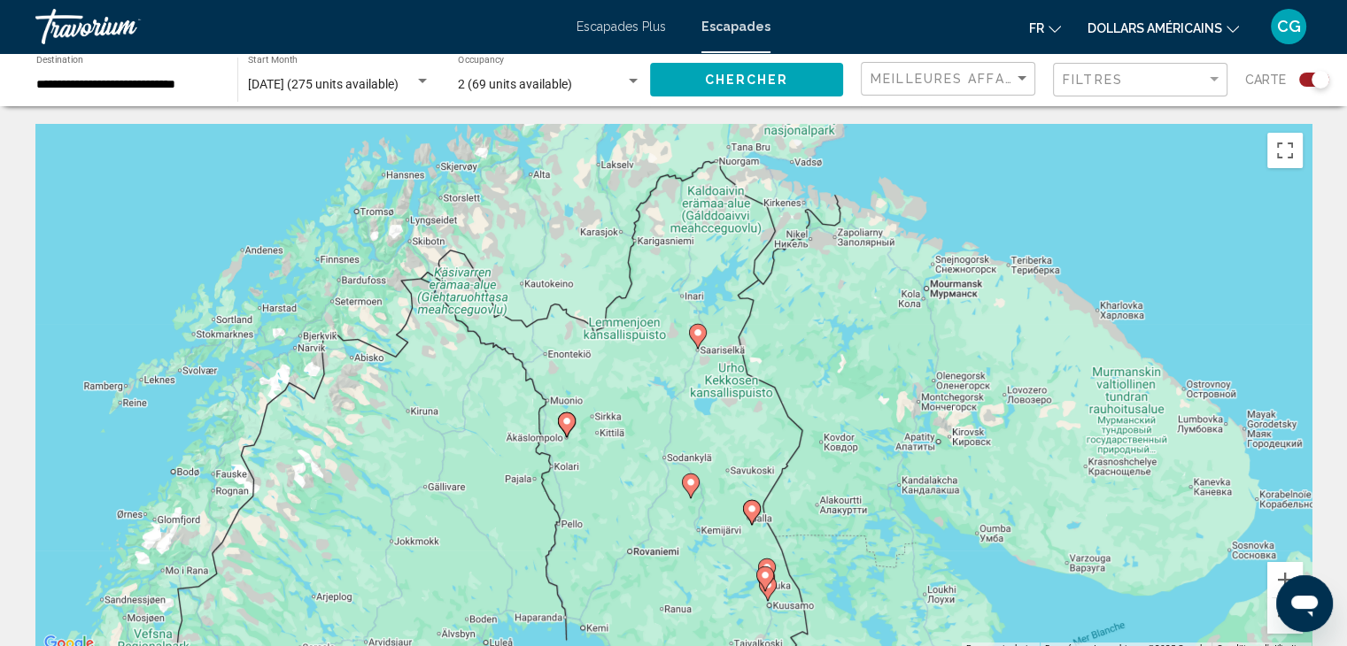
drag, startPoint x: 800, startPoint y: 288, endPoint x: 581, endPoint y: 598, distance: 379.8
click at [581, 598] on div "Pour activer le glissement avec le clavier, appuyez sur Alt+Entrée. Une fois ce…" at bounding box center [673, 389] width 1276 height 531
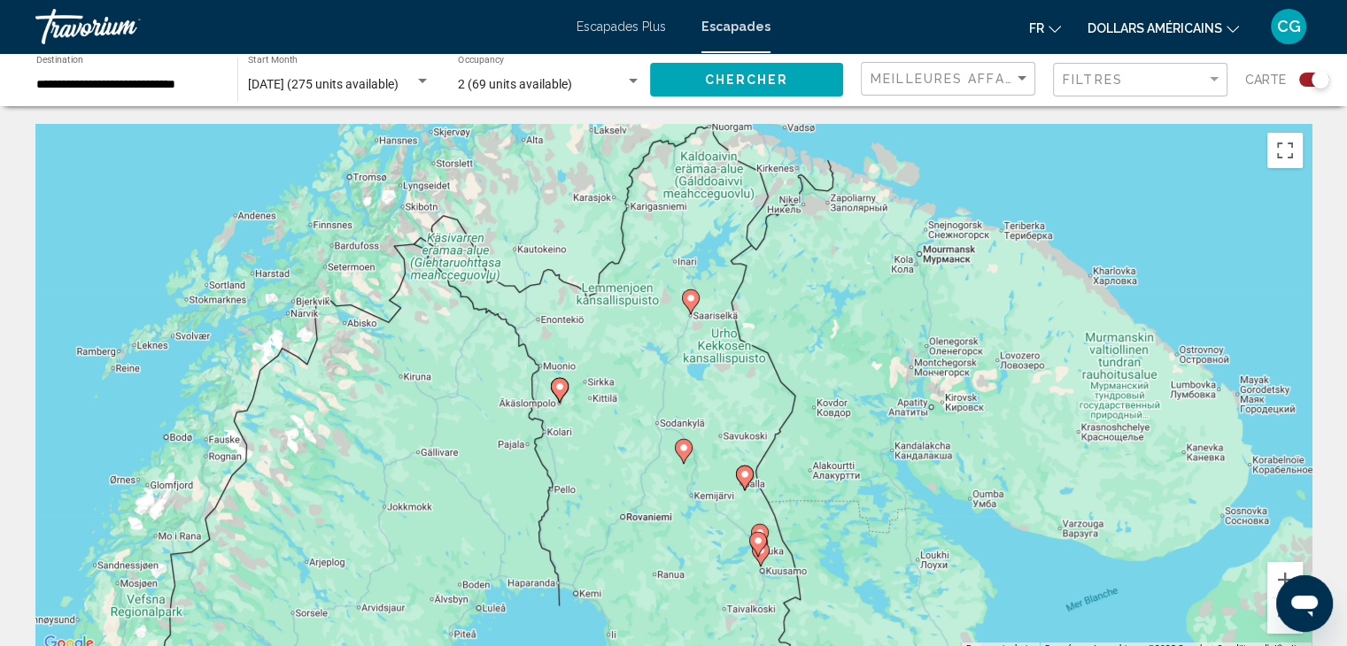
drag, startPoint x: 637, startPoint y: 435, endPoint x: 635, endPoint y: 360, distance: 75.3
click at [635, 360] on div "Pour activer le glissement avec le clavier, appuyez sur Alt+Entrée. Une fois ce…" at bounding box center [673, 389] width 1276 height 531
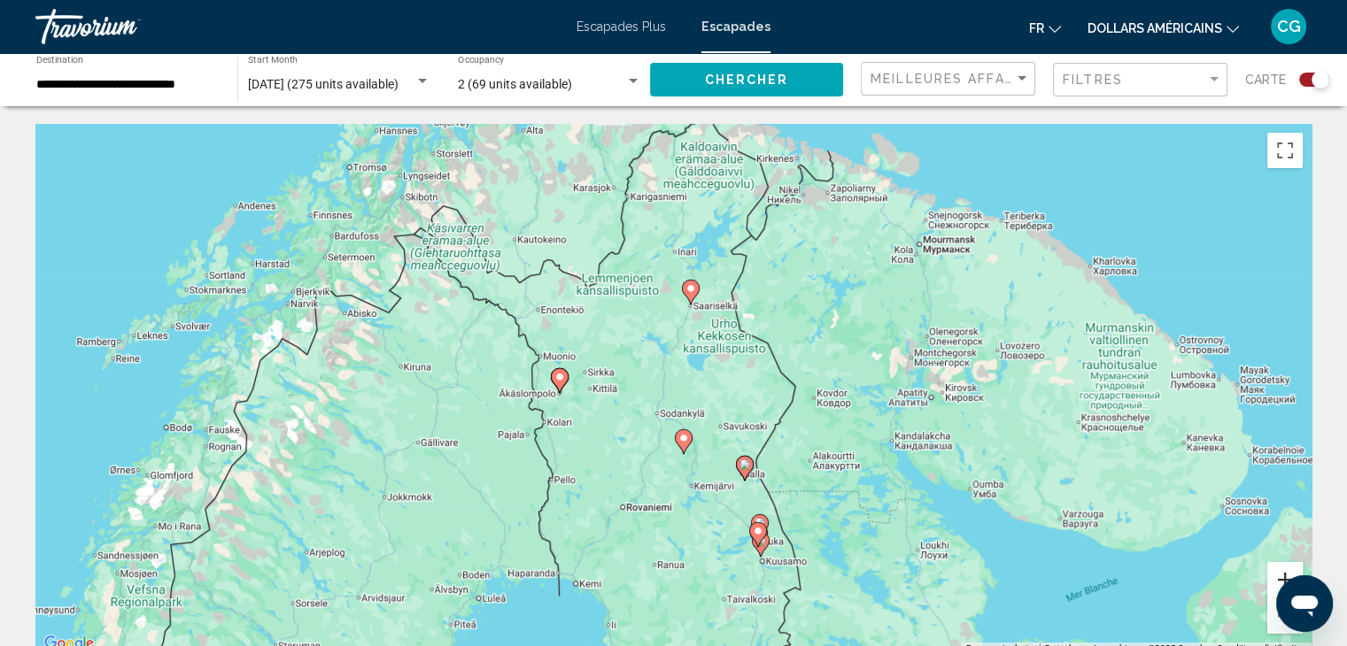
click at [1279, 563] on button "Zoom avant" at bounding box center [1284, 579] width 35 height 35
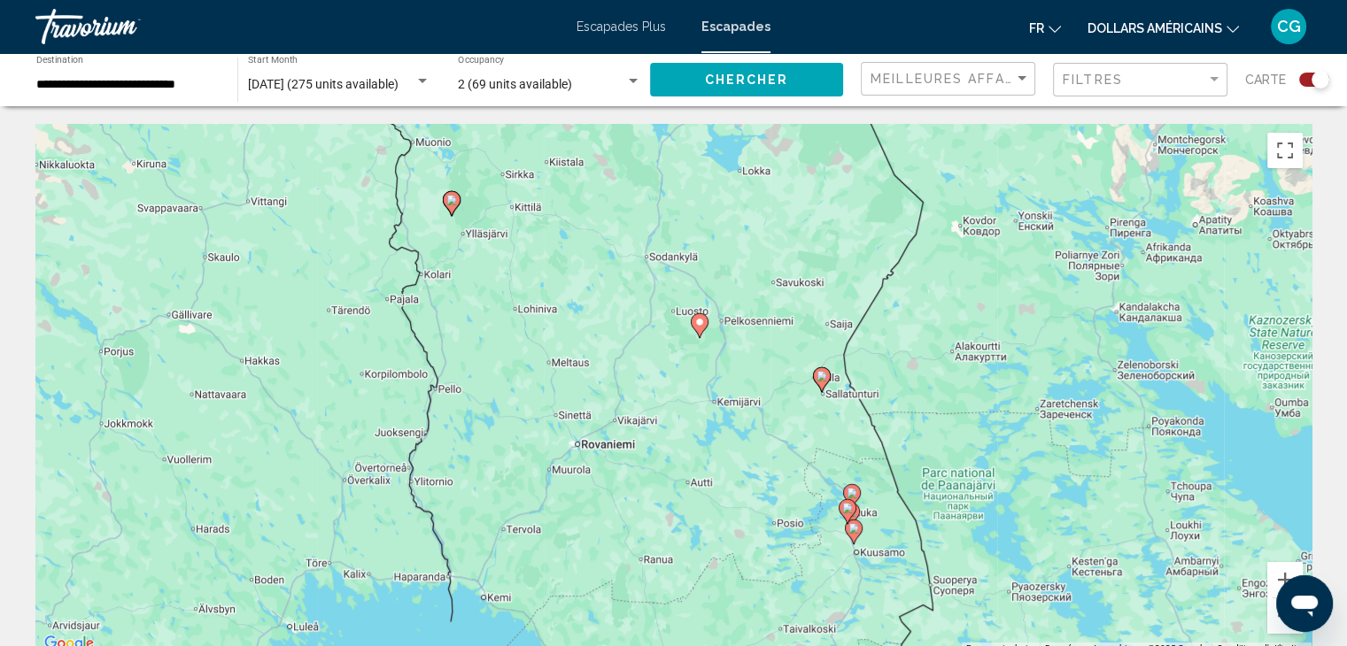
drag, startPoint x: 816, startPoint y: 508, endPoint x: 822, endPoint y: 313, distance: 194.9
click at [822, 313] on div "Pour activer le glissement avec le clavier, appuyez sur Alt+Entrée. Une fois ce…" at bounding box center [673, 389] width 1276 height 531
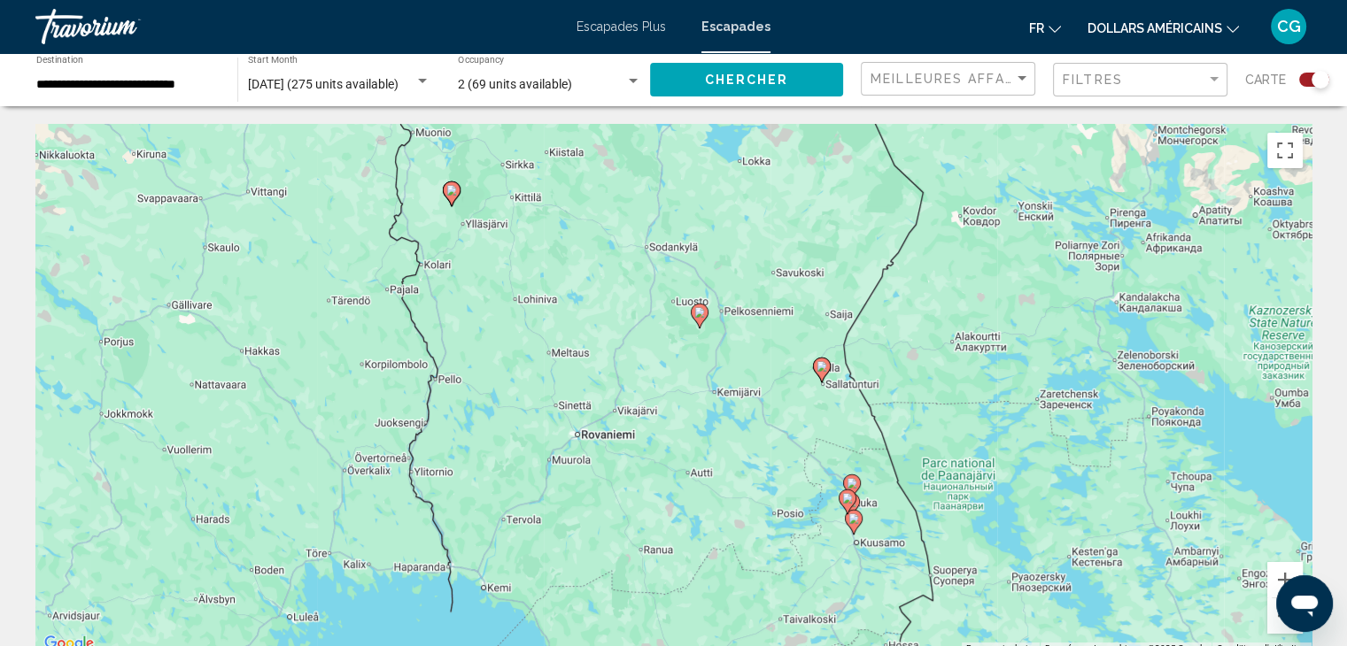
click at [698, 312] on image "Contenu principal" at bounding box center [699, 312] width 11 height 11
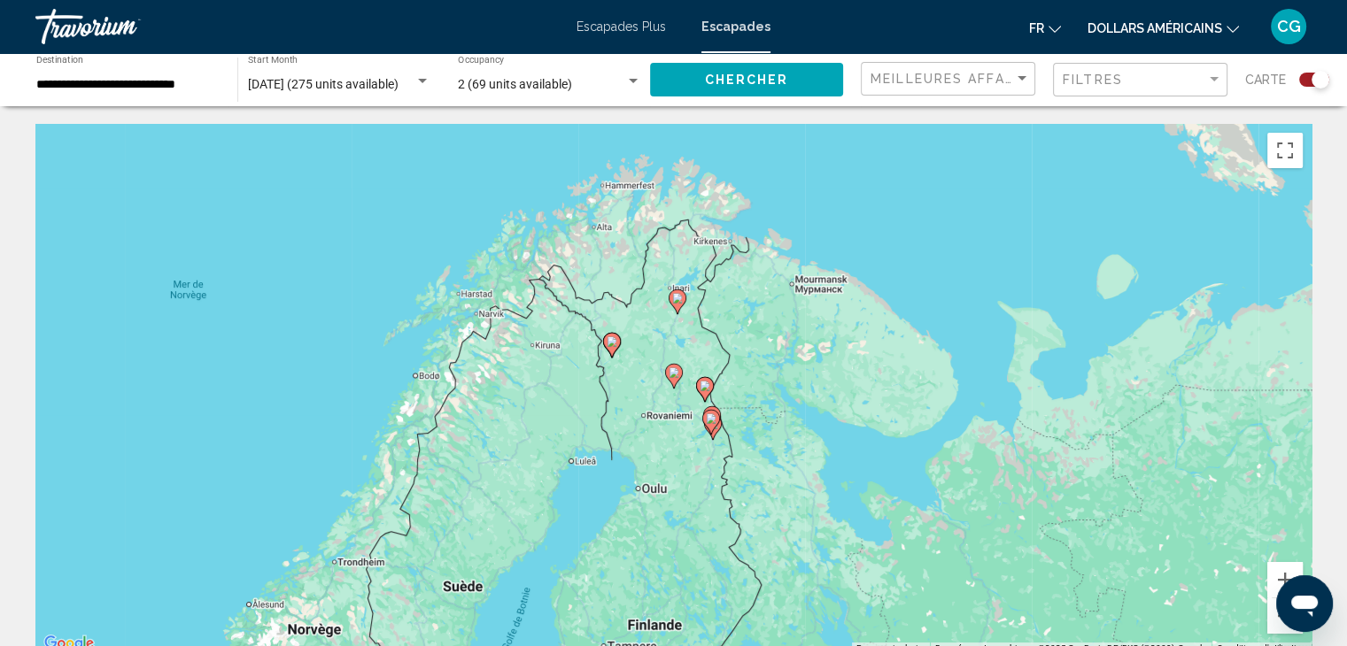
click at [675, 366] on icon "Contenu principal" at bounding box center [673, 376] width 16 height 23
type input "**********"
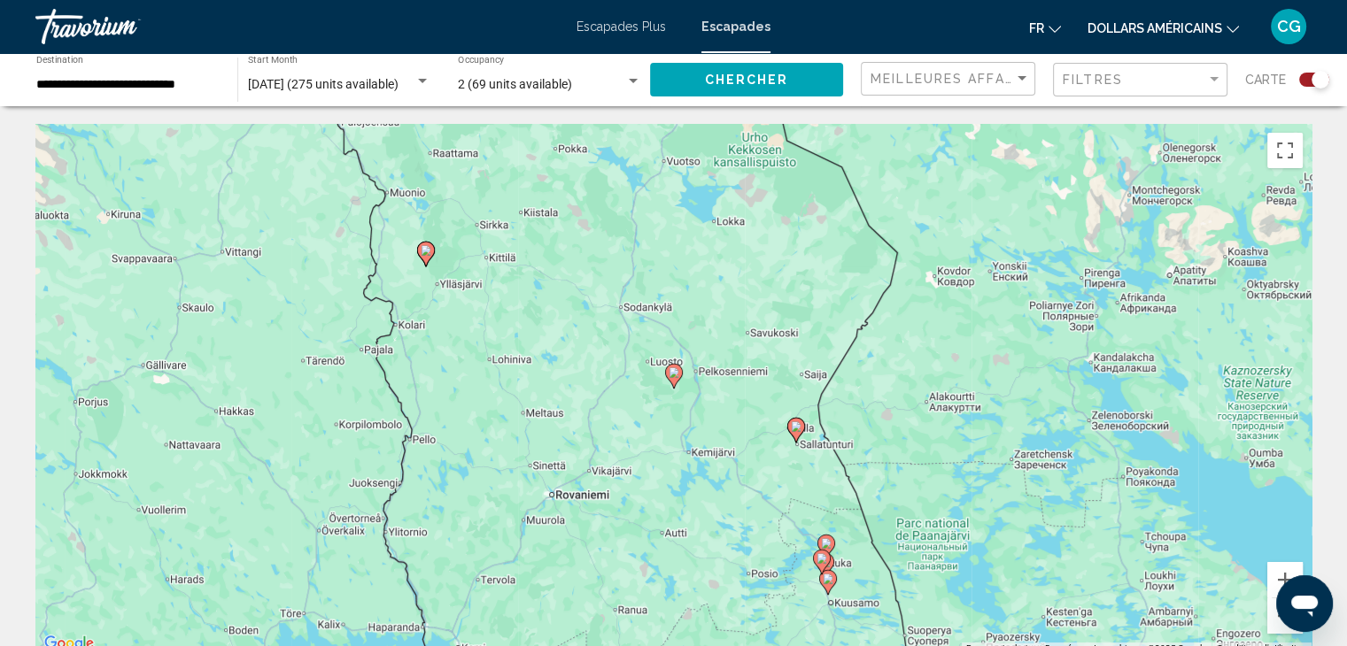
click at [674, 370] on image "Contenu principal" at bounding box center [674, 372] width 11 height 11
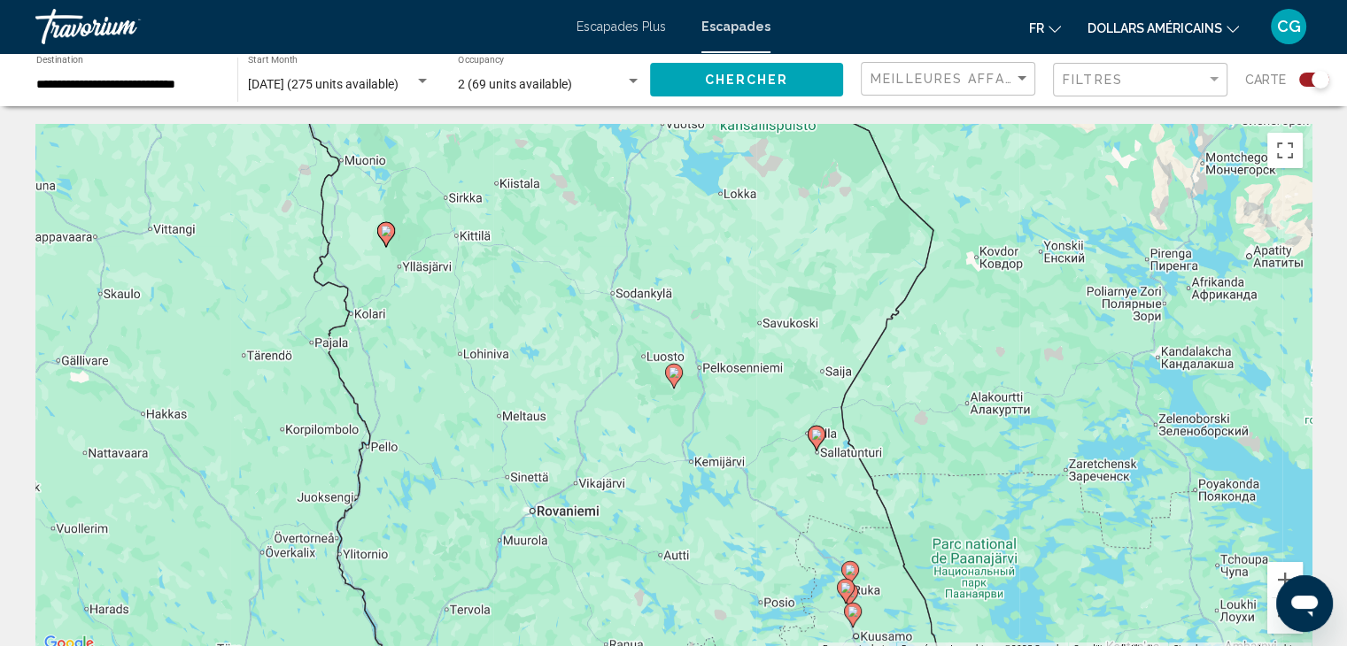
click at [674, 370] on image "Contenu principal" at bounding box center [674, 372] width 11 height 11
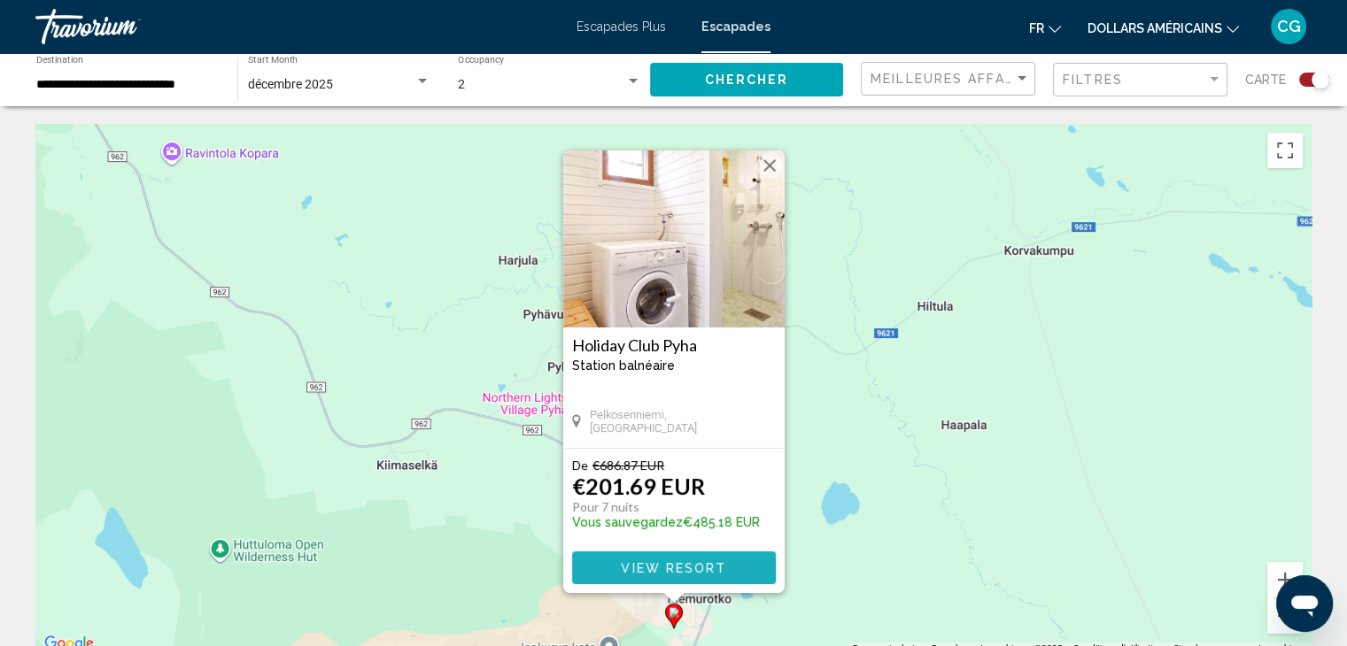
click at [645, 574] on span "View Resort" at bounding box center [673, 568] width 105 height 14
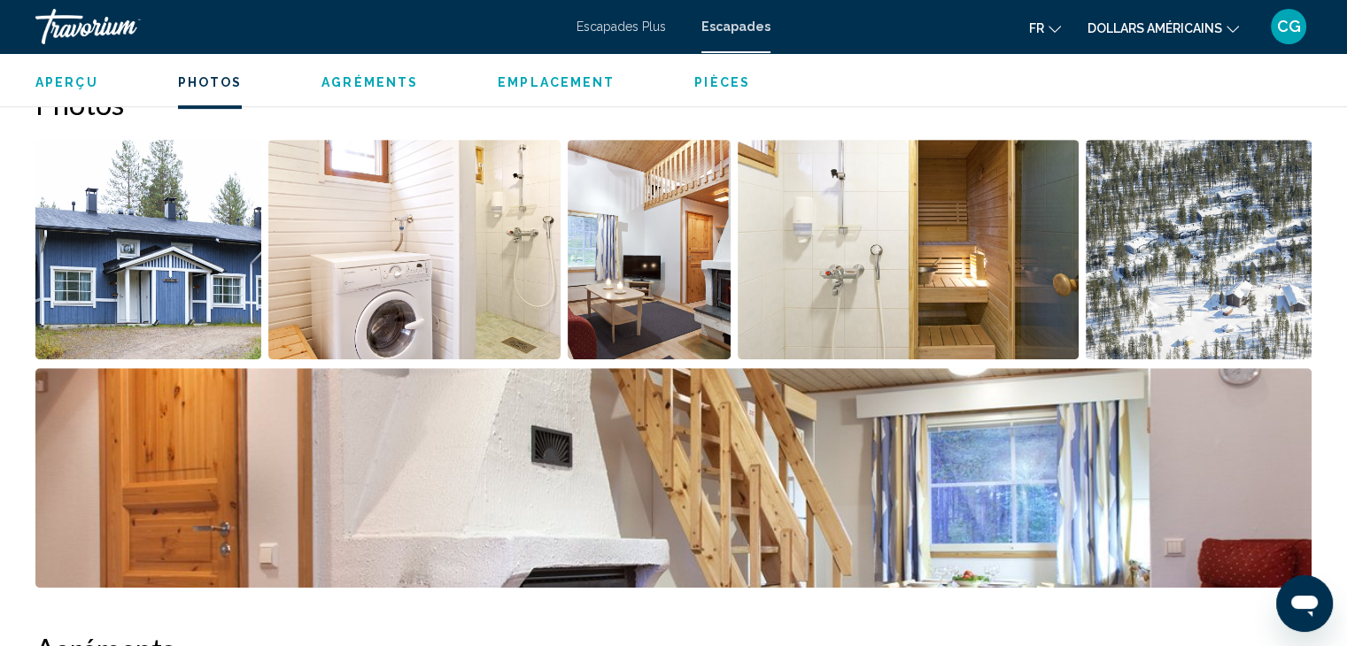
scroll to position [821, 0]
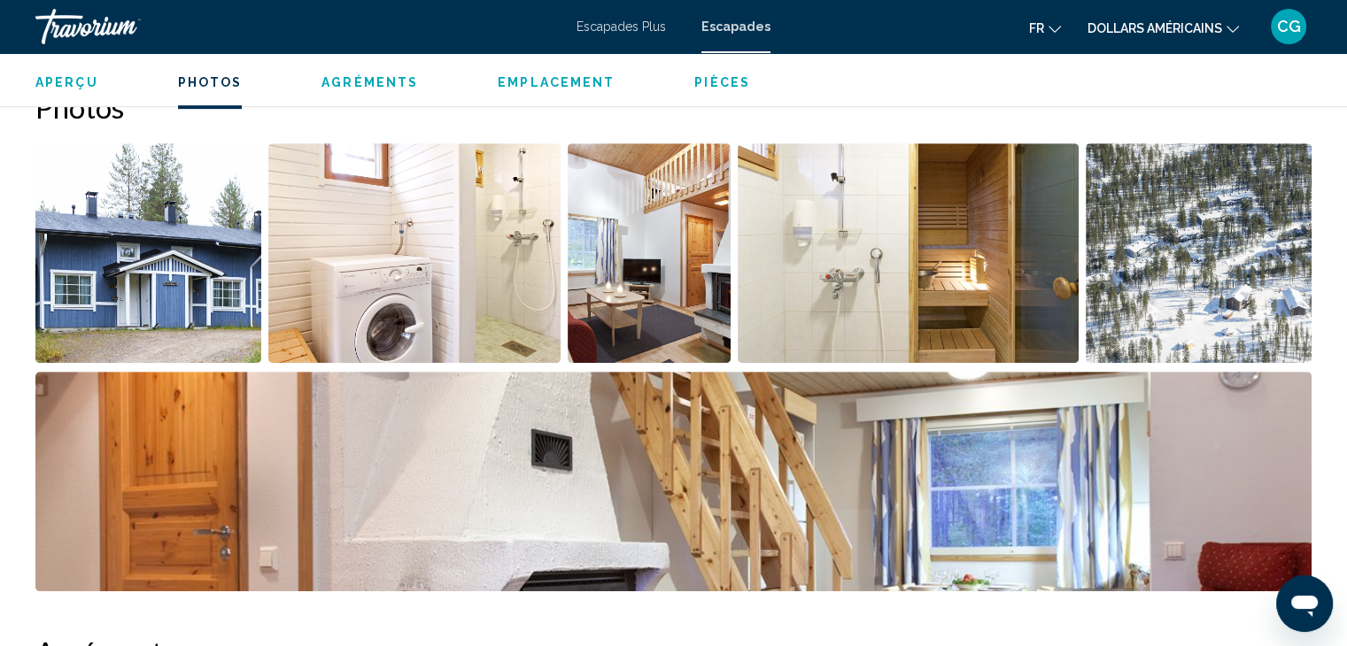
click at [193, 258] on img "Open full-screen image slider" at bounding box center [148, 253] width 226 height 220
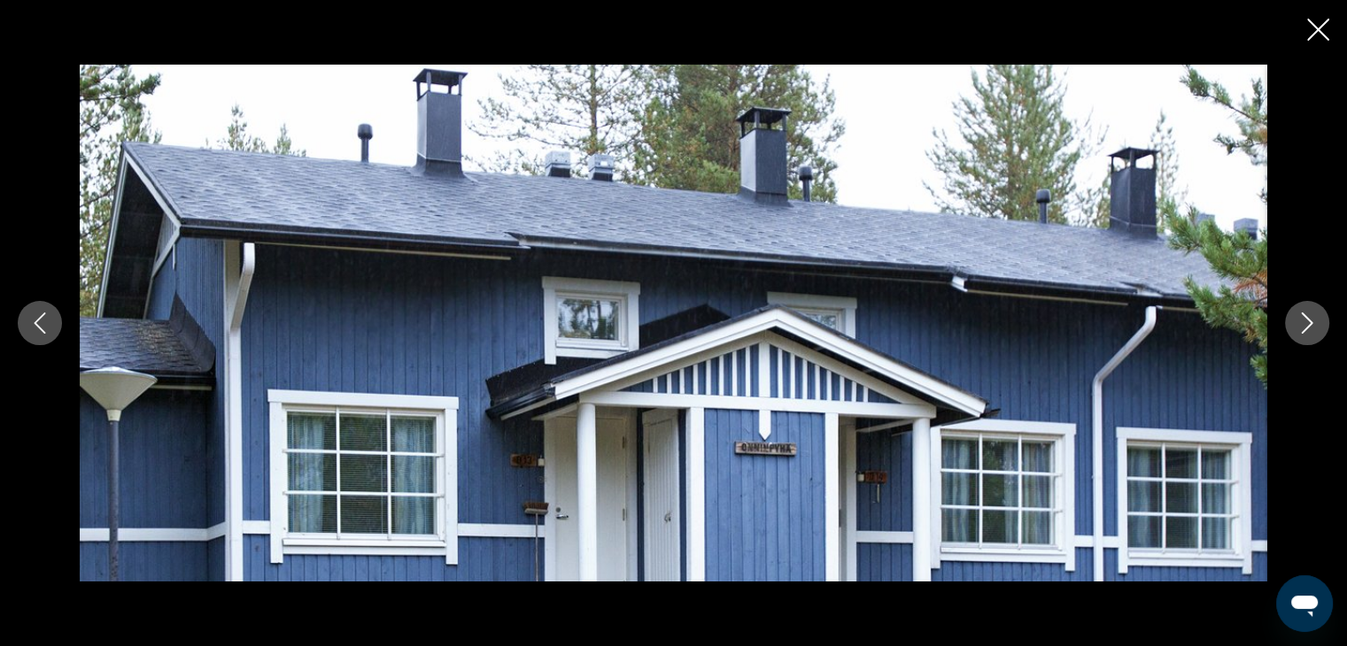
click at [1294, 319] on button "Next image" at bounding box center [1307, 323] width 44 height 44
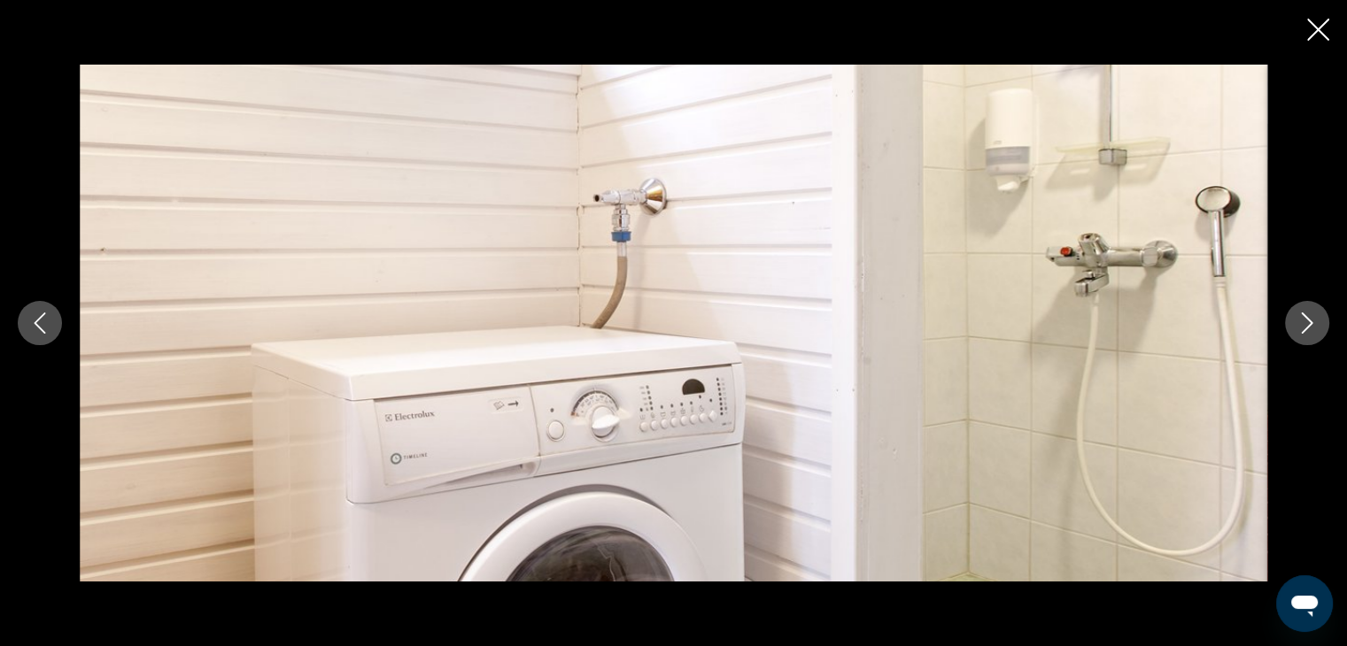
click at [1294, 319] on button "Next image" at bounding box center [1307, 323] width 44 height 44
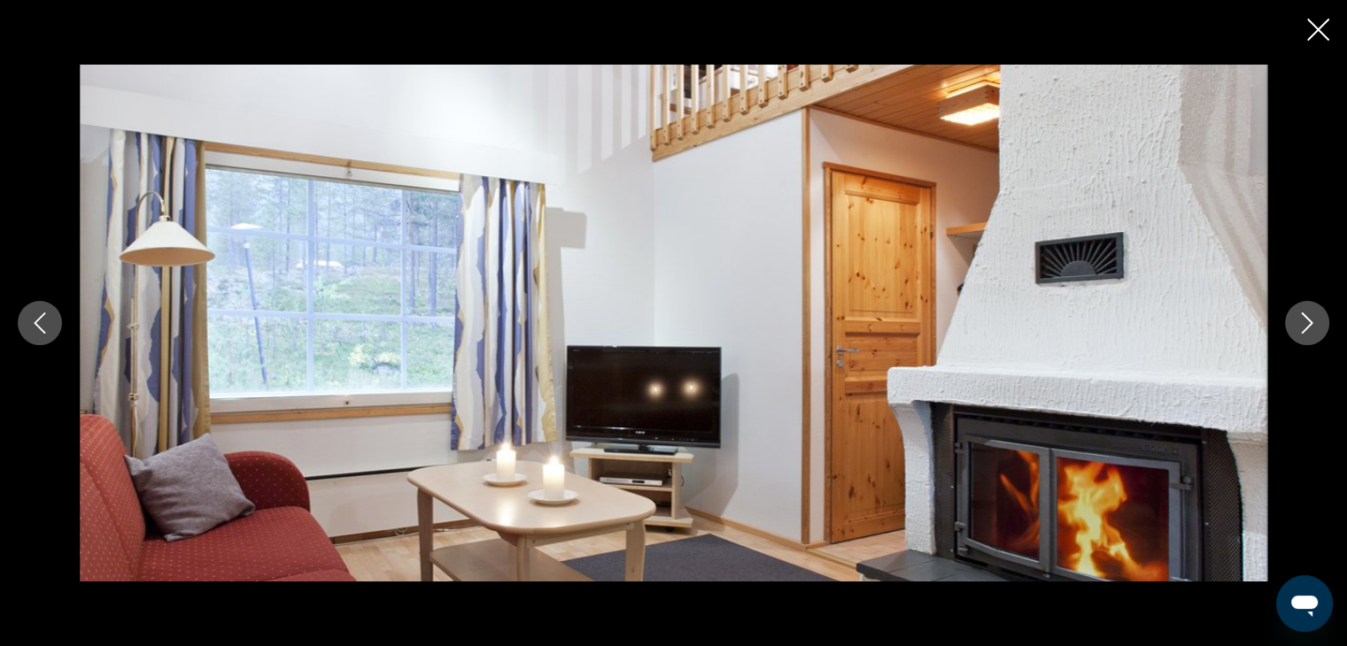
click at [1294, 319] on button "Next image" at bounding box center [1307, 323] width 44 height 44
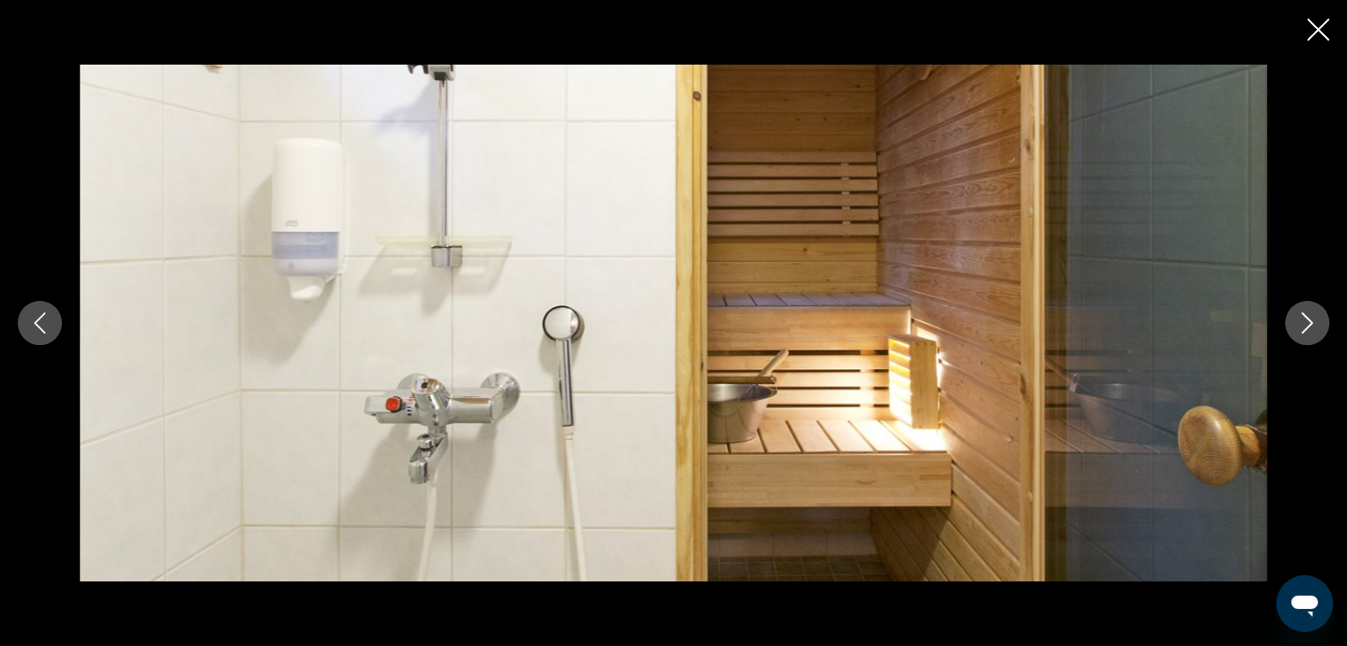
click at [1294, 319] on button "Next image" at bounding box center [1307, 323] width 44 height 44
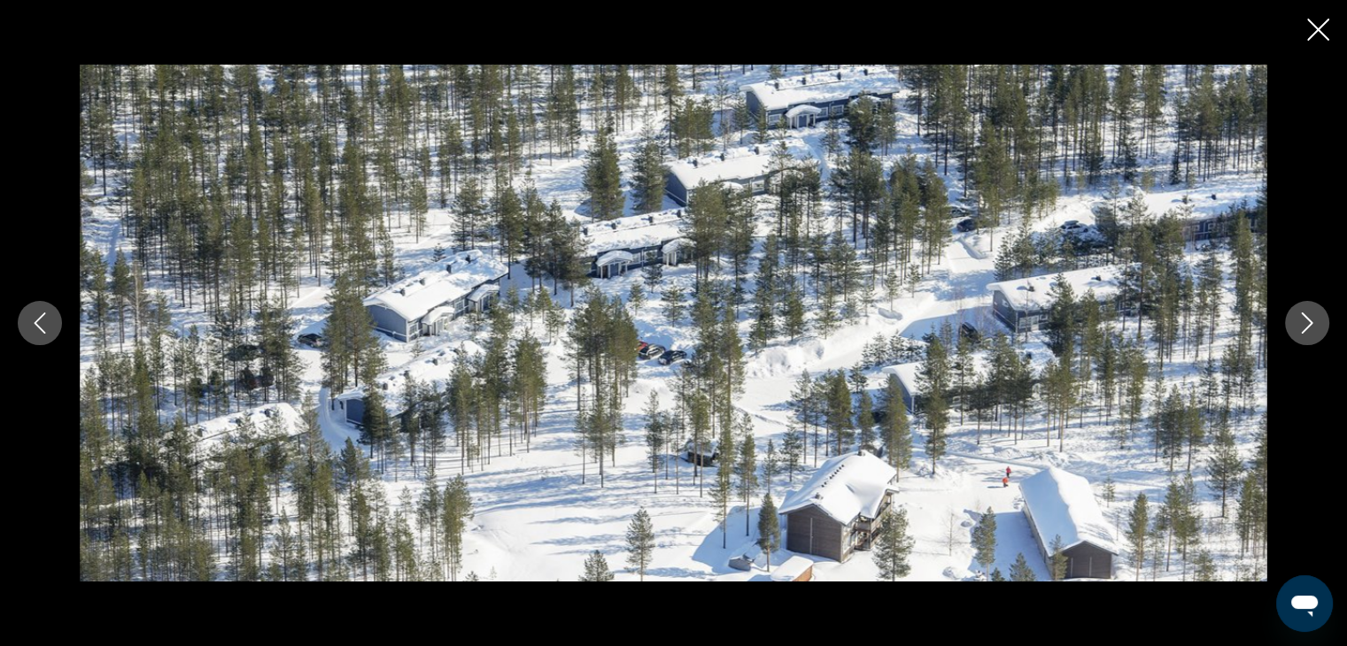
click at [1294, 319] on button "Next image" at bounding box center [1307, 323] width 44 height 44
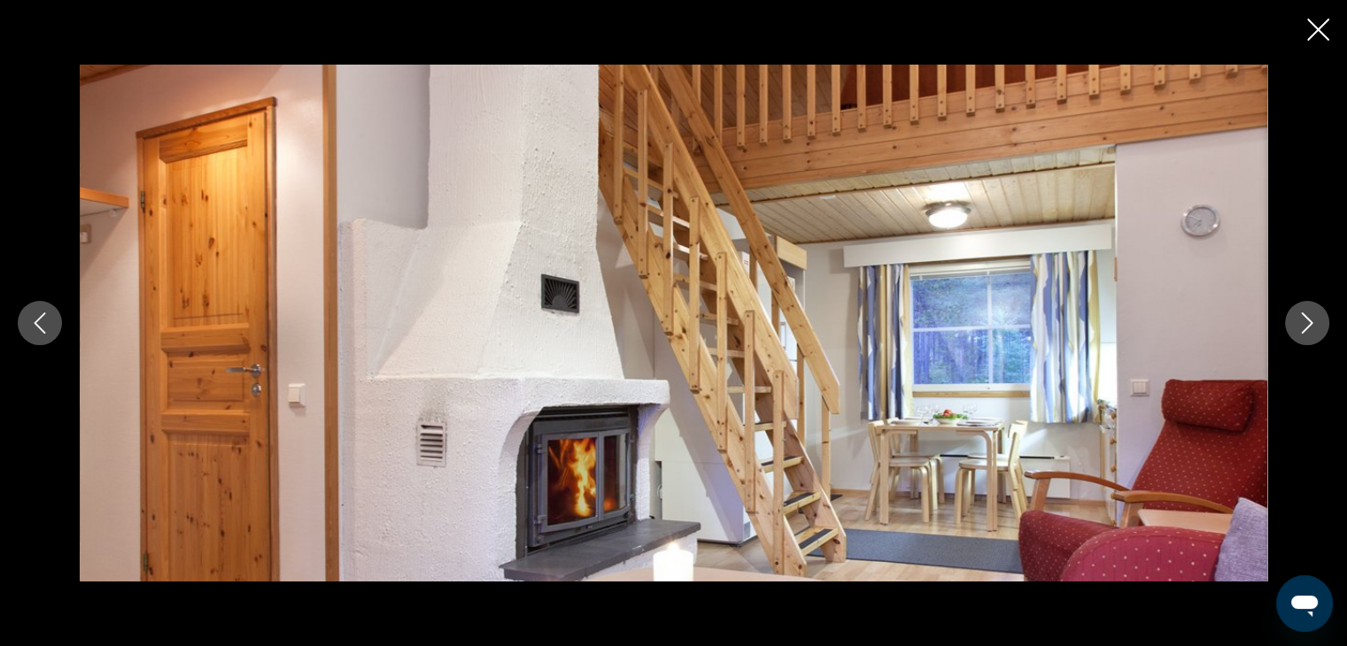
click at [1294, 319] on button "Next image" at bounding box center [1307, 323] width 44 height 44
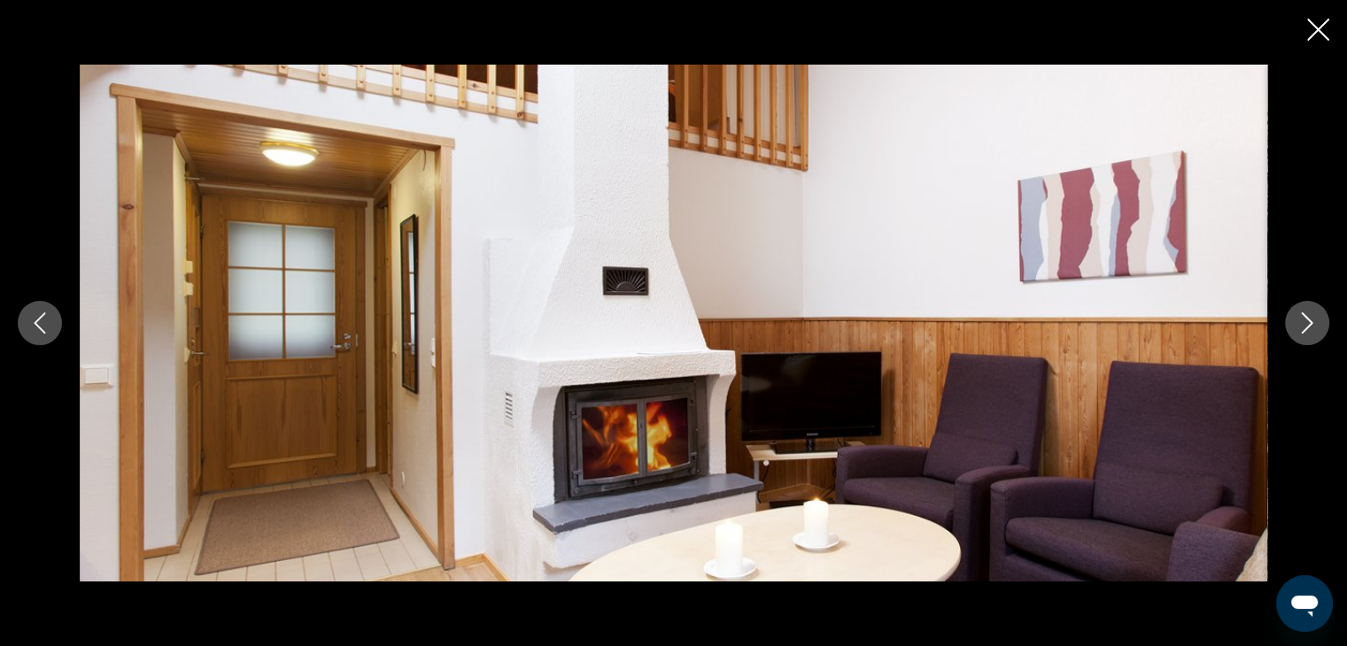
click at [1294, 319] on button "Next image" at bounding box center [1307, 323] width 44 height 44
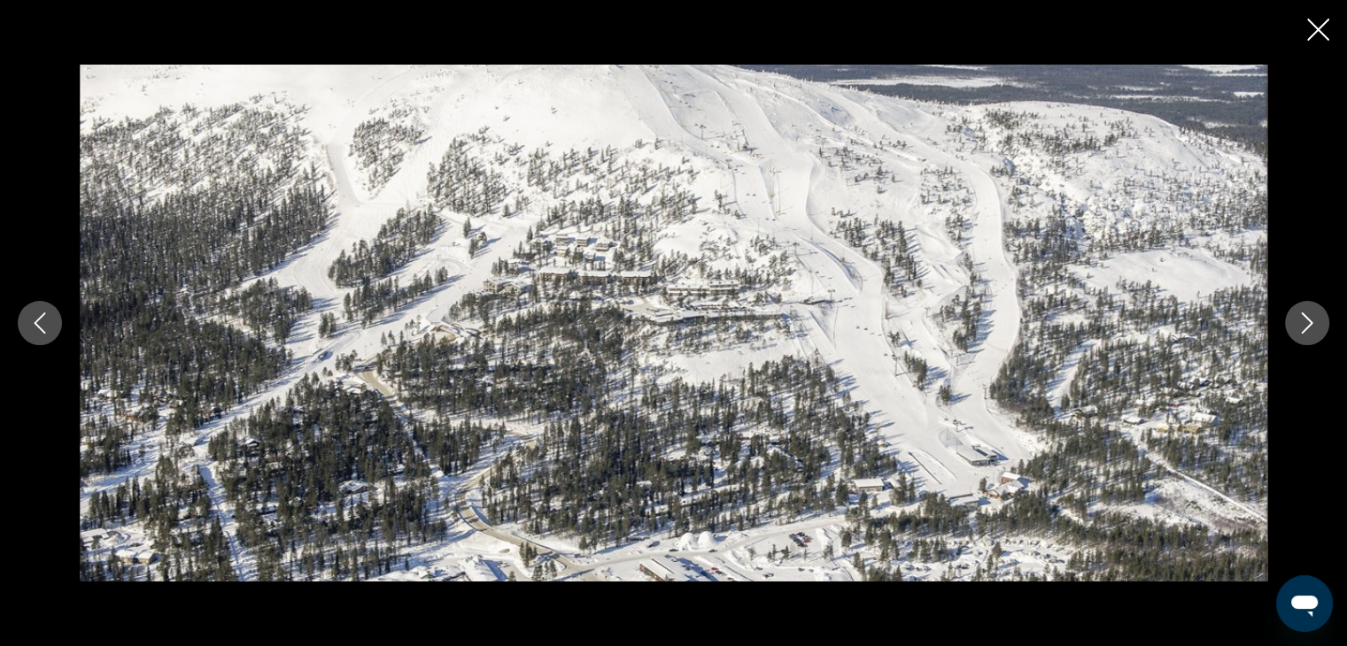
click at [1294, 319] on button "Next image" at bounding box center [1307, 323] width 44 height 44
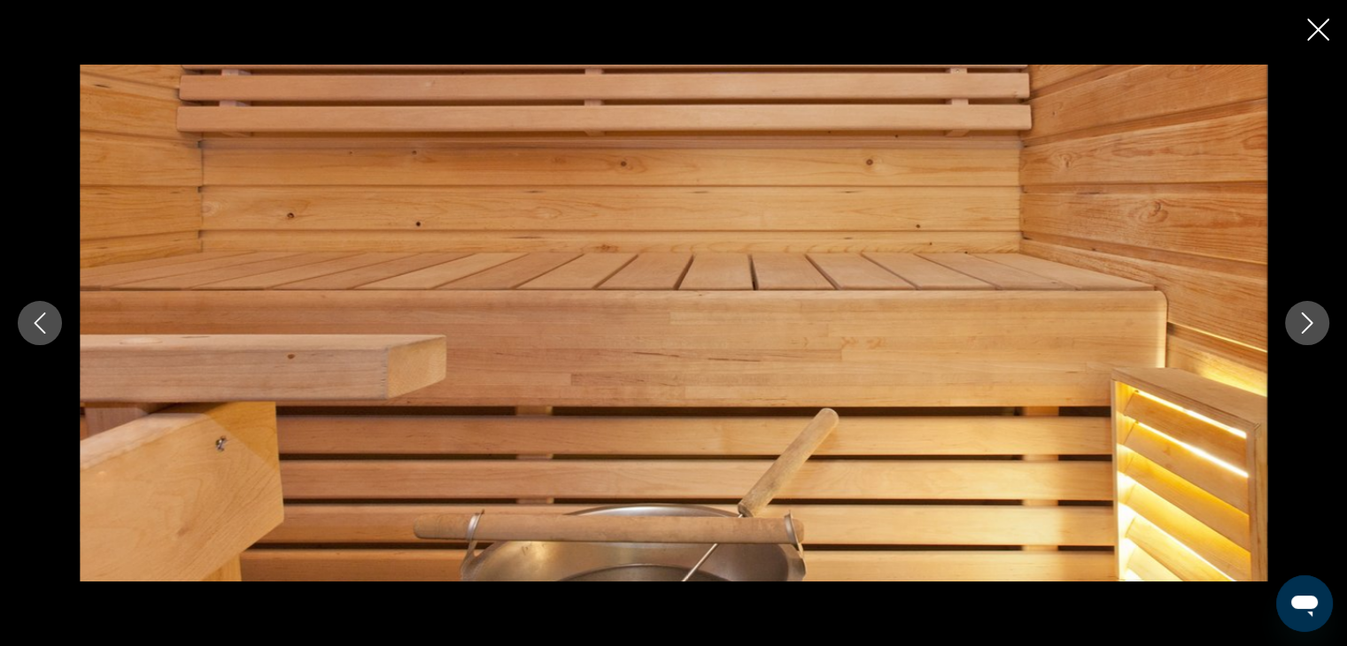
click at [1294, 319] on button "Next image" at bounding box center [1307, 323] width 44 height 44
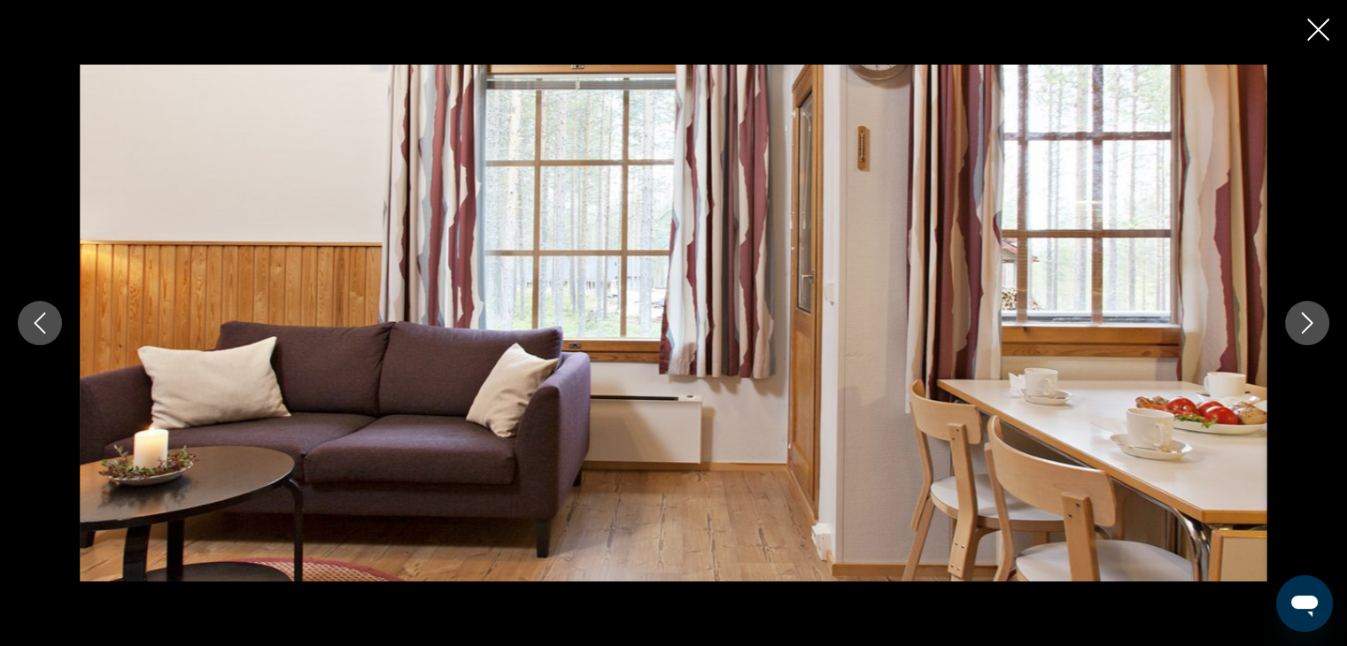
click at [1294, 319] on button "Next image" at bounding box center [1307, 323] width 44 height 44
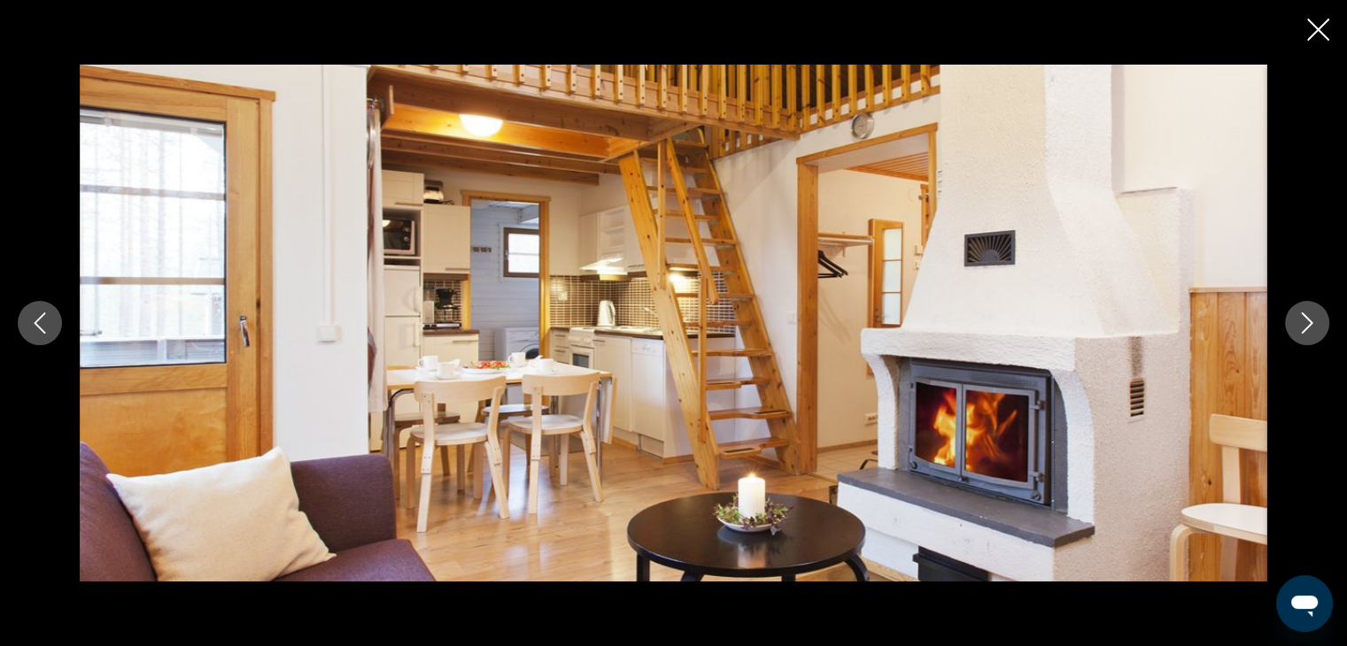
click at [1294, 319] on button "Next image" at bounding box center [1307, 323] width 44 height 44
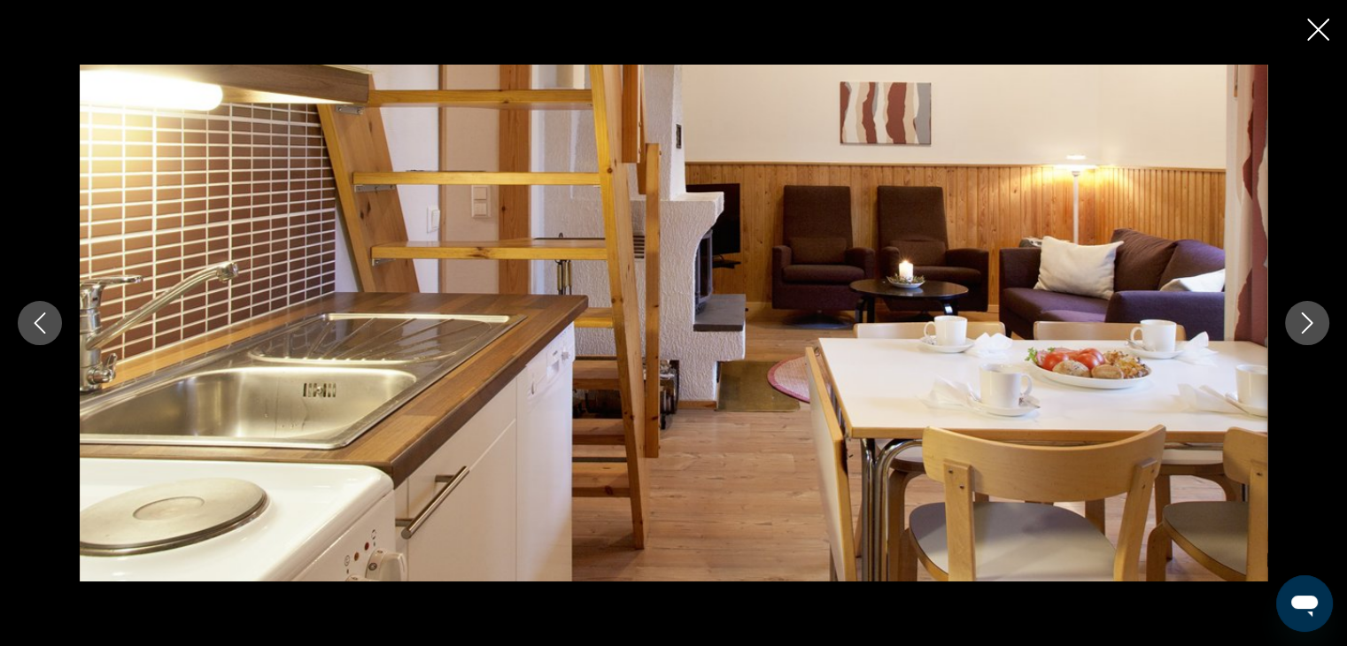
click at [1294, 319] on button "Next image" at bounding box center [1307, 323] width 44 height 44
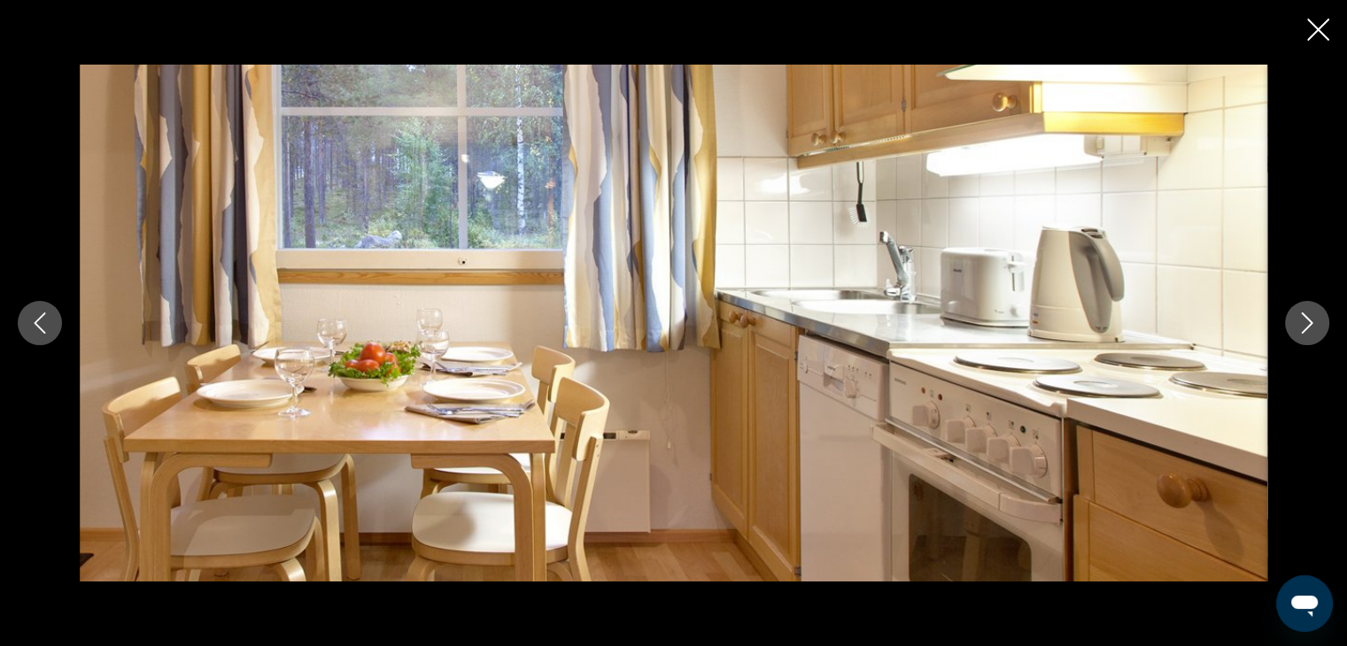
click at [1294, 319] on button "Next image" at bounding box center [1307, 323] width 44 height 44
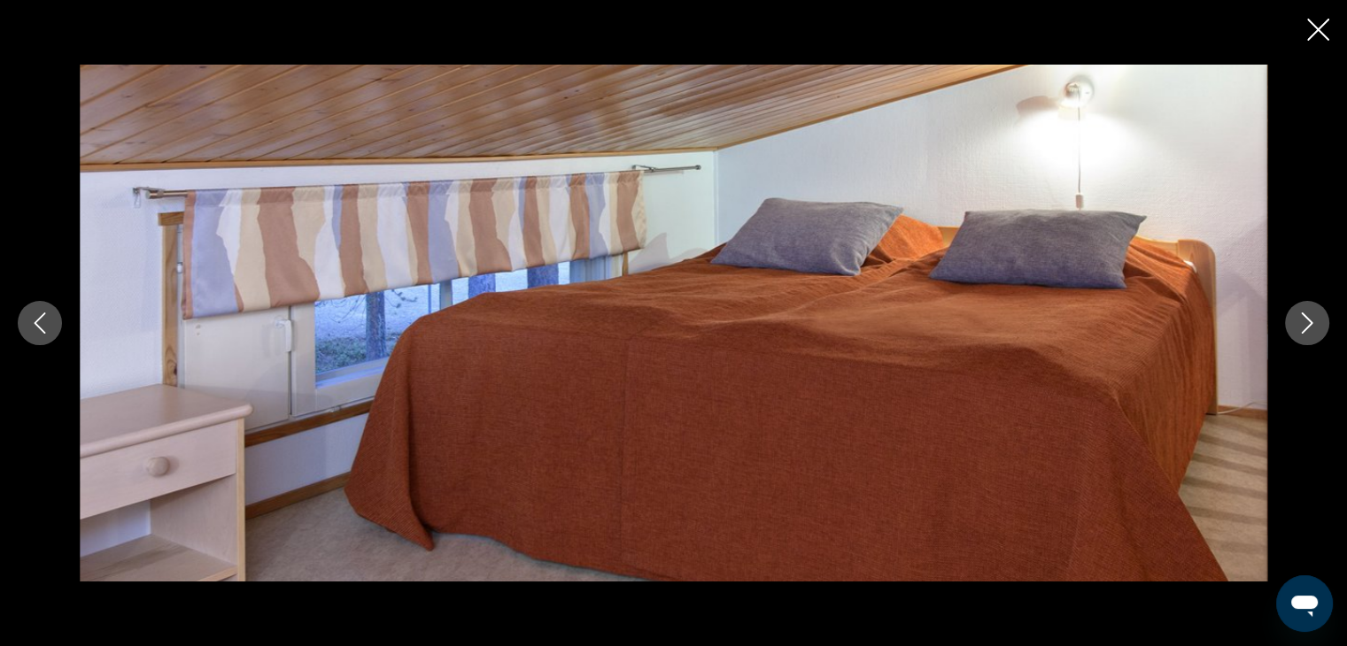
click at [1306, 333] on icon "Next image" at bounding box center [1306, 323] width 21 height 21
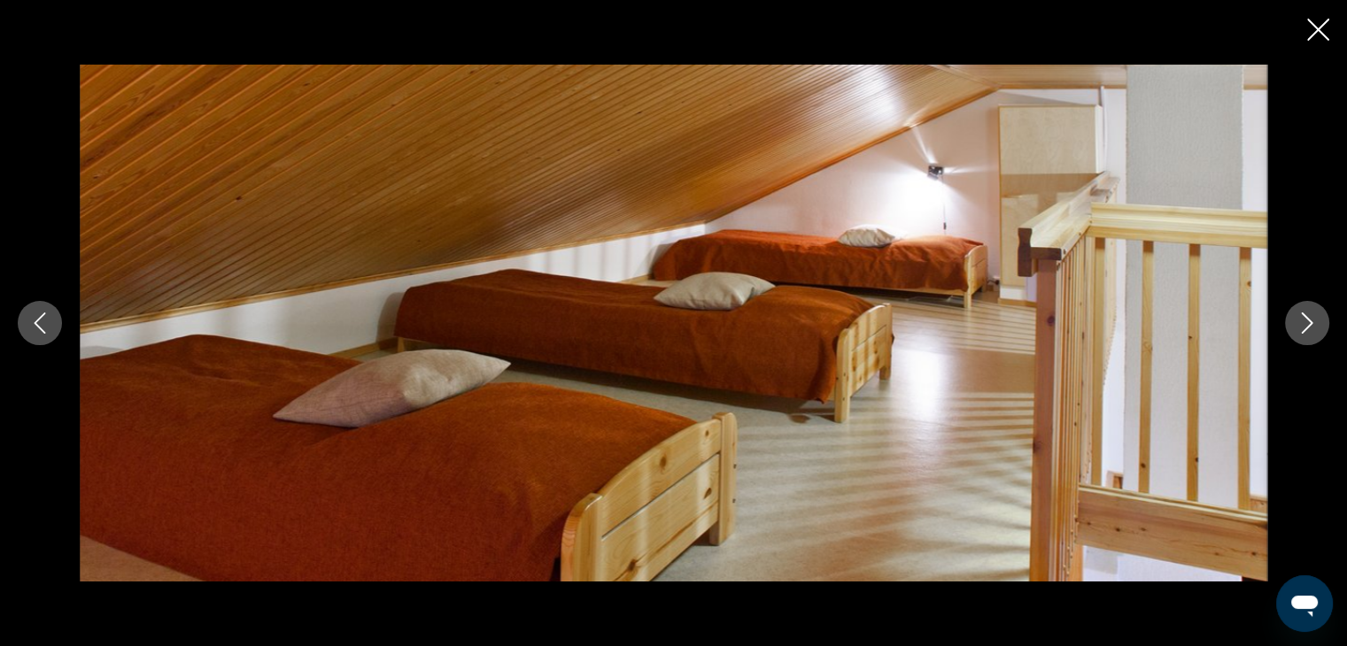
click at [1306, 333] on icon "Next image" at bounding box center [1306, 323] width 21 height 21
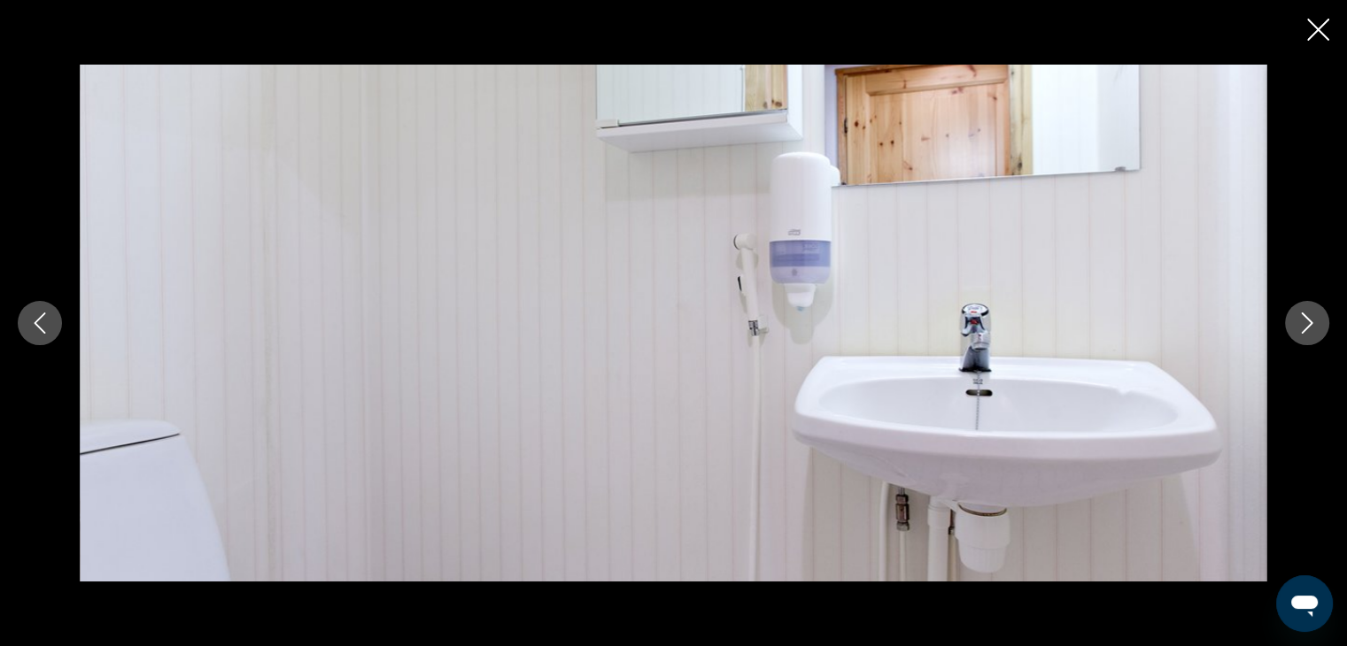
click at [1306, 333] on icon "Next image" at bounding box center [1306, 323] width 21 height 21
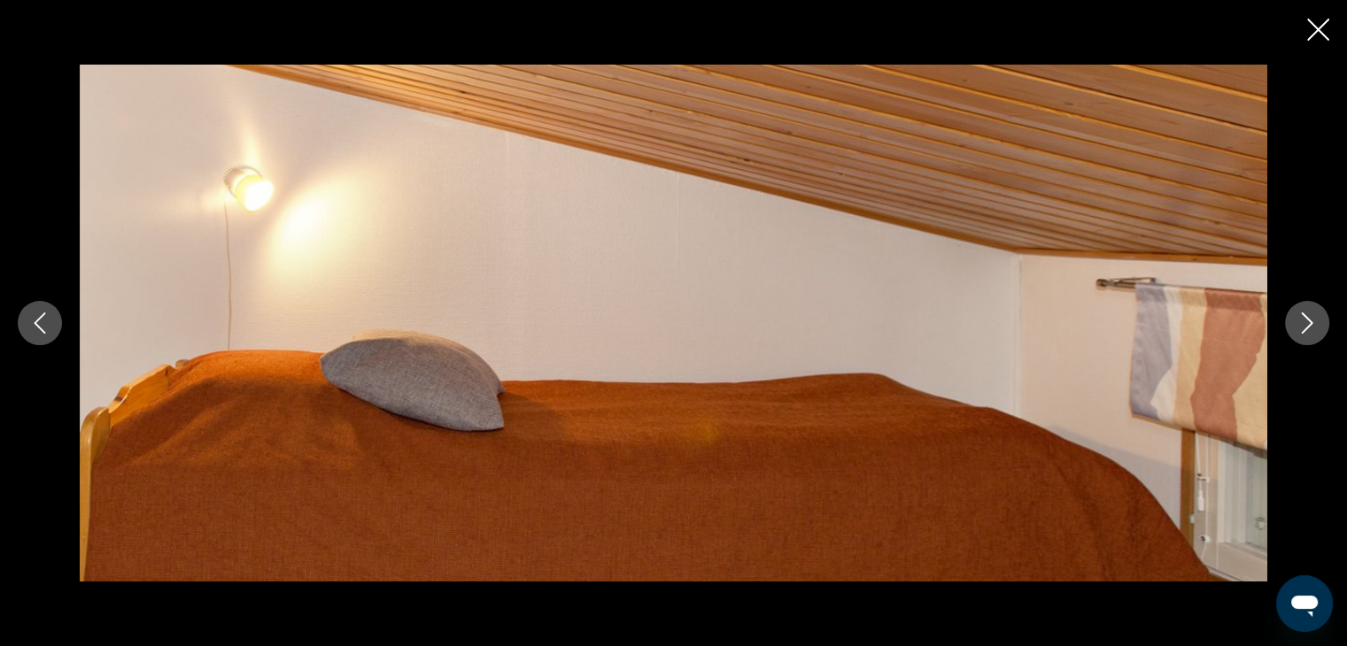
click at [1306, 333] on icon "Next image" at bounding box center [1306, 323] width 21 height 21
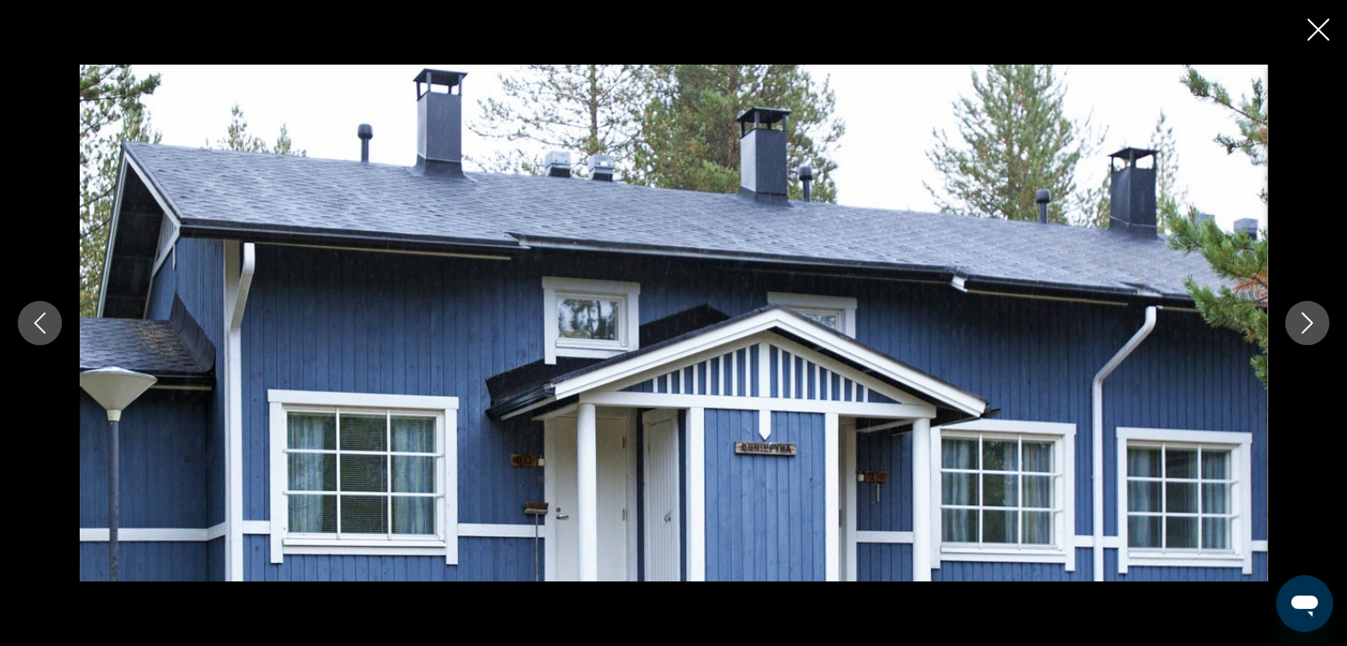
click at [1328, 44] on div "Contenu principal" at bounding box center [673, 323] width 1347 height 646
click at [1318, 25] on icon "Close slideshow" at bounding box center [1318, 30] width 22 height 22
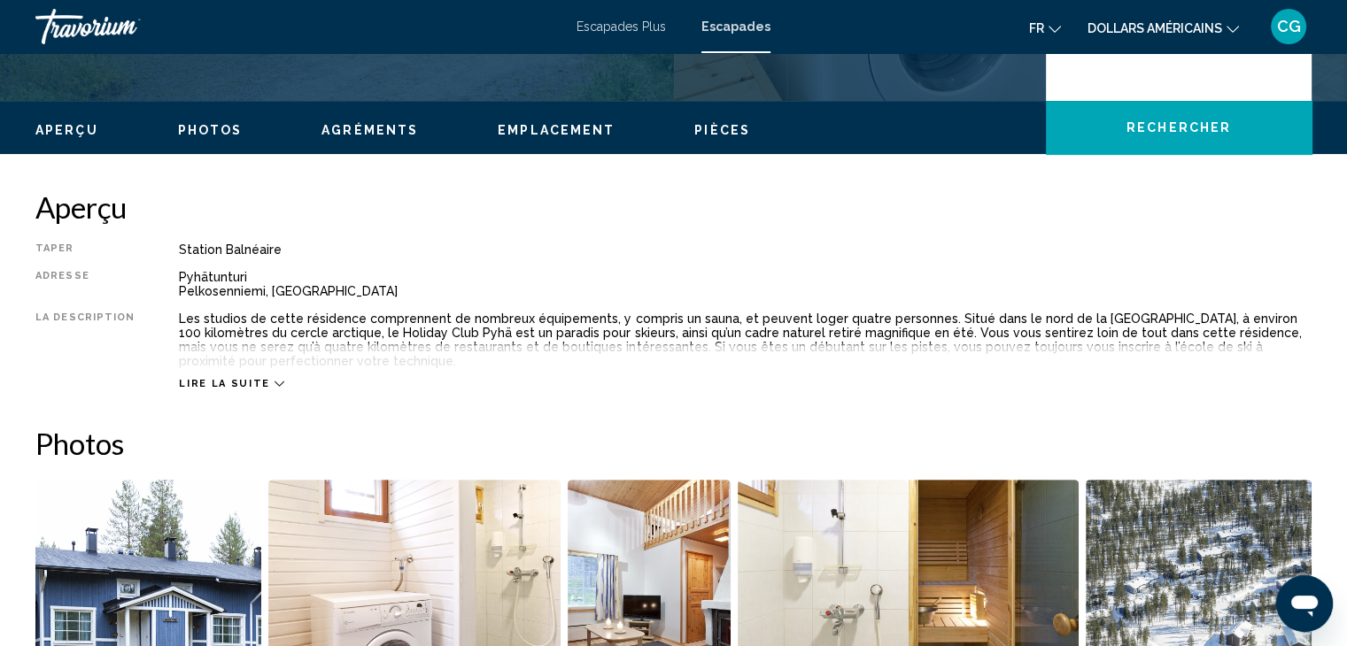
scroll to position [487, 0]
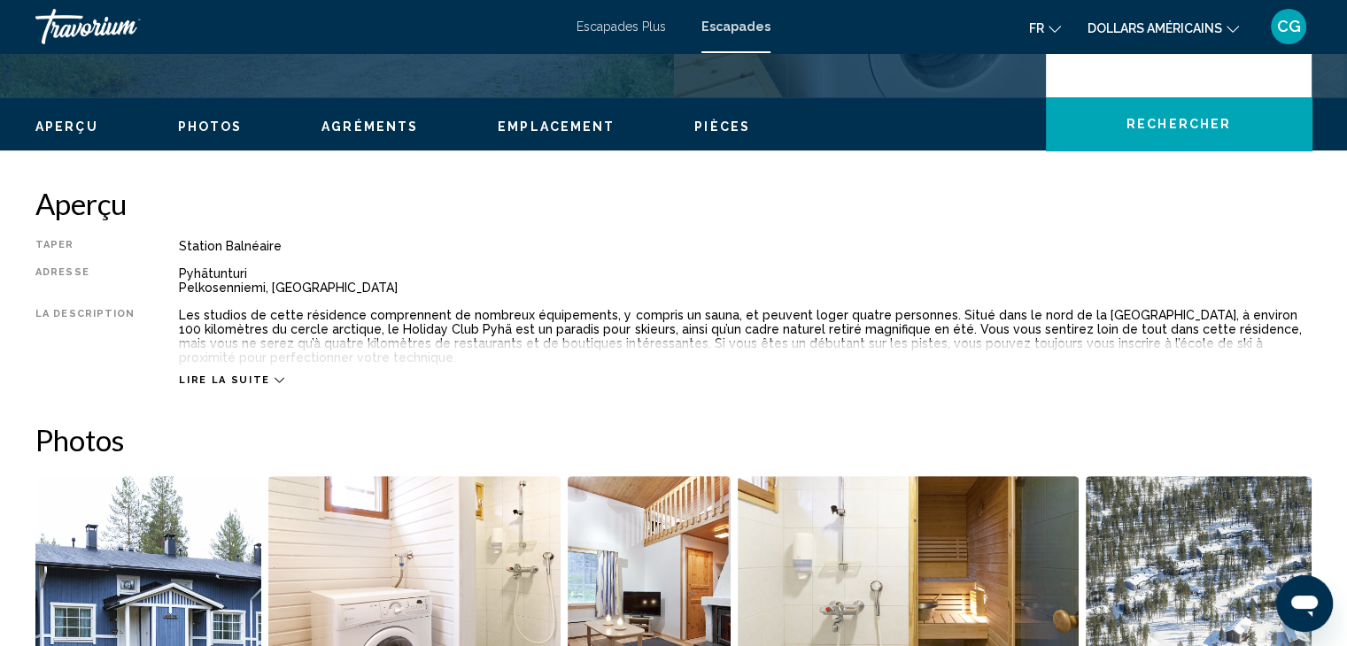
click at [275, 375] on icon "Contenu principal" at bounding box center [280, 380] width 10 height 10
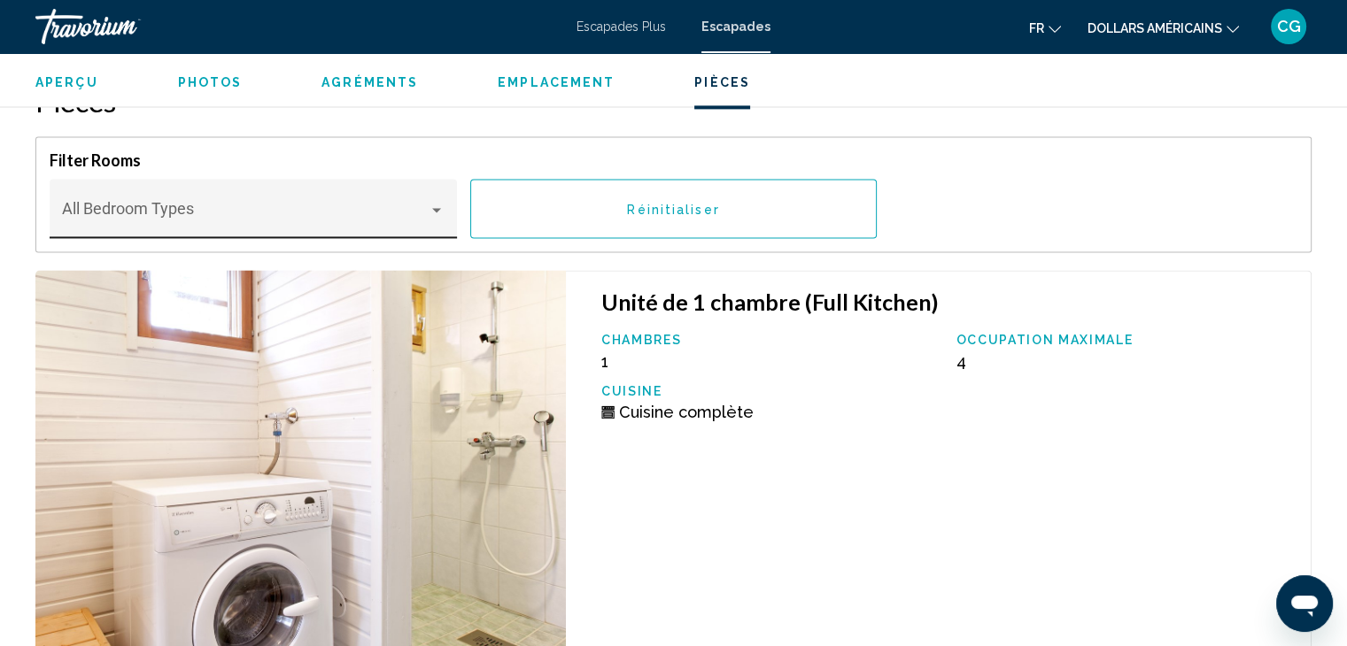
scroll to position [2617, 0]
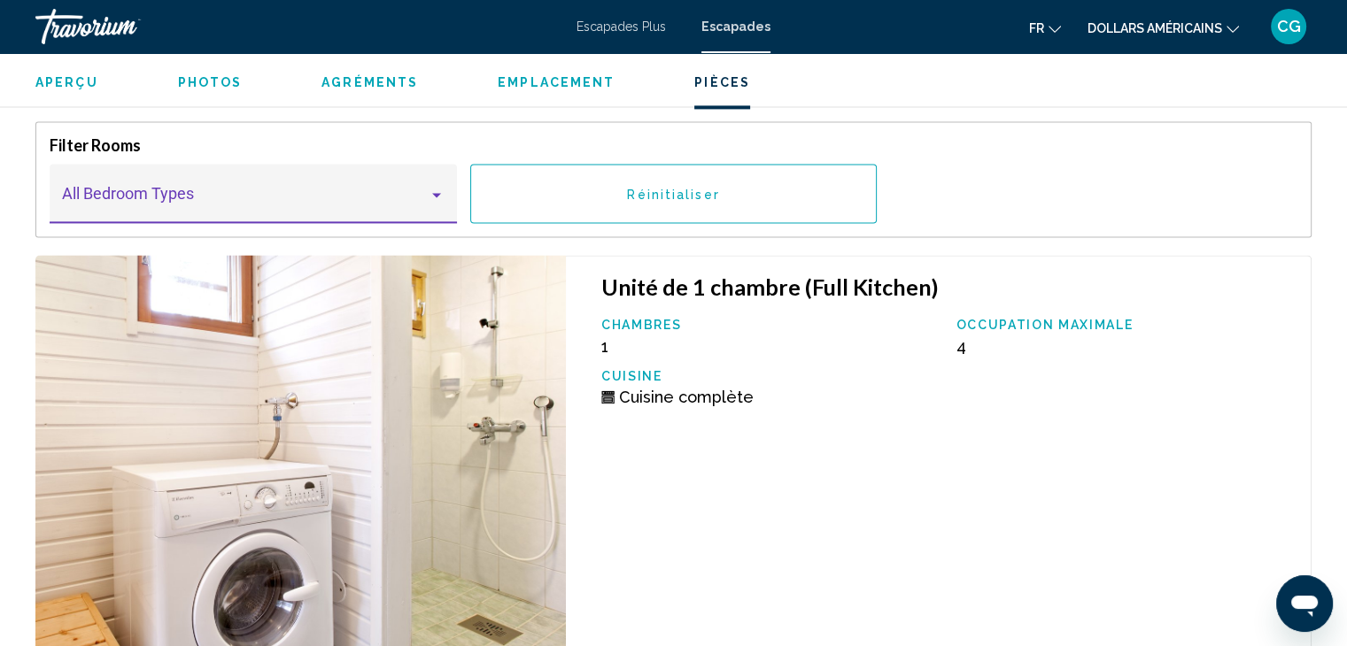
click at [429, 188] on div "Contenu principal" at bounding box center [437, 195] width 16 height 14
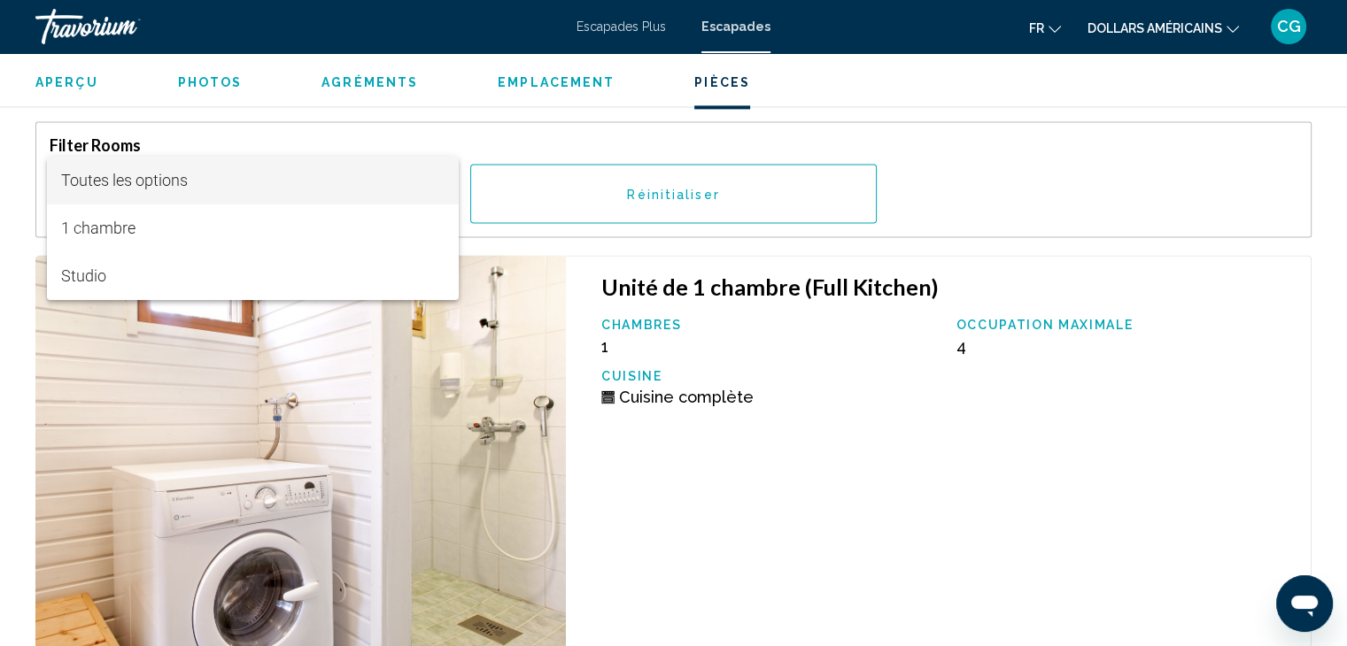
click at [429, 167] on span "Toutes les options" at bounding box center [252, 181] width 383 height 48
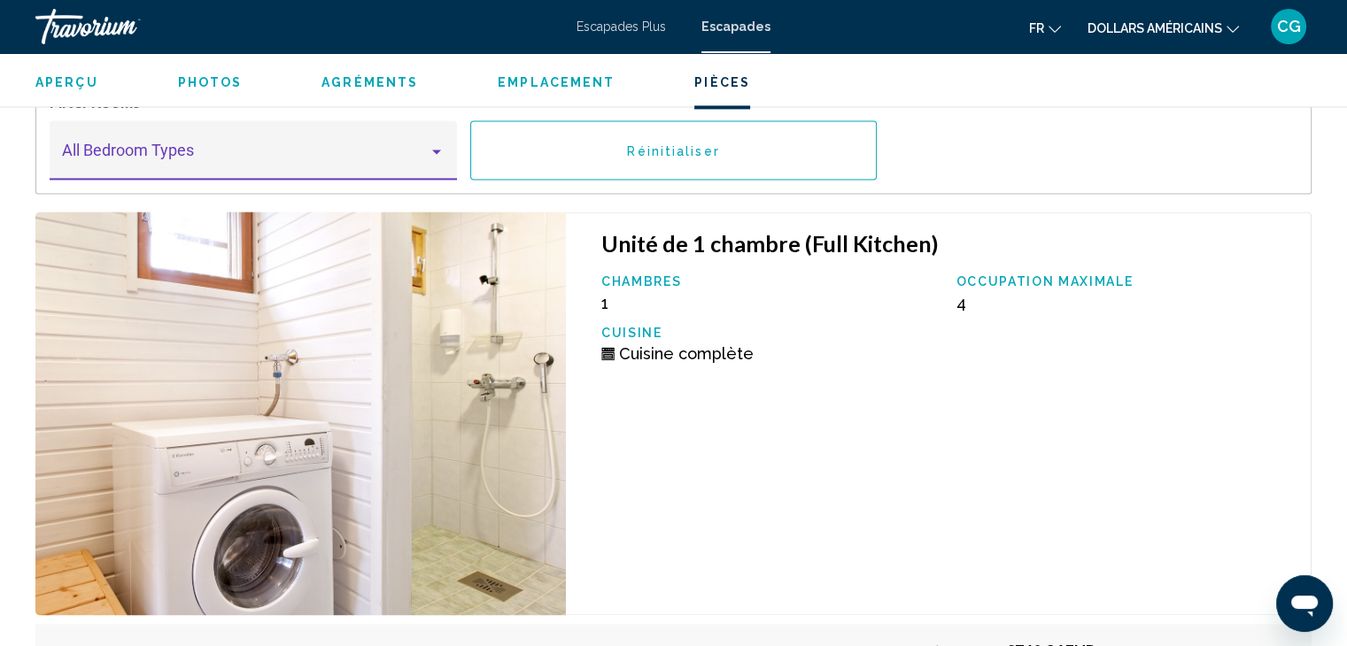
scroll to position [2561, 0]
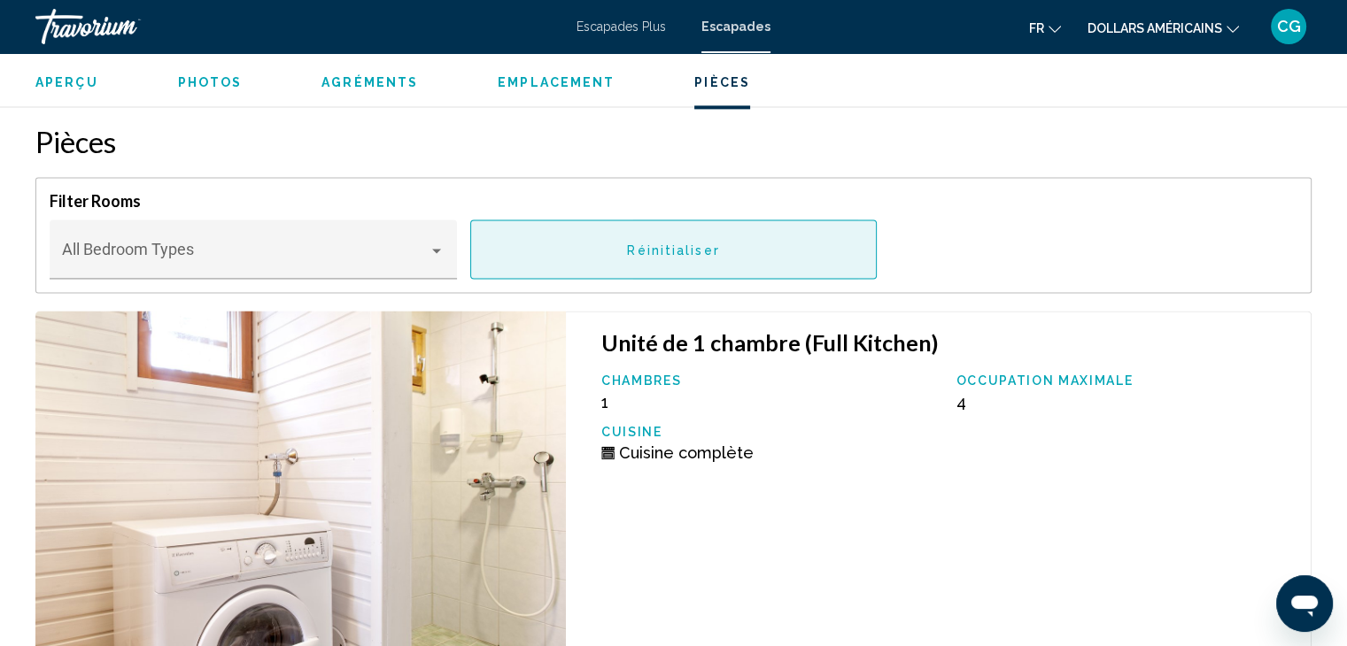
click at [645, 249] on button "Réinitialiser" at bounding box center [673, 249] width 407 height 59
click at [592, 224] on button "Réinitialiser" at bounding box center [673, 249] width 407 height 59
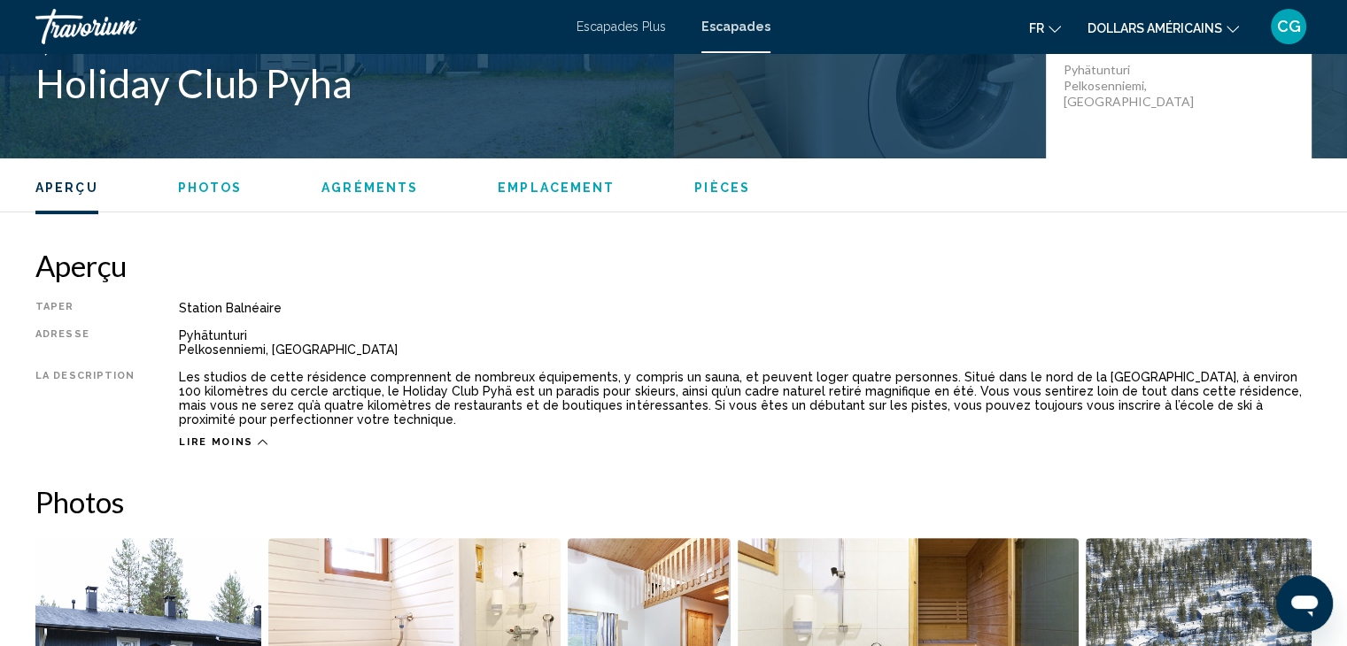
scroll to position [0, 0]
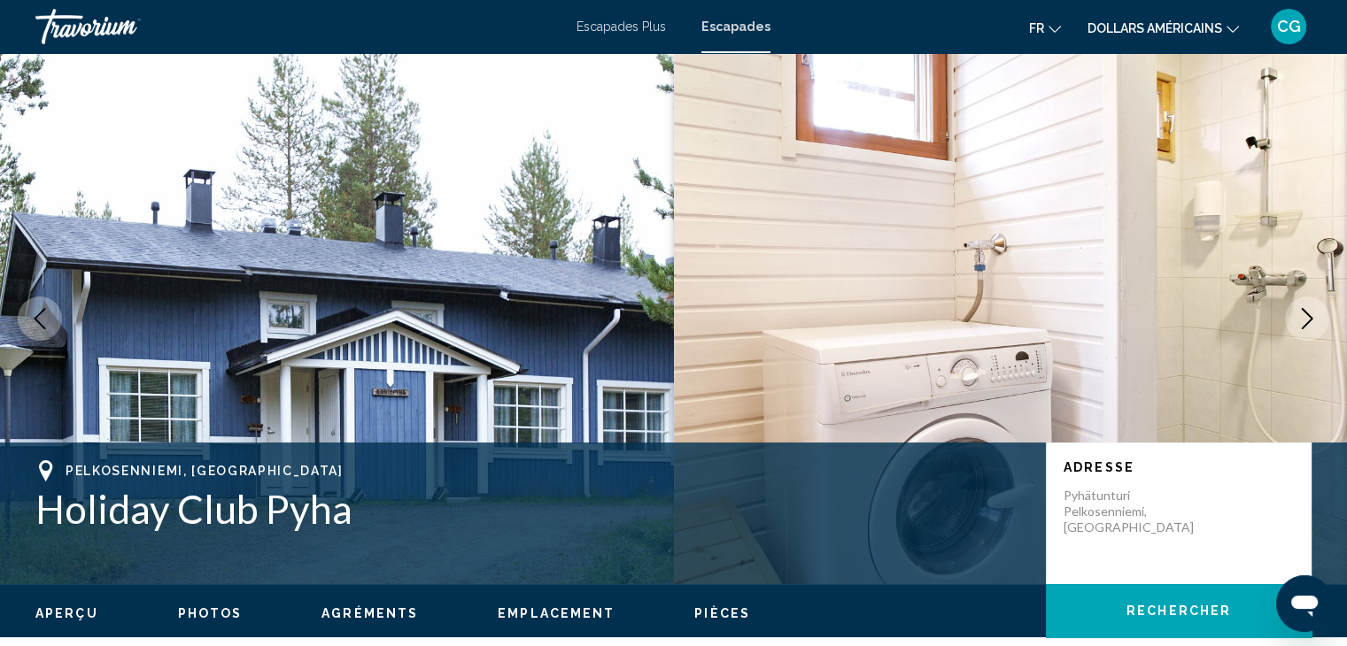
click at [728, 27] on font "Escapades" at bounding box center [735, 26] width 69 height 14
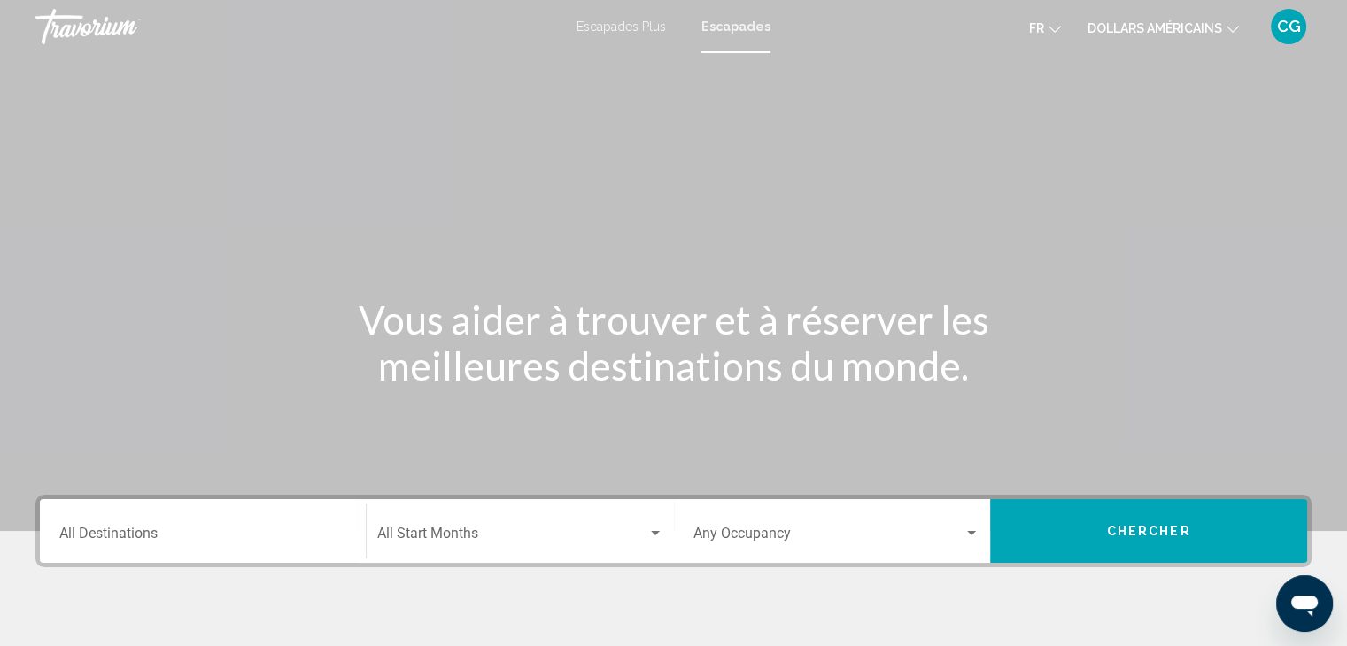
click at [468, 526] on div "Start Month All Start Months" at bounding box center [520, 532] width 286 height 56
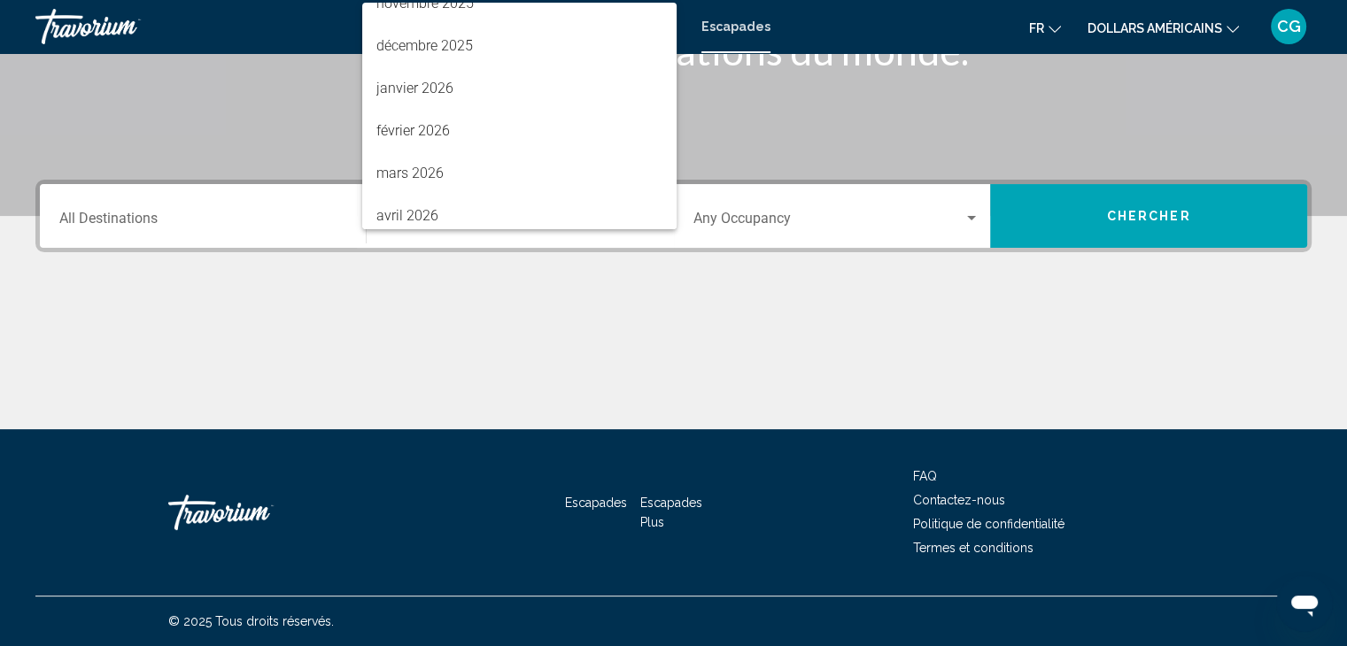
scroll to position [193, 0]
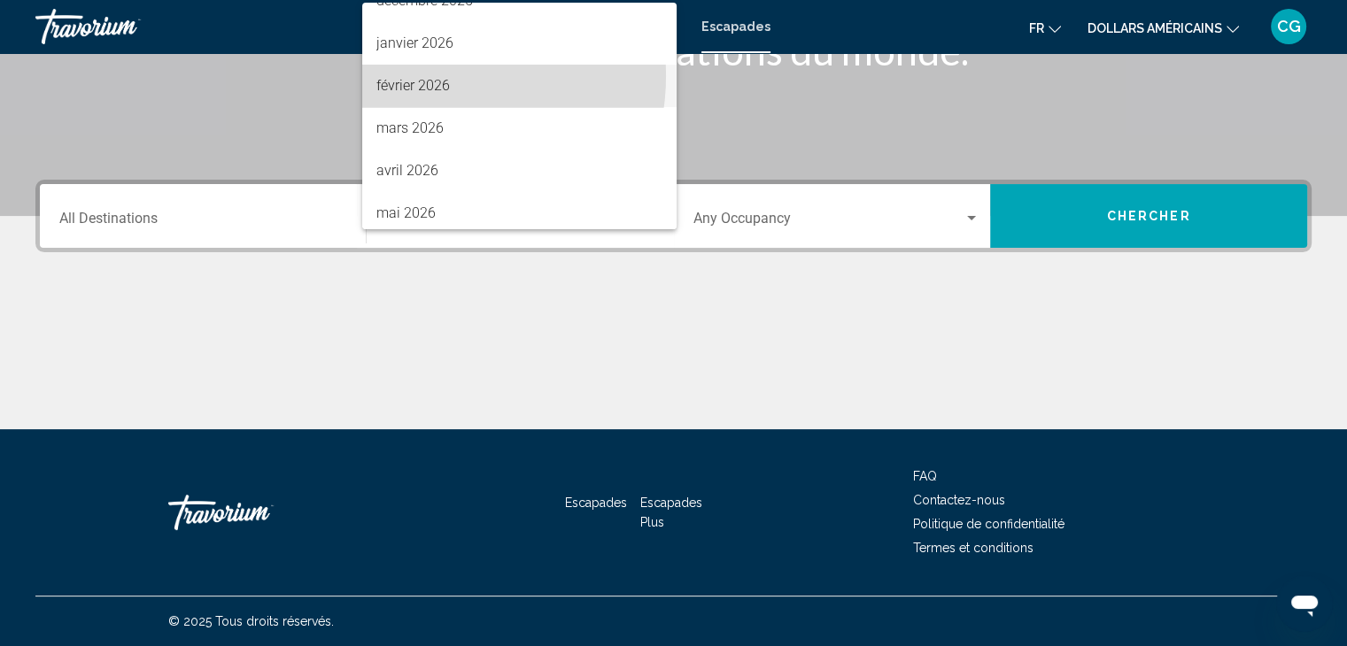
click at [425, 75] on span "février 2026" at bounding box center [519, 86] width 286 height 43
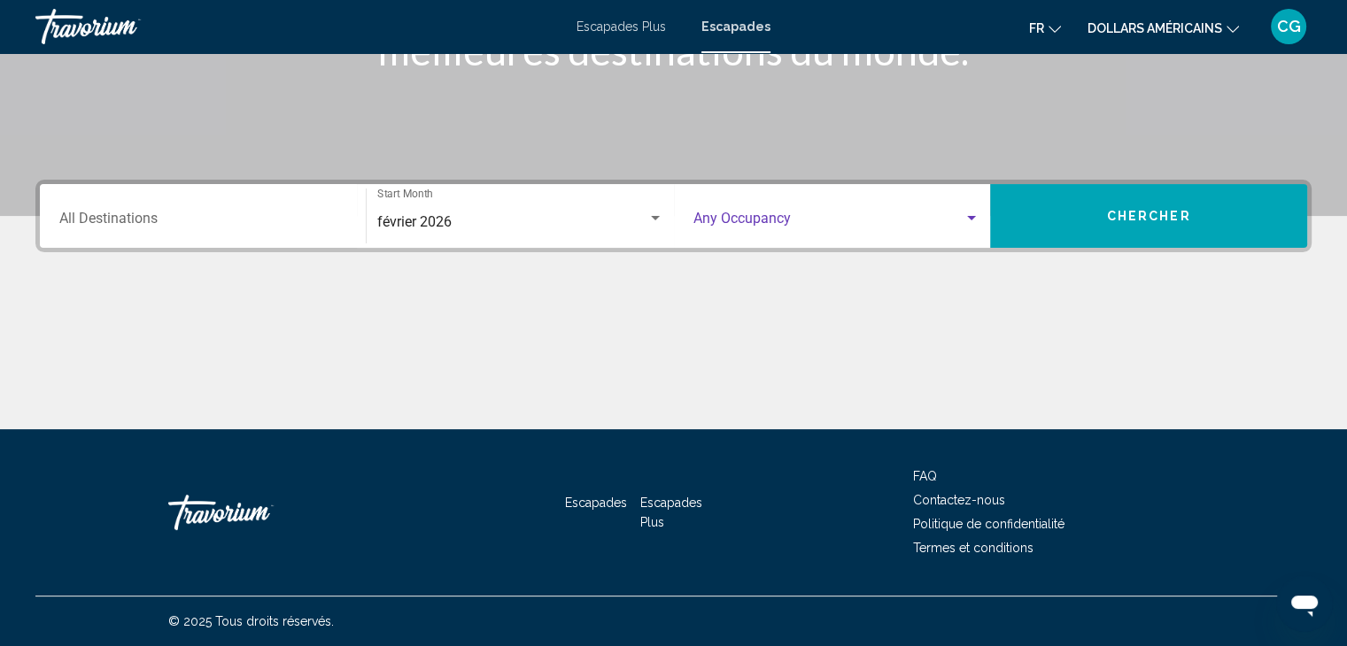
click at [725, 220] on span "Search widget" at bounding box center [828, 222] width 271 height 16
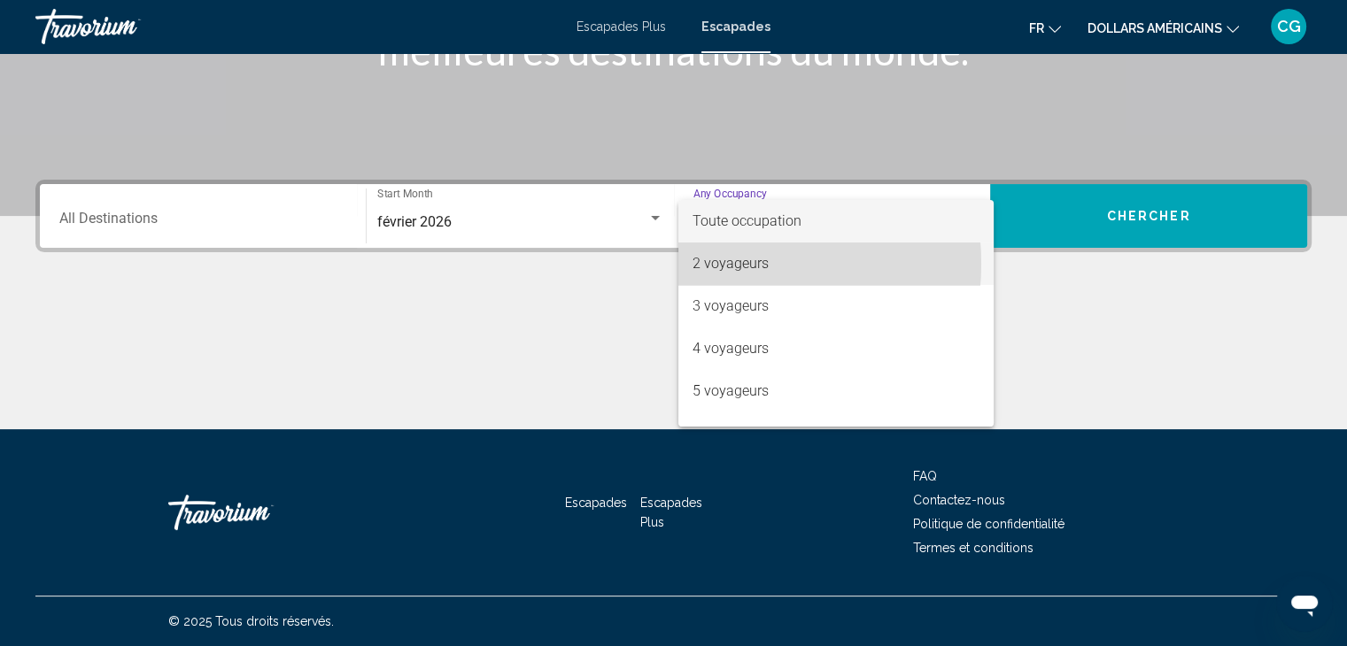
click at [708, 264] on font "2 voyageurs" at bounding box center [730, 263] width 76 height 17
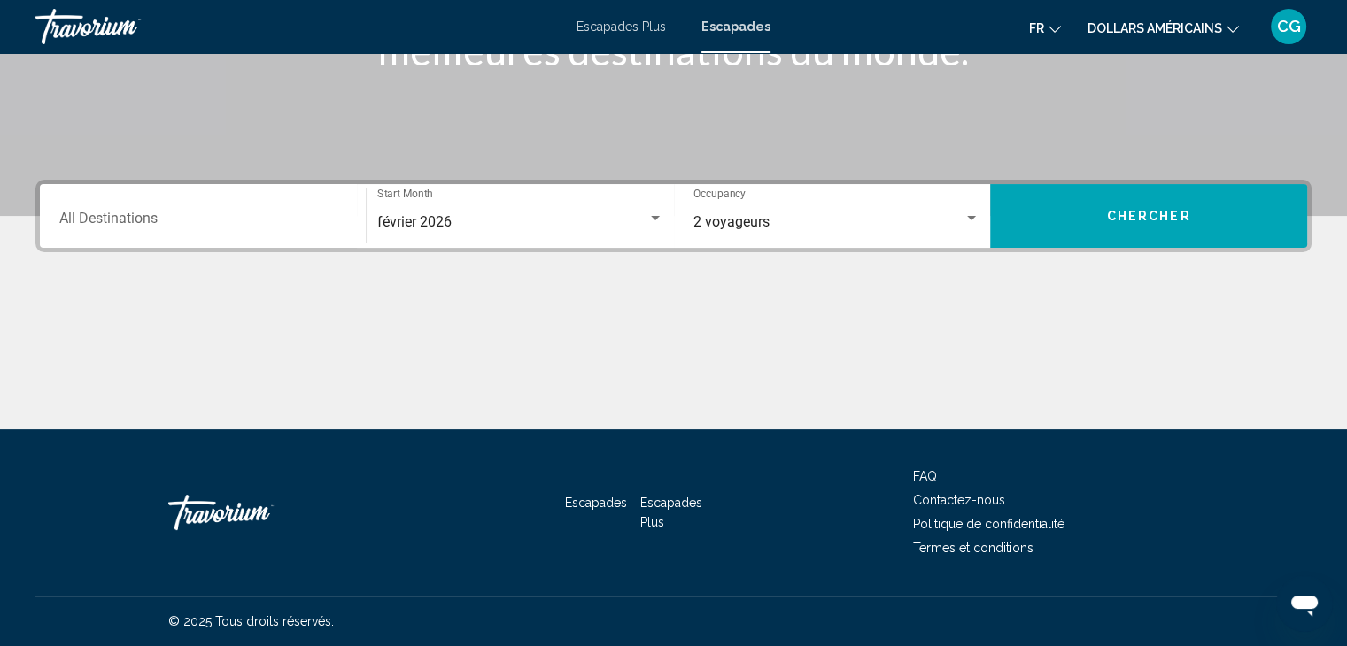
click at [288, 231] on div "Destination All Destinations" at bounding box center [202, 217] width 287 height 56
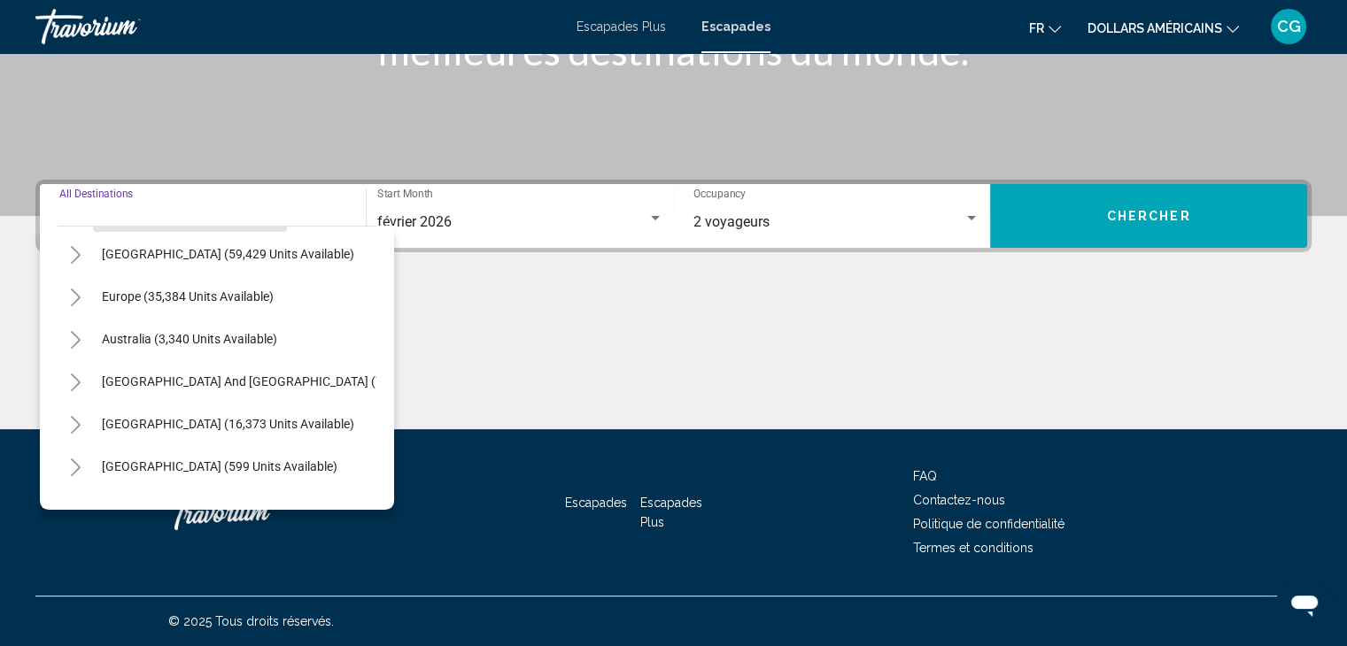
scroll to position [165, 0]
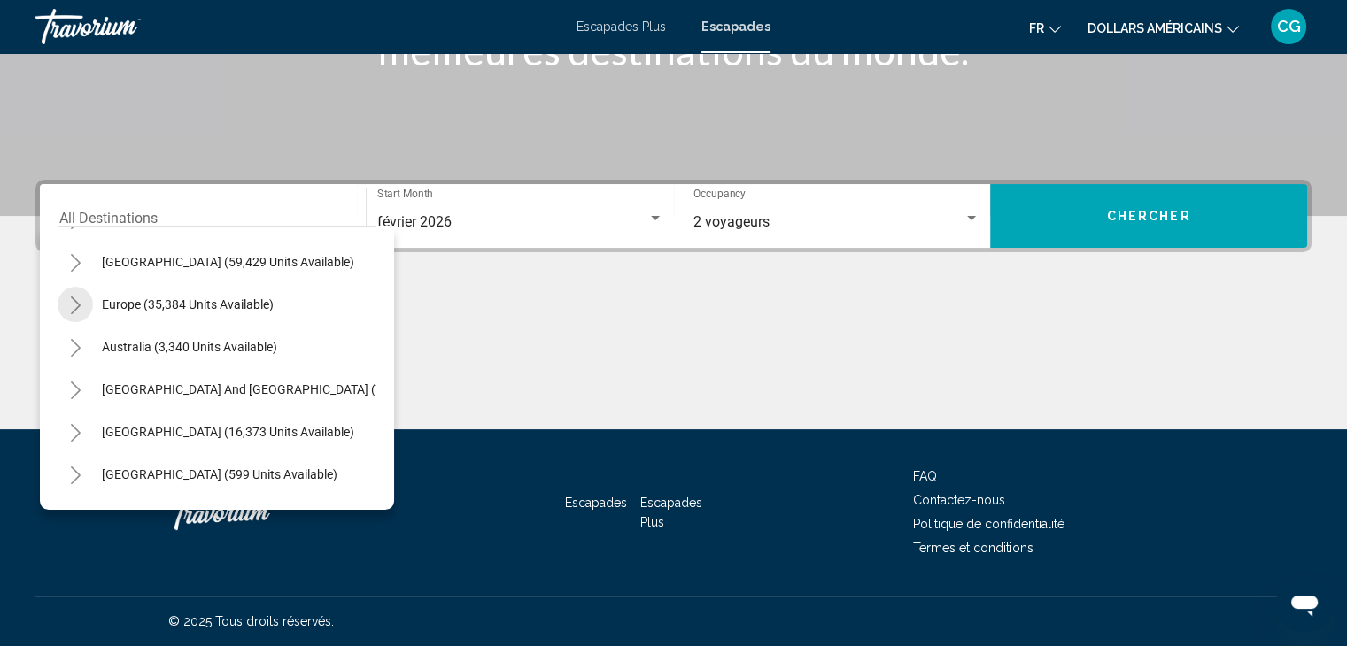
click at [70, 308] on icon "Toggle Europe (35,384 units available)" at bounding box center [75, 306] width 13 height 18
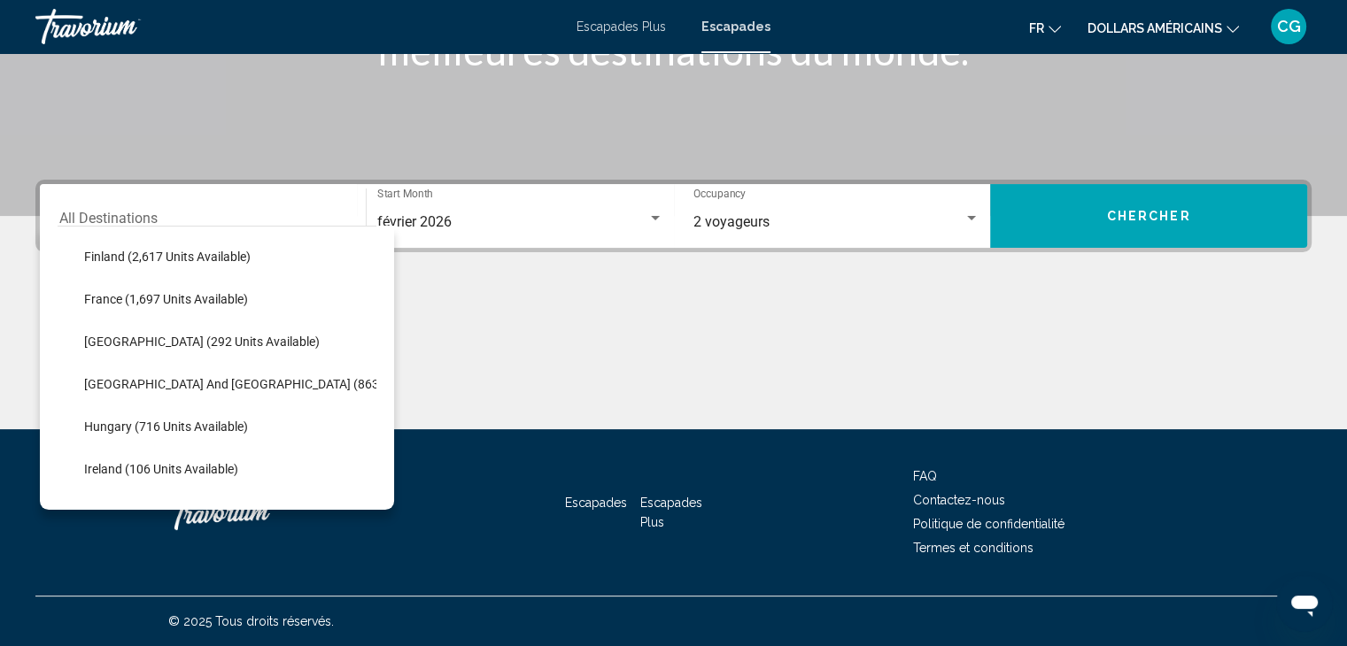
scroll to position [432, 0]
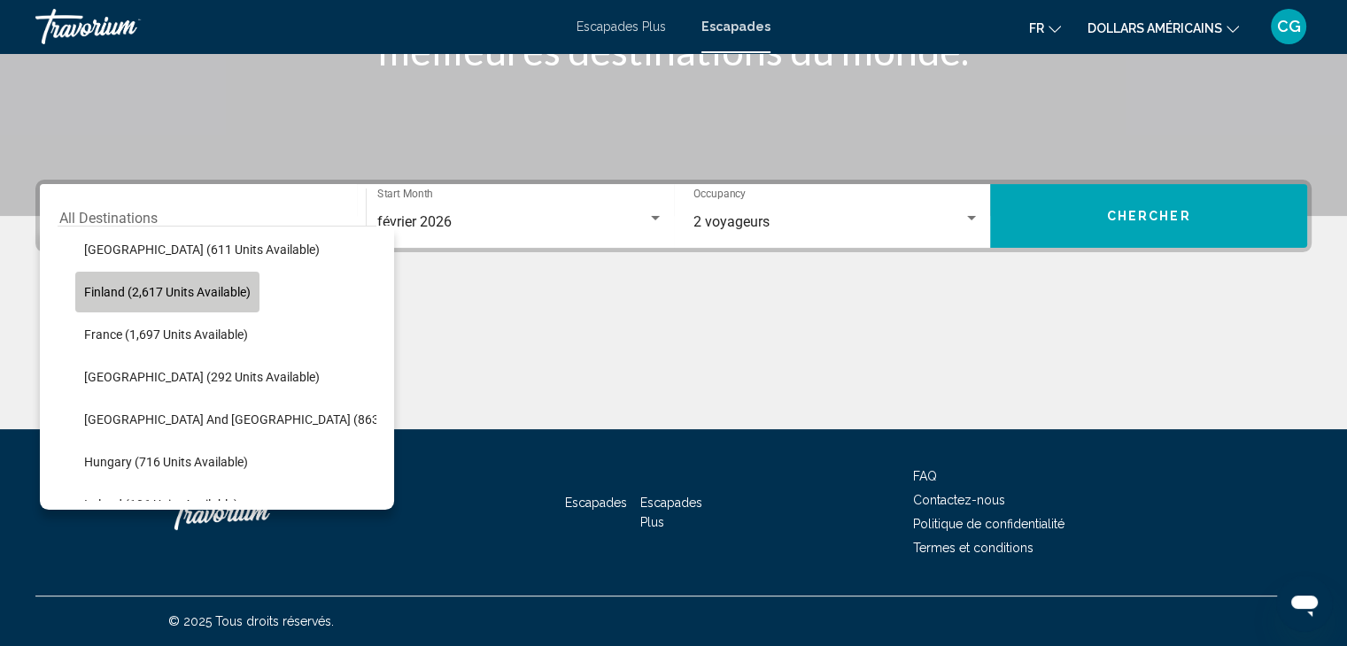
click at [184, 298] on button "Finland (2,617 units available)" at bounding box center [167, 292] width 184 height 41
type input "**********"
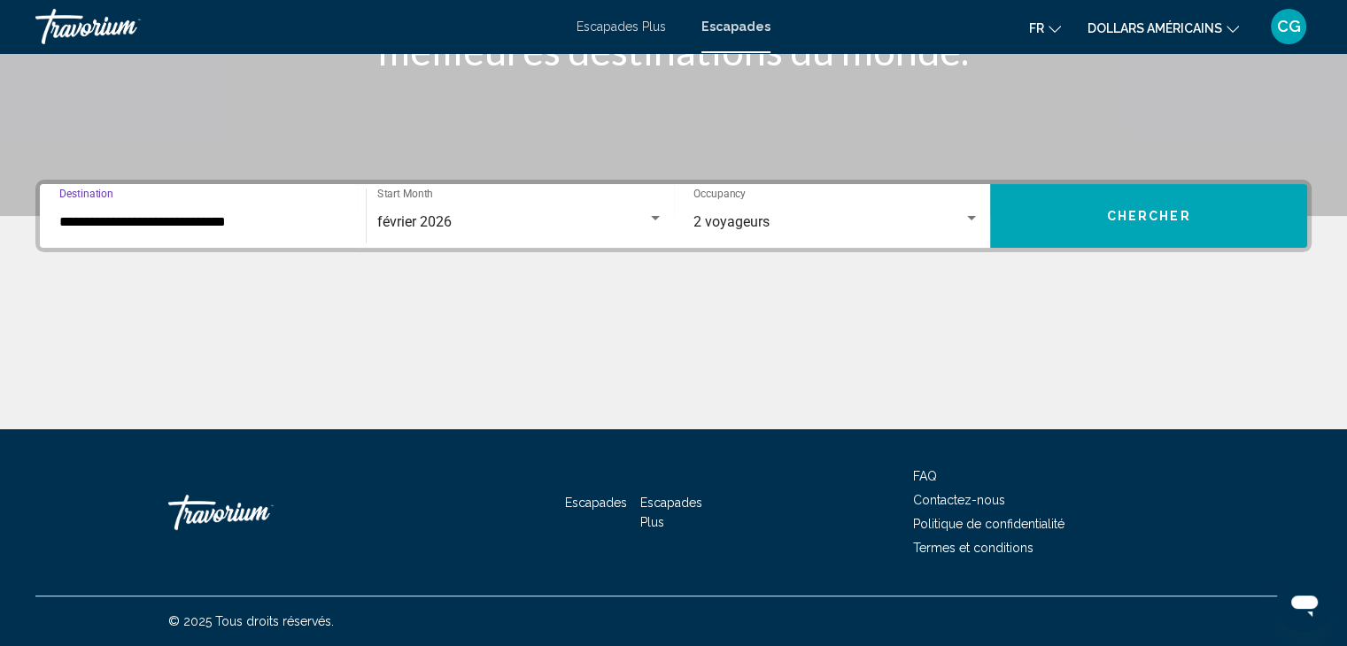
click at [1042, 206] on button "Chercher" at bounding box center [1148, 216] width 317 height 64
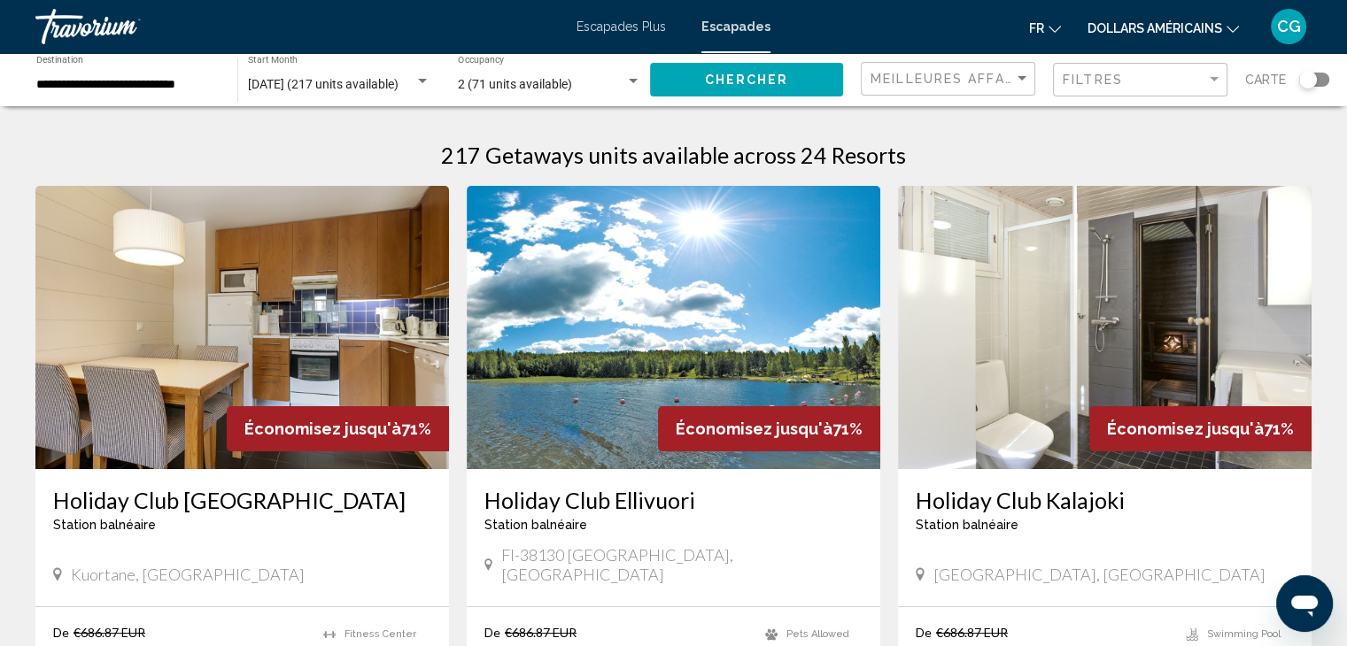
click at [1311, 86] on div "Search widget" at bounding box center [1308, 80] width 18 height 18
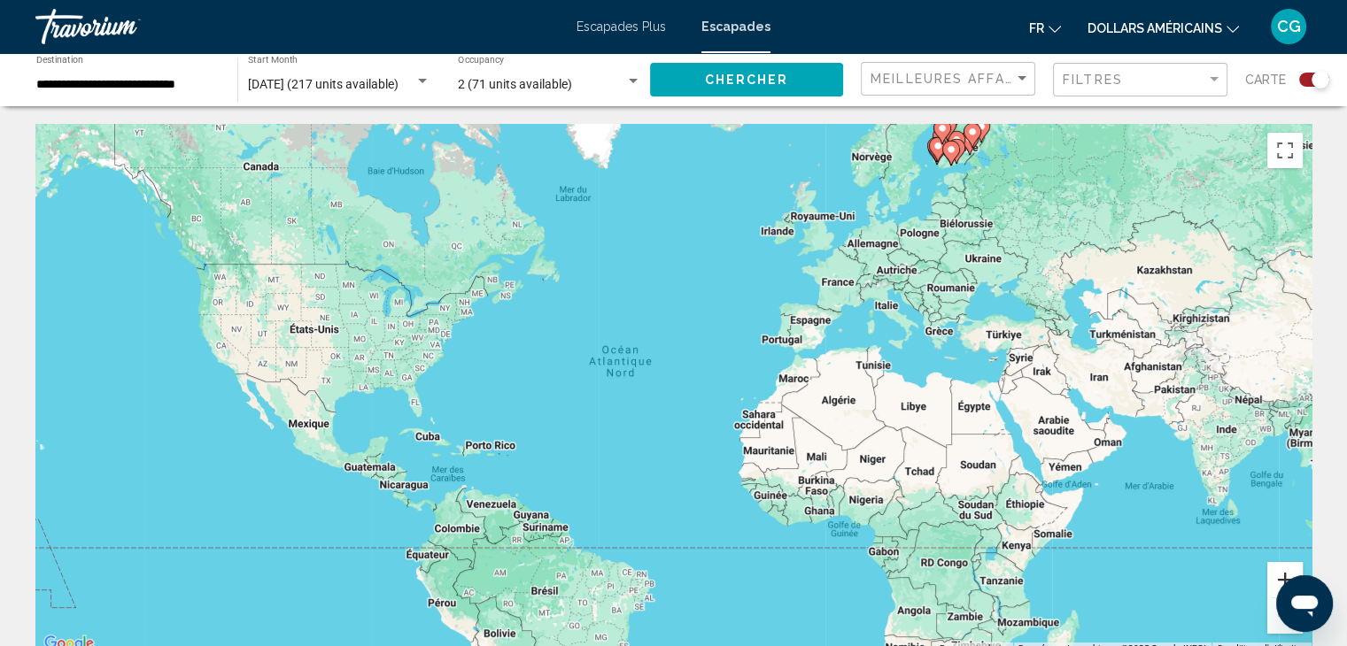
click at [1281, 570] on button "Zoom avant" at bounding box center [1284, 579] width 35 height 35
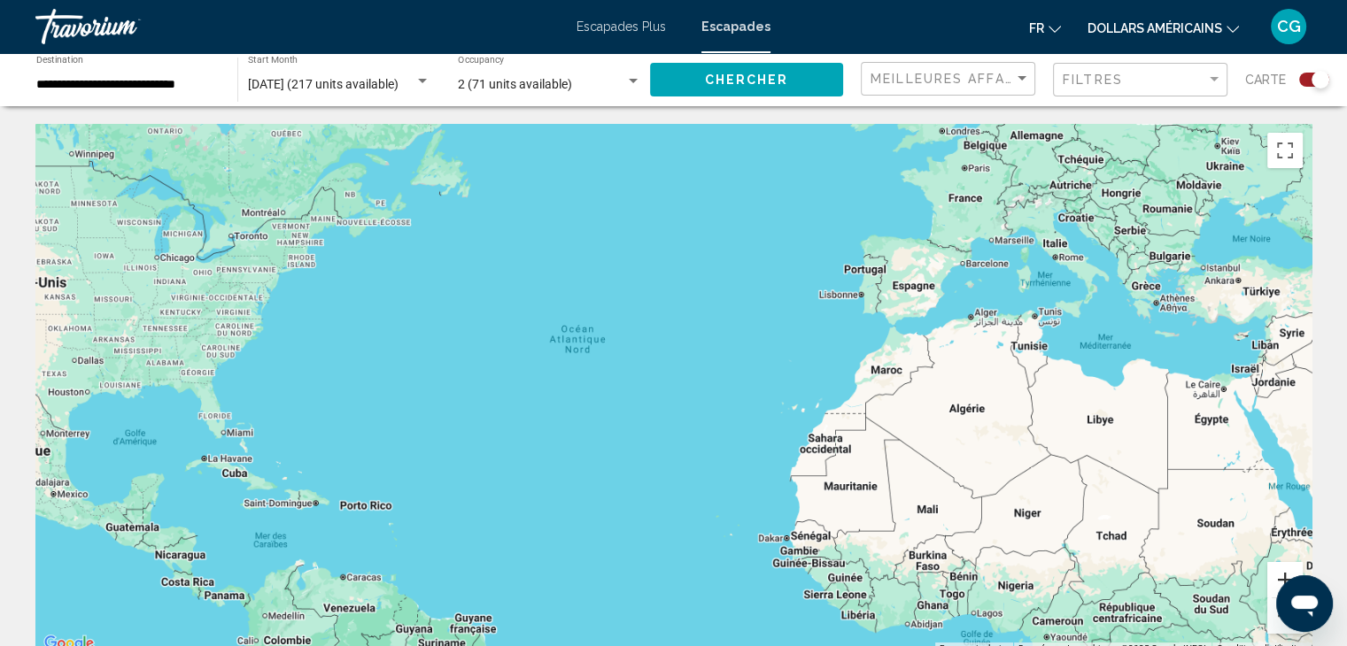
click at [1281, 570] on button "Zoom avant" at bounding box center [1284, 579] width 35 height 35
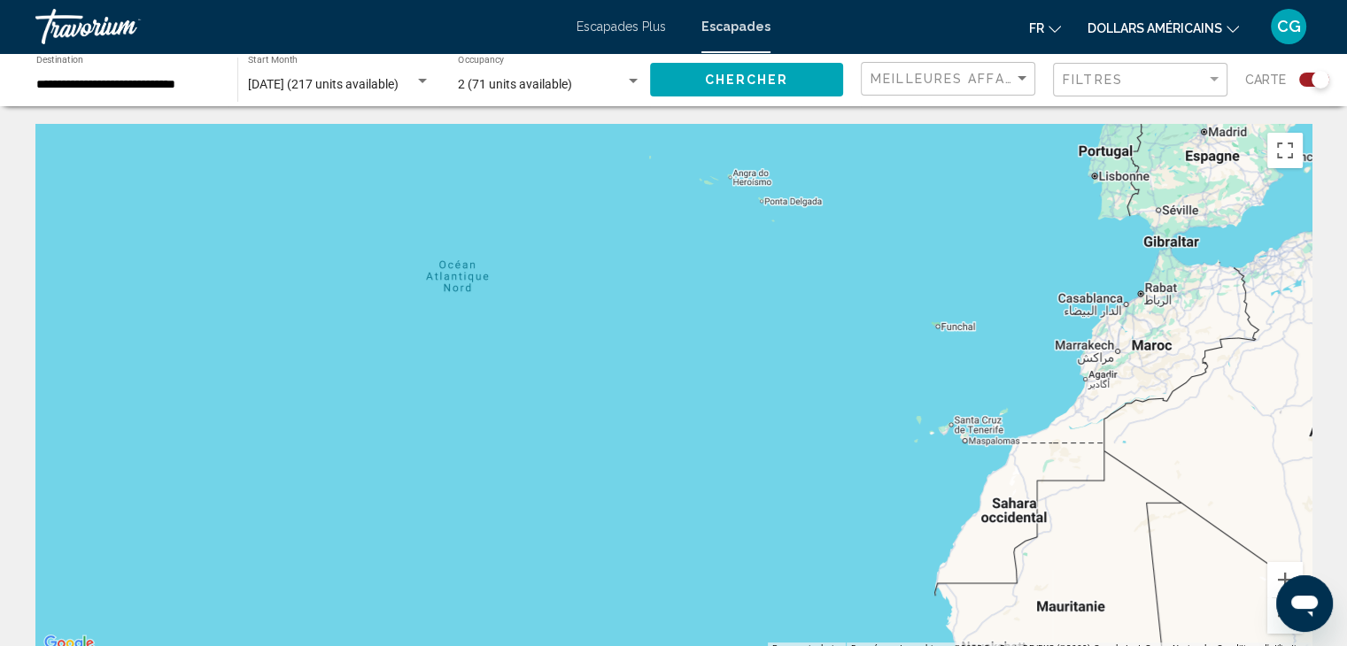
drag, startPoint x: 1116, startPoint y: 305, endPoint x: 770, endPoint y: 556, distance: 427.2
click at [770, 556] on div "Contenu principal" at bounding box center [673, 389] width 1276 height 531
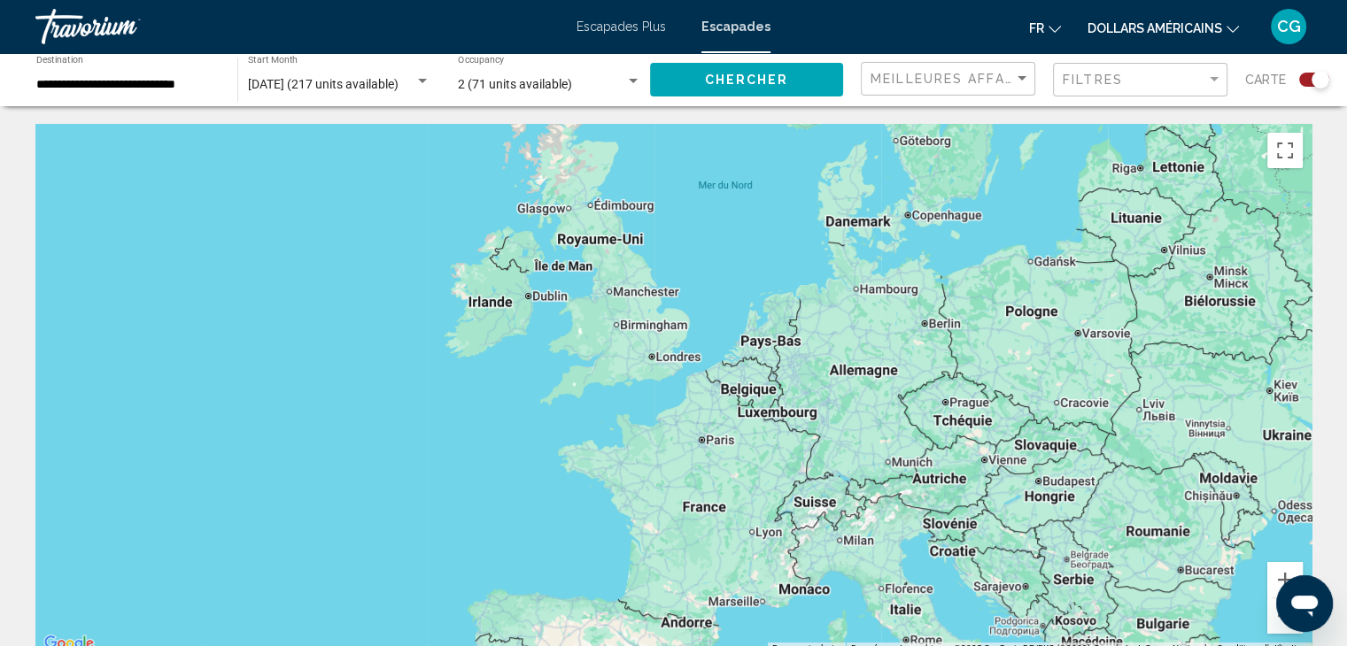
drag, startPoint x: 898, startPoint y: 327, endPoint x: 667, endPoint y: 615, distance: 369.8
click at [667, 615] on div "Contenu principal" at bounding box center [673, 389] width 1276 height 531
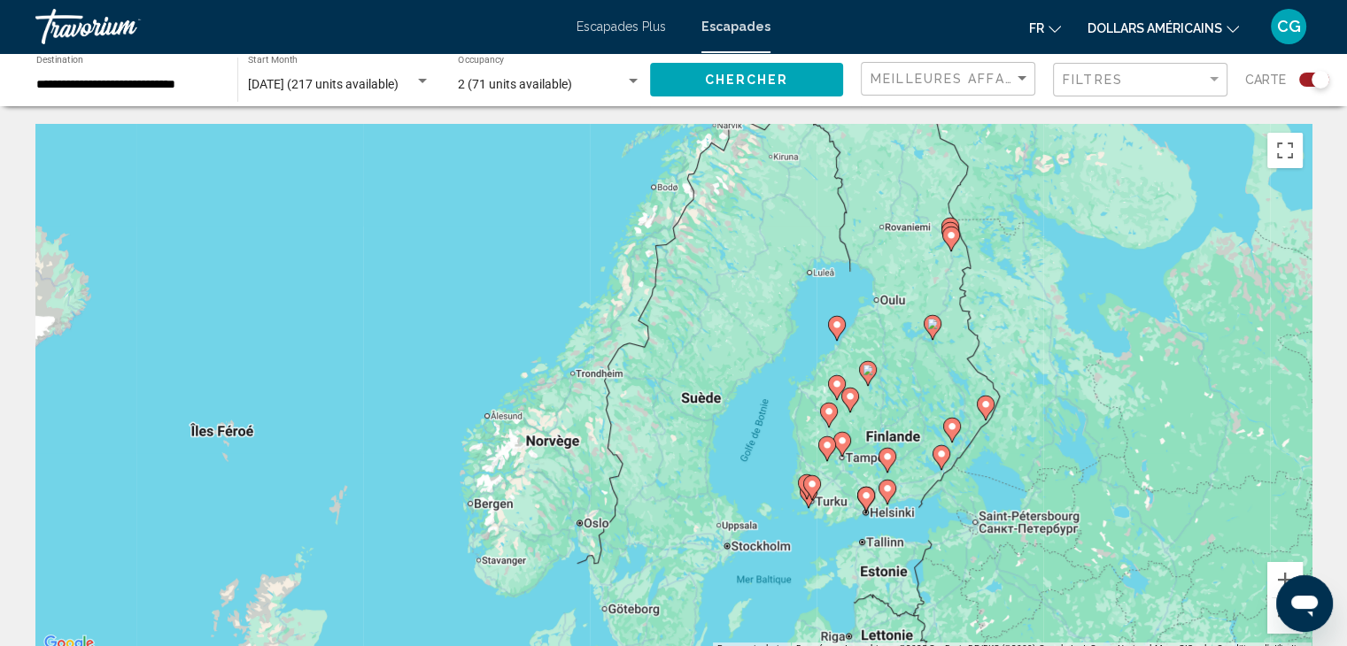
drag, startPoint x: 909, startPoint y: 228, endPoint x: 759, endPoint y: 468, distance: 284.0
click at [759, 468] on div "Pour activer le glissement avec le clavier, appuyez sur Alt+Entrée. Une fois ce…" at bounding box center [673, 389] width 1276 height 531
drag, startPoint x: 992, startPoint y: 271, endPoint x: 993, endPoint y: 361, distance: 90.3
click at [993, 361] on div "Pour activer le glissement avec le clavier, appuyez sur Alt+Entrée. Une fois ce…" at bounding box center [673, 389] width 1276 height 531
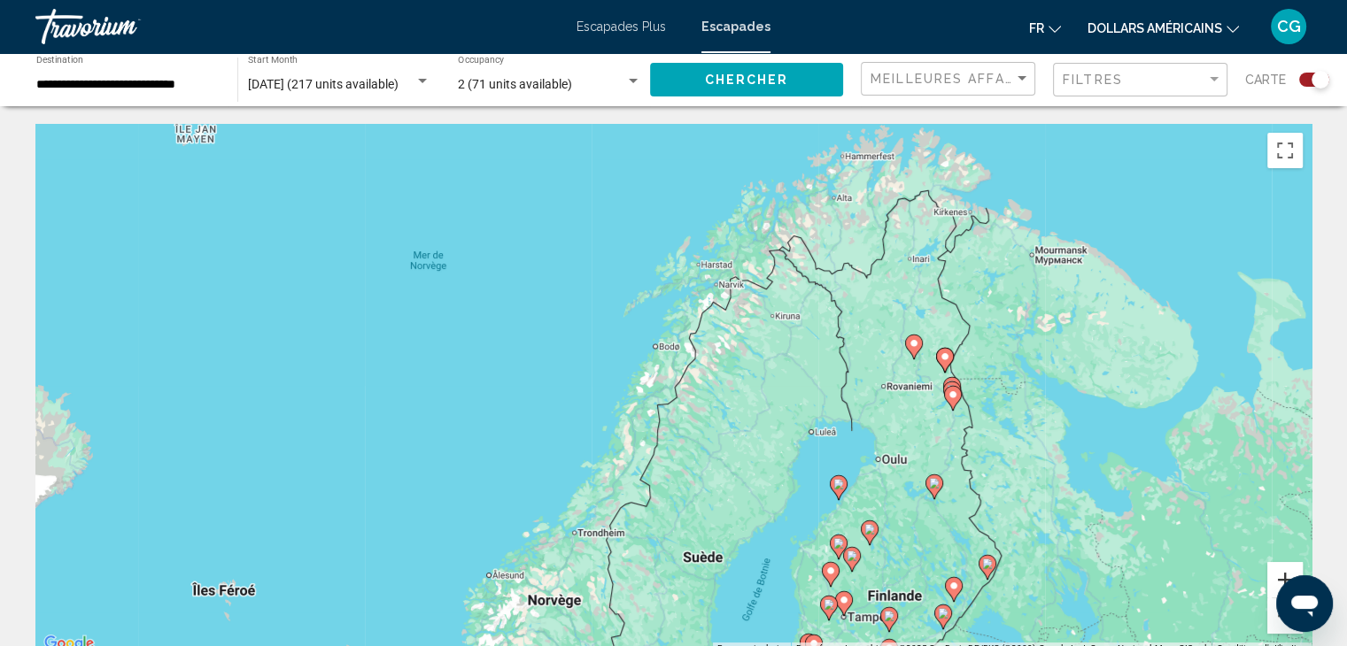
click at [1276, 568] on button "Zoom avant" at bounding box center [1284, 579] width 35 height 35
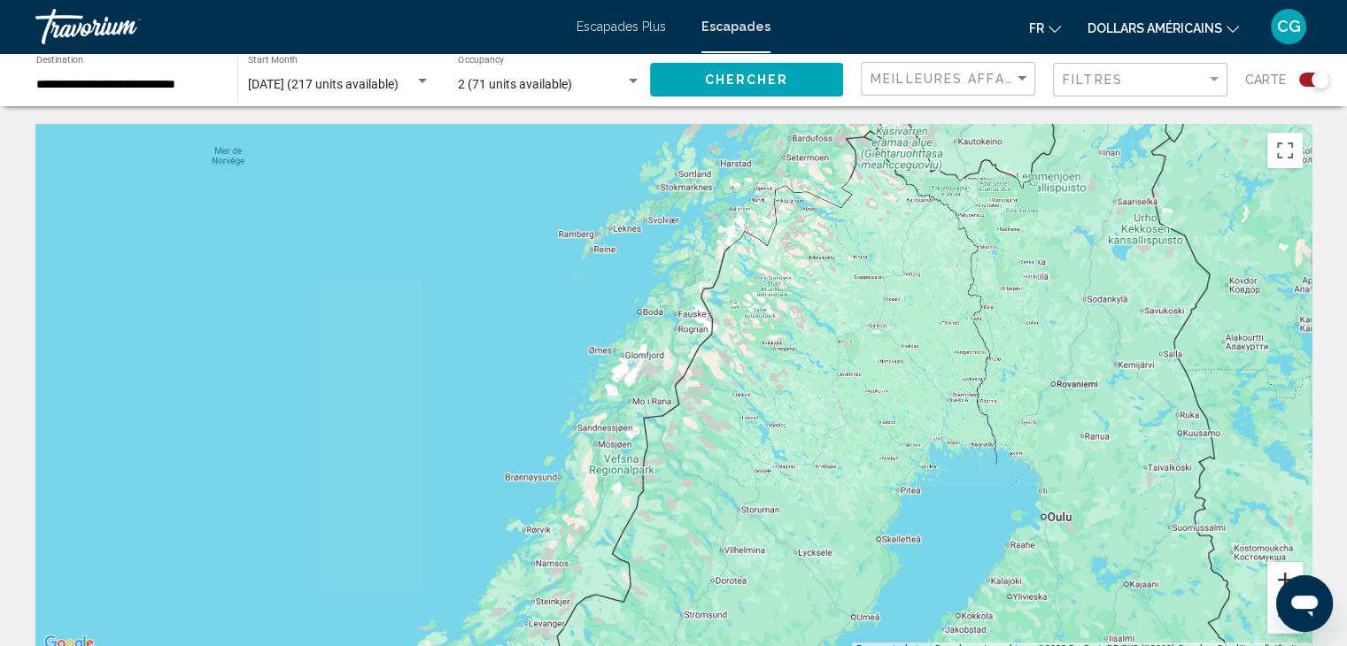
click at [1276, 568] on button "Zoom avant" at bounding box center [1284, 579] width 35 height 35
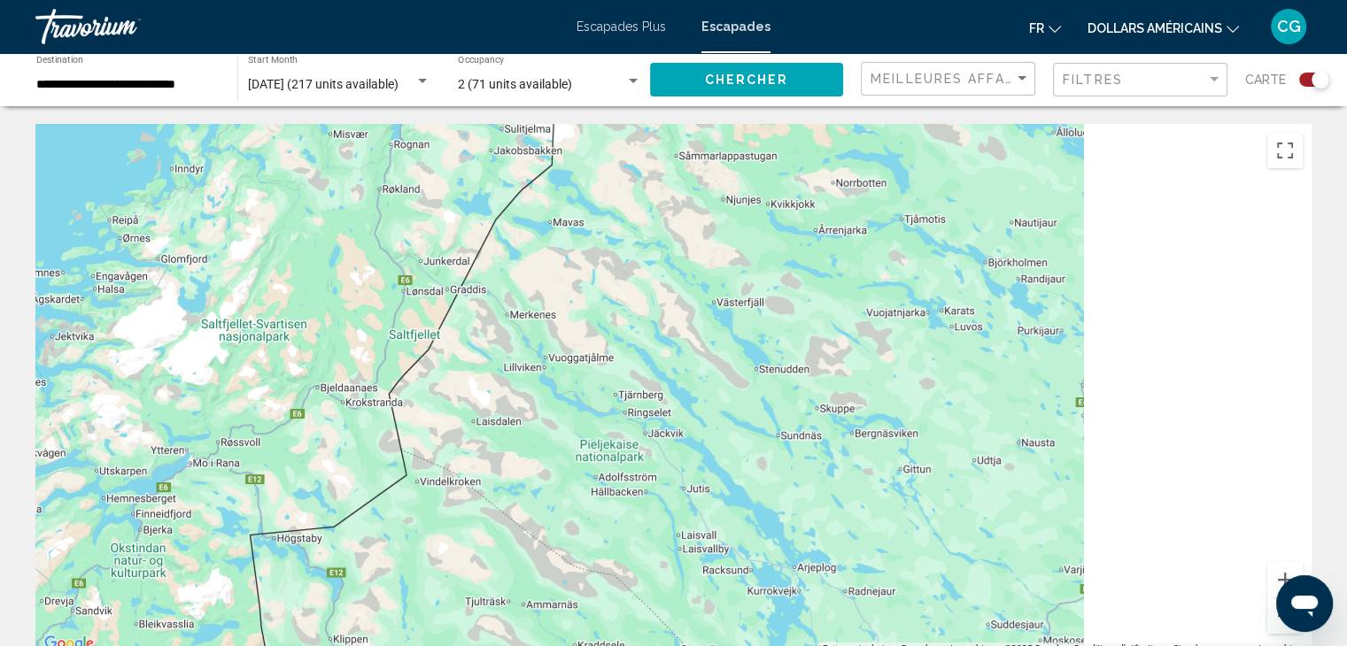
drag, startPoint x: 1055, startPoint y: 306, endPoint x: 619, endPoint y: 358, distance: 438.7
click at [619, 358] on div "Contenu principal" at bounding box center [673, 389] width 1276 height 531
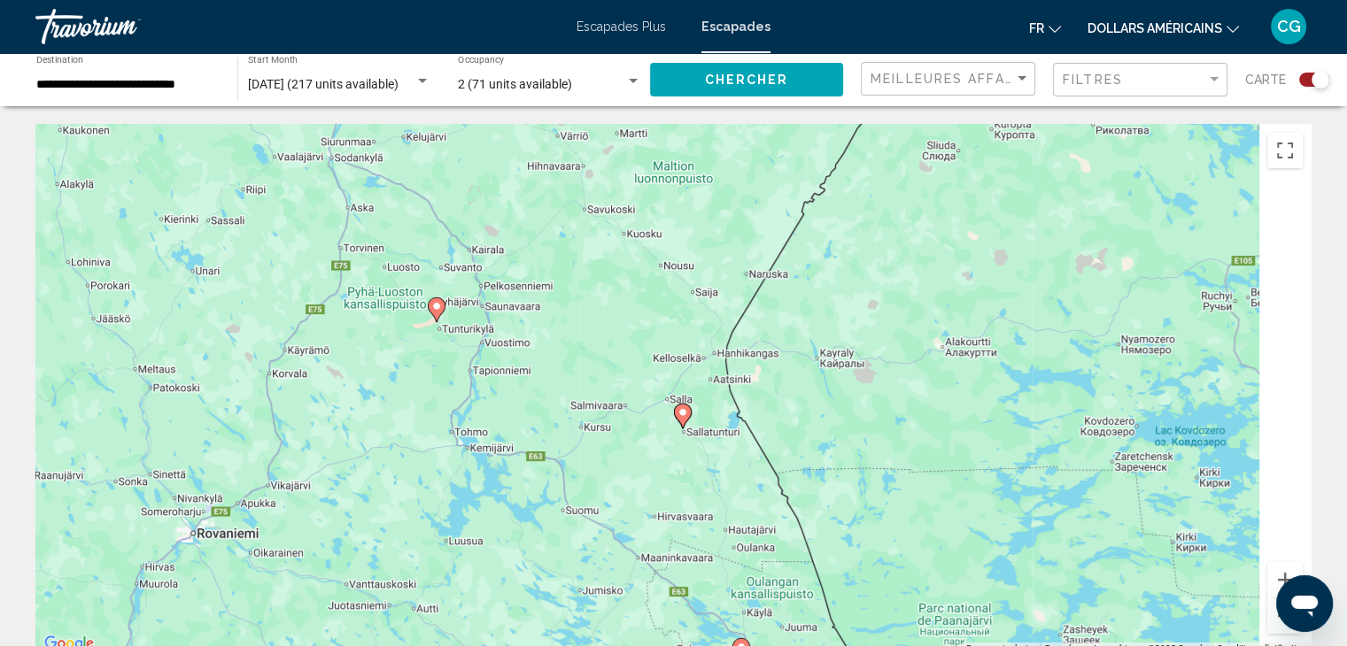
drag, startPoint x: 1025, startPoint y: 323, endPoint x: 672, endPoint y: 262, distance: 358.6
click at [672, 262] on div "Pour activer le glissement avec le clavier, appuyez sur Alt+Entrée. Une fois ce…" at bounding box center [673, 389] width 1276 height 531
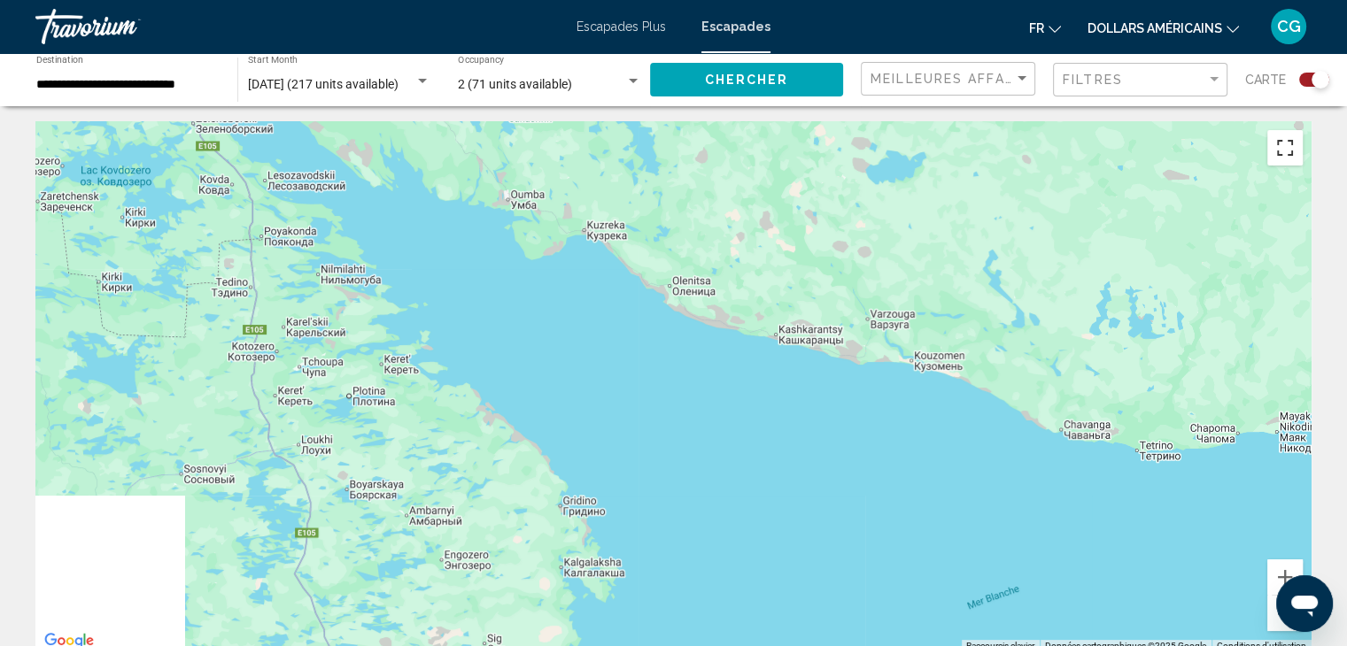
drag, startPoint x: 855, startPoint y: 367, endPoint x: 1278, endPoint y: 163, distance: 469.7
click at [1278, 163] on div "Pour activer le glissement avec le clavier, appuyez sur Alt+Entrée. Une fois ce…" at bounding box center [673, 386] width 1276 height 531
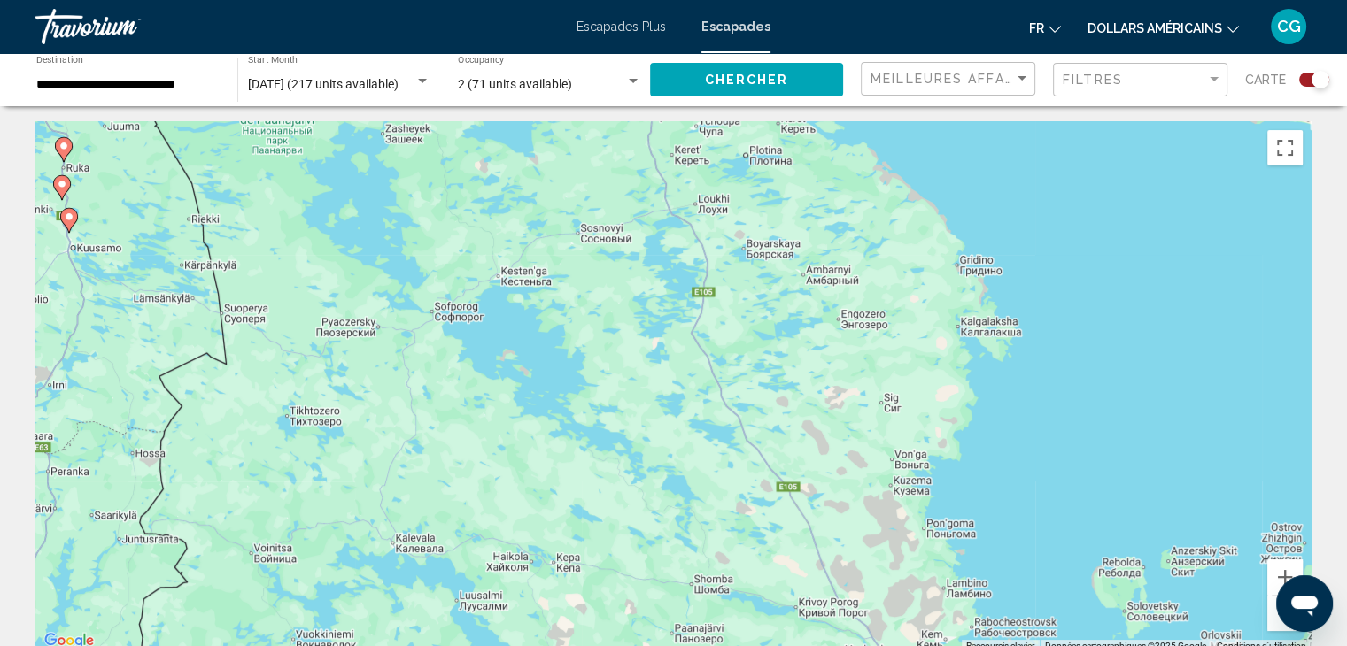
drag, startPoint x: 694, startPoint y: 115, endPoint x: 1060, endPoint y: 499, distance: 529.9
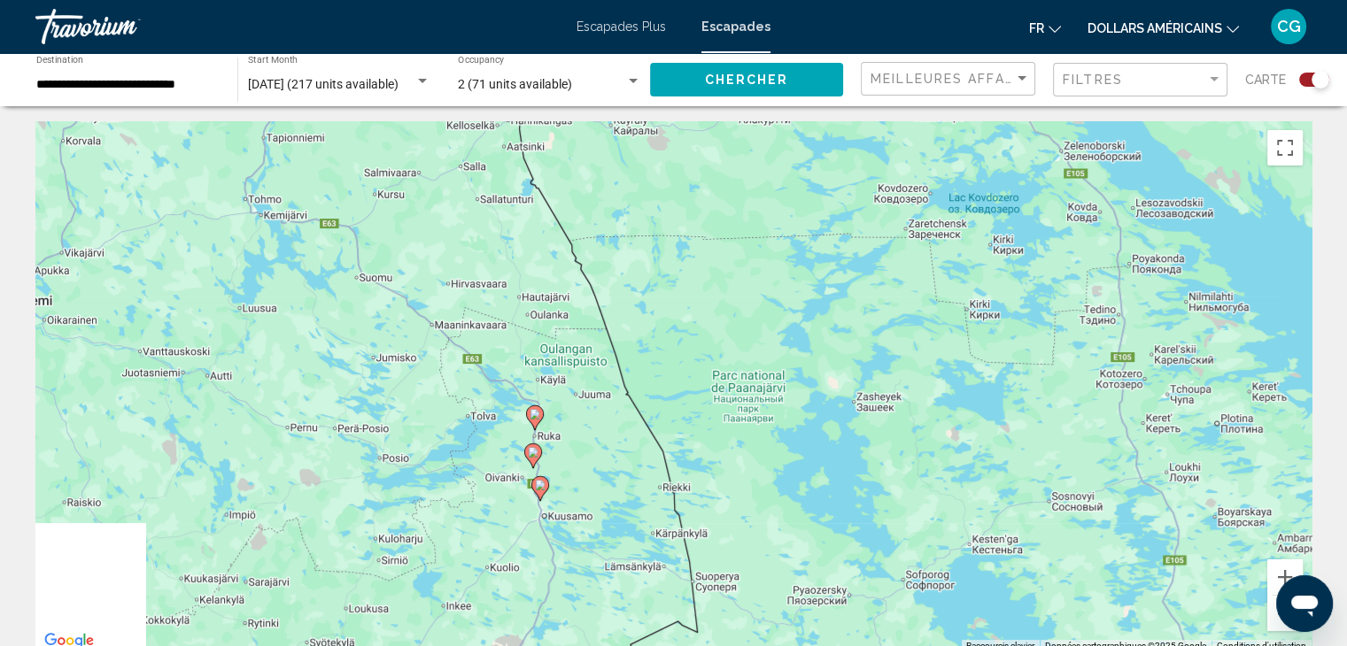
drag, startPoint x: 206, startPoint y: 247, endPoint x: 713, endPoint y: 519, distance: 574.8
click at [713, 519] on div "Pour activer le glissement avec le clavier, appuyez sur Alt+Entrée. Une fois ce…" at bounding box center [673, 386] width 1276 height 531
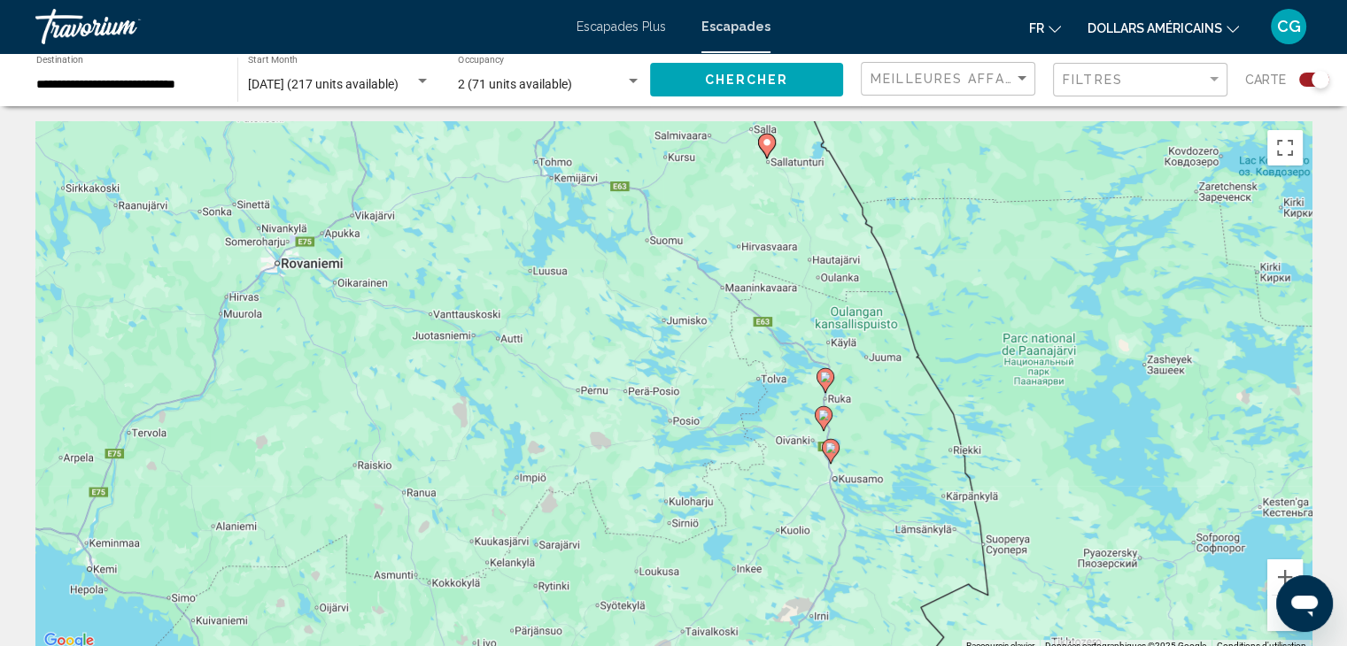
drag, startPoint x: 713, startPoint y: 519, endPoint x: 984, endPoint y: 483, distance: 273.4
click at [984, 483] on div "Pour activer le glissement avec le clavier, appuyez sur Alt+Entrée. Une fois ce…" at bounding box center [673, 386] width 1276 height 531
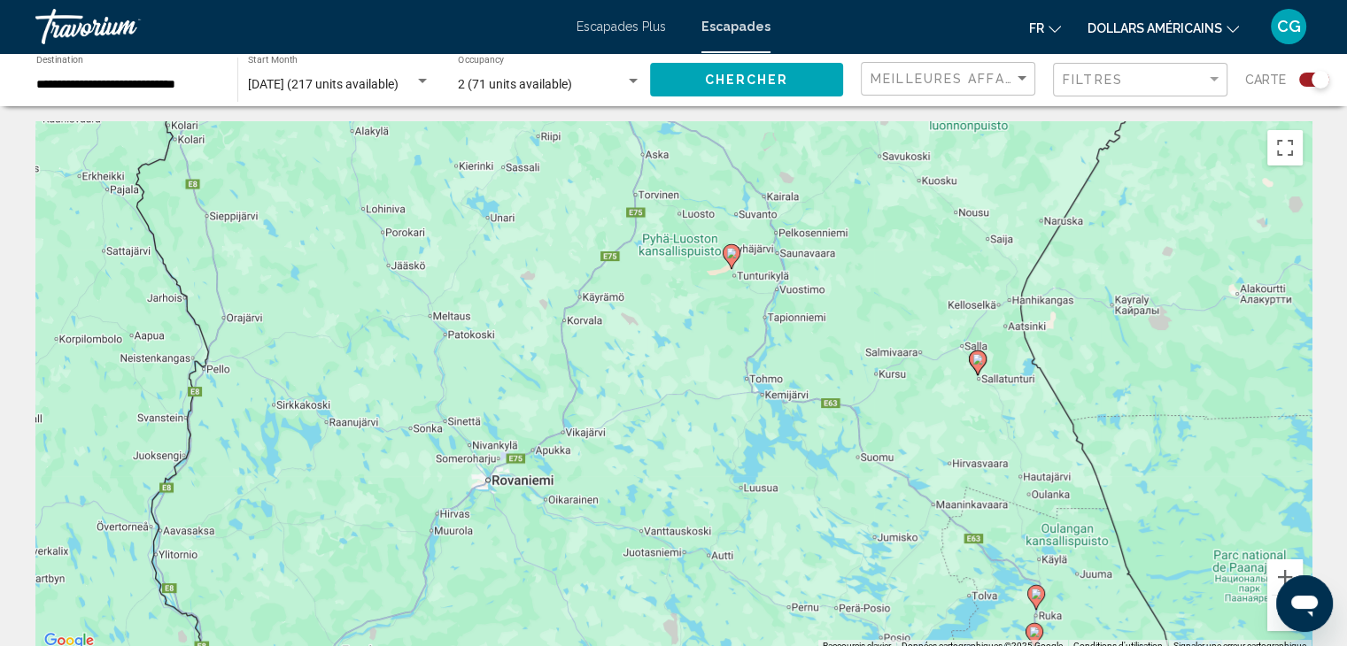
drag, startPoint x: 738, startPoint y: 340, endPoint x: 946, endPoint y: 561, distance: 303.8
click at [946, 561] on div "Pour activer le glissement avec le clavier, appuyez sur Alt+Entrée. Une fois ce…" at bounding box center [673, 386] width 1276 height 531
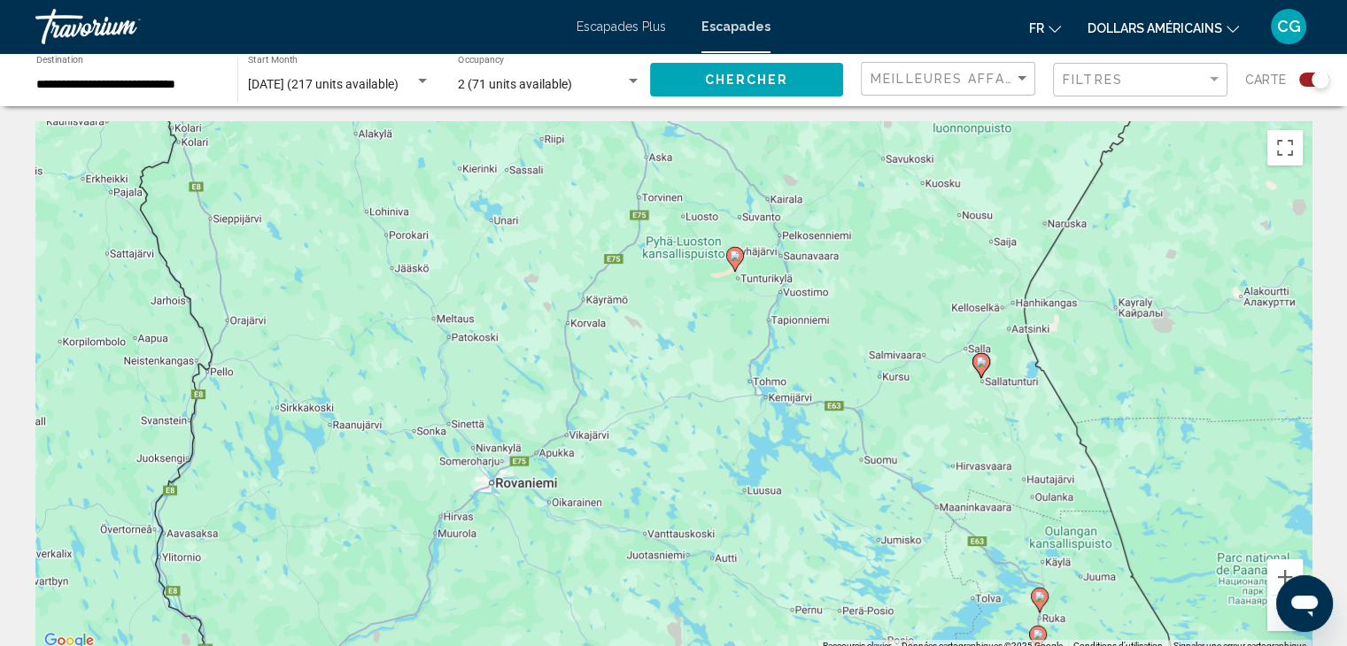
click at [738, 253] on image "Contenu principal" at bounding box center [735, 256] width 11 height 11
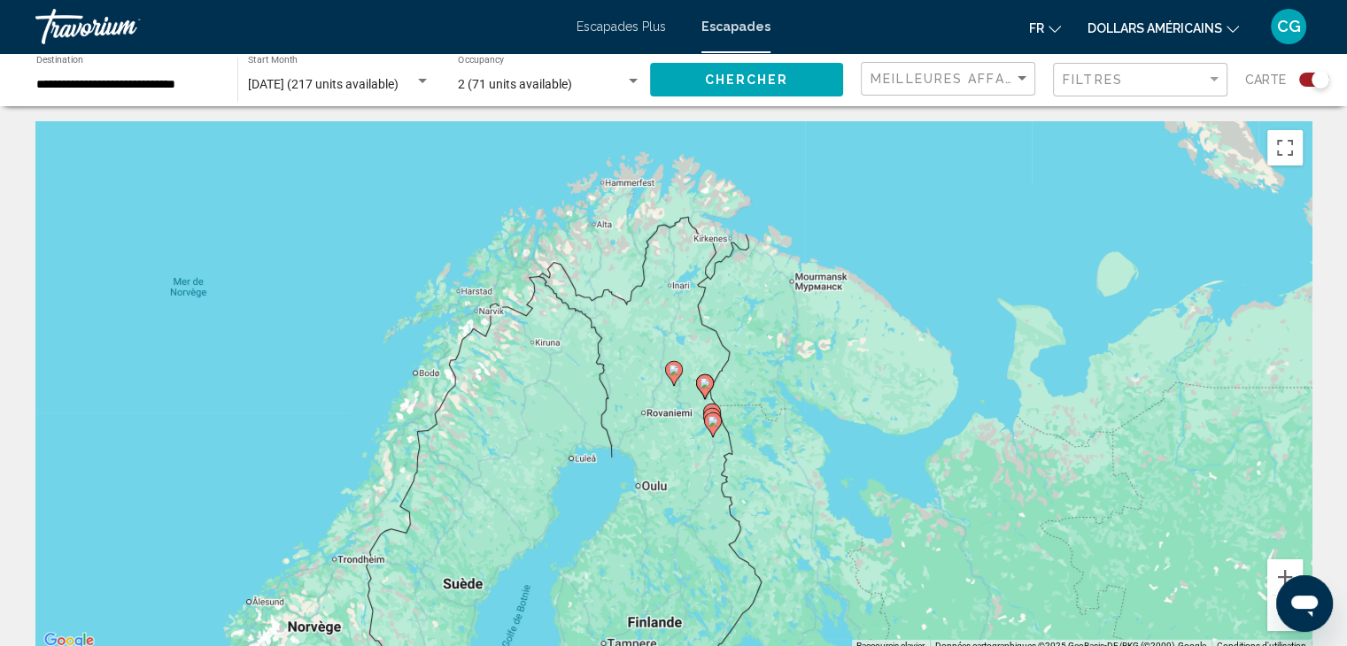
click at [673, 367] on image "Contenu principal" at bounding box center [674, 370] width 11 height 11
type input "**********"
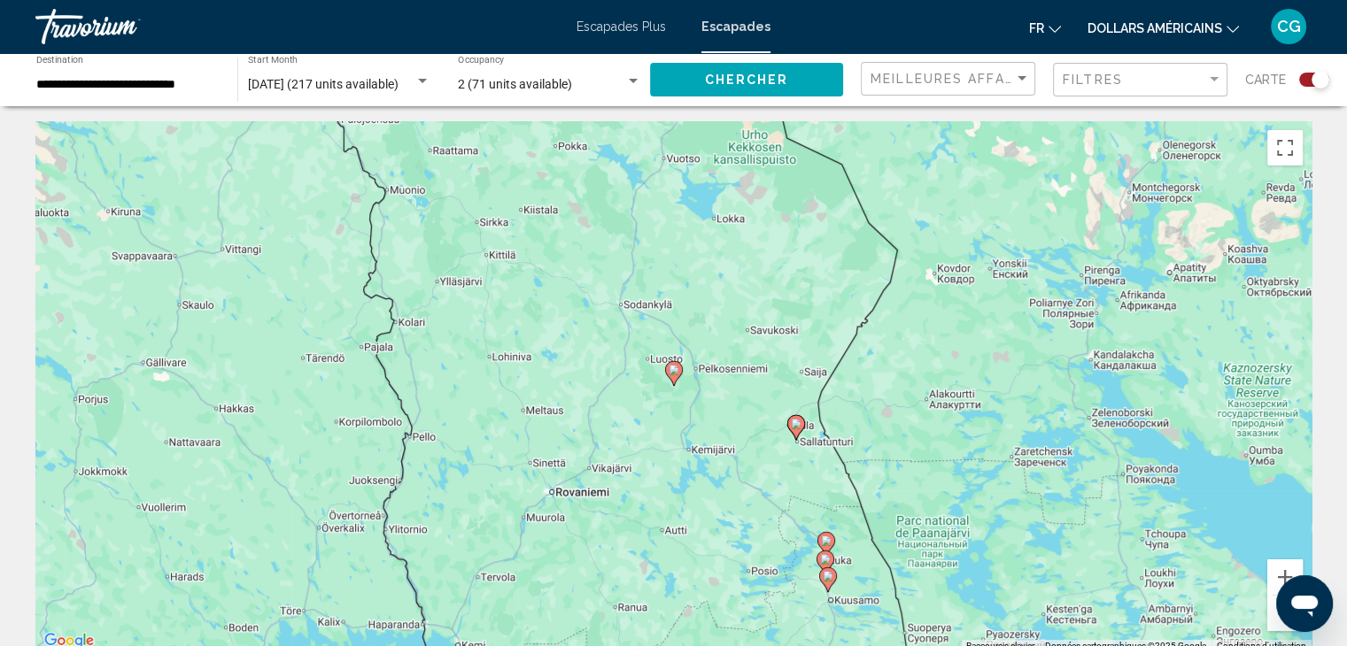
click at [673, 367] on image "Contenu principal" at bounding box center [674, 370] width 11 height 11
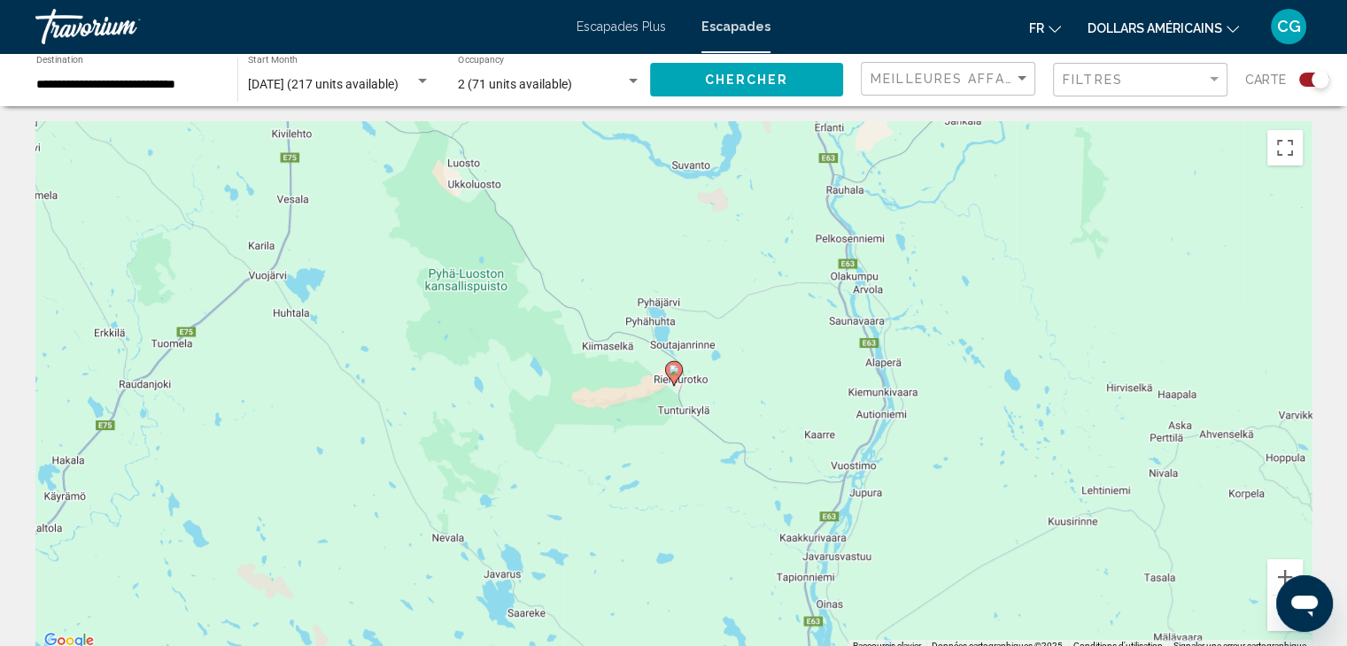
click at [673, 367] on image "Contenu principal" at bounding box center [674, 370] width 11 height 11
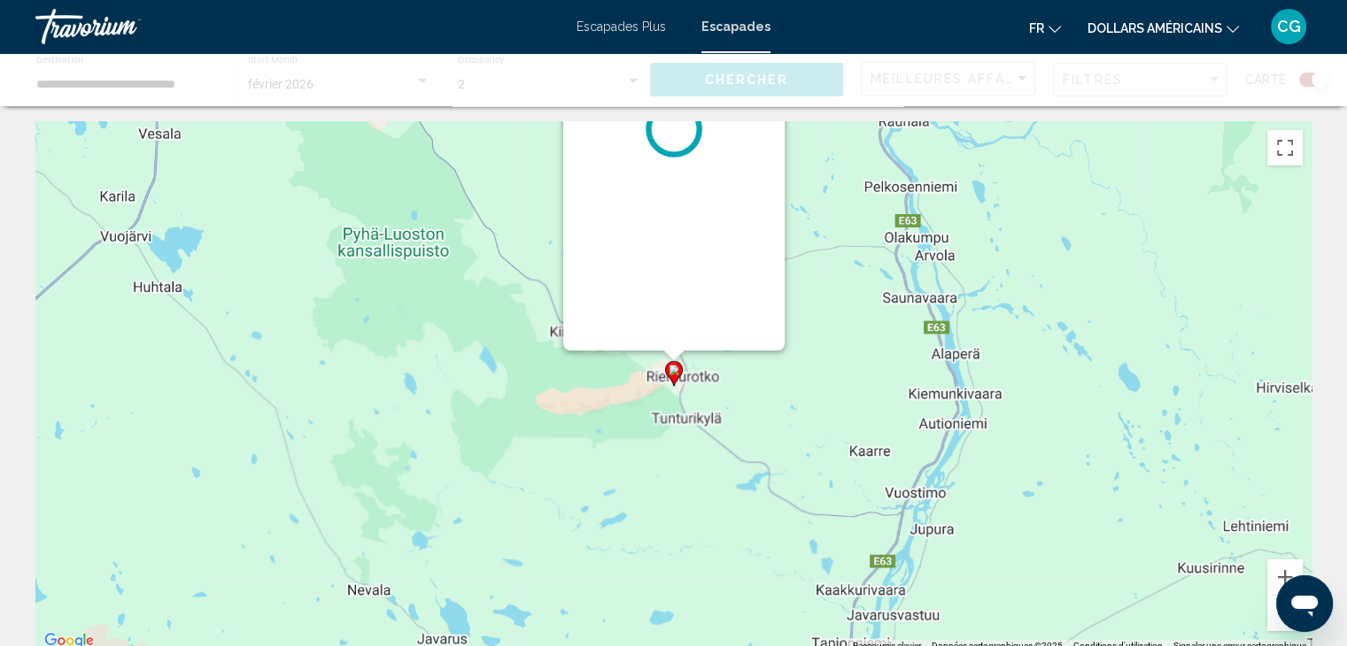
scroll to position [0, 0]
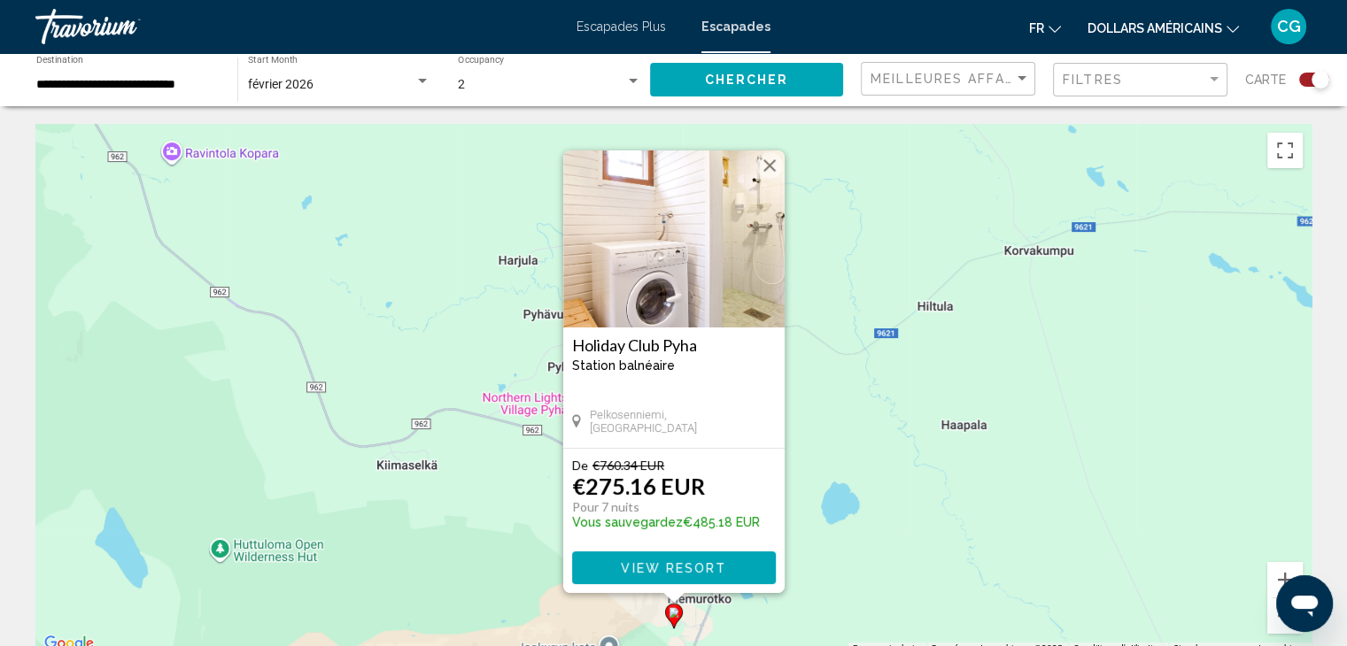
click at [669, 566] on span "View Resort" at bounding box center [673, 568] width 105 height 14
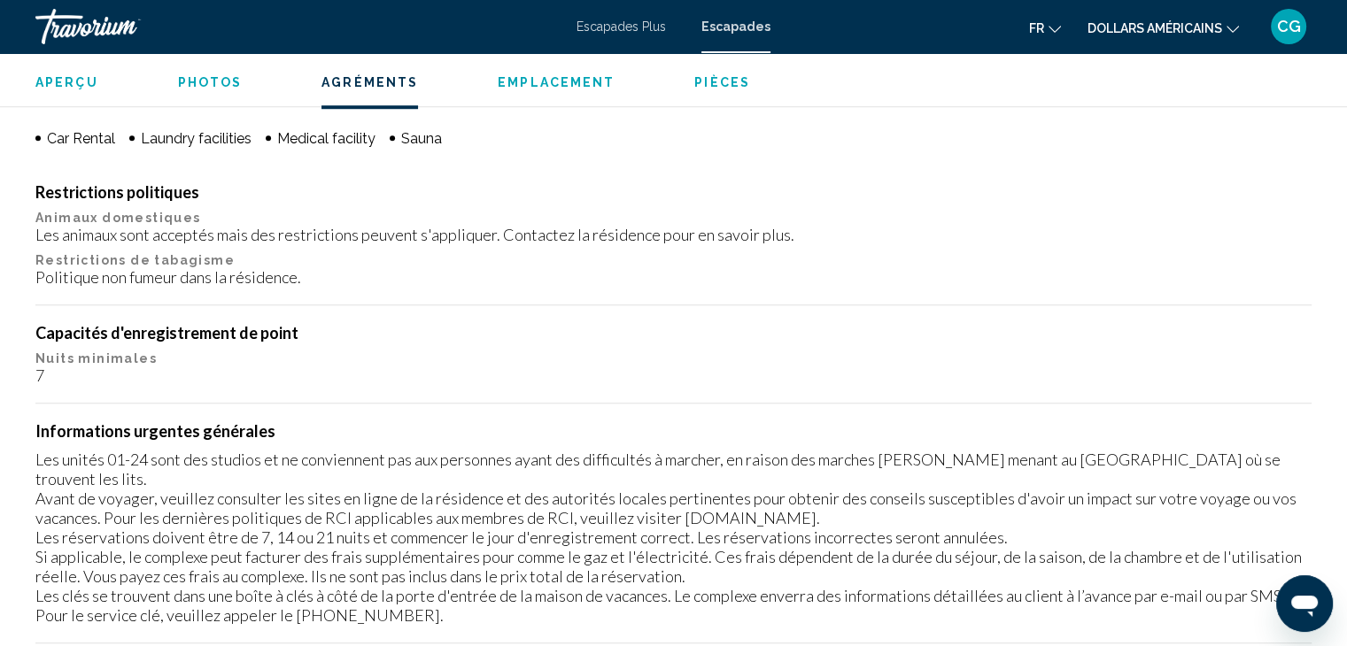
scroll to position [1326, 0]
